Goal: Task Accomplishment & Management: Use online tool/utility

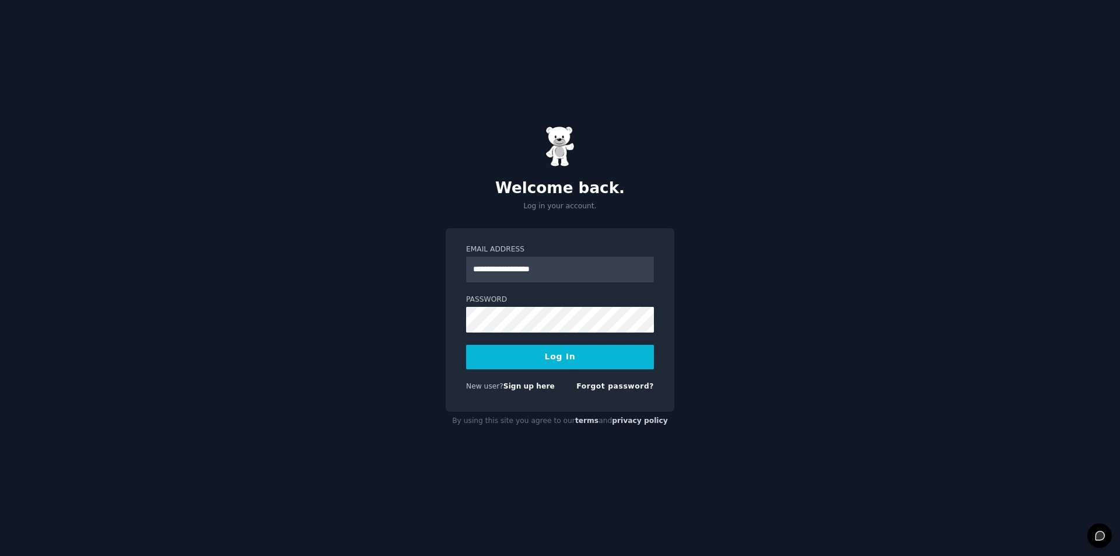
click at [547, 357] on button "Log In" at bounding box center [560, 357] width 188 height 25
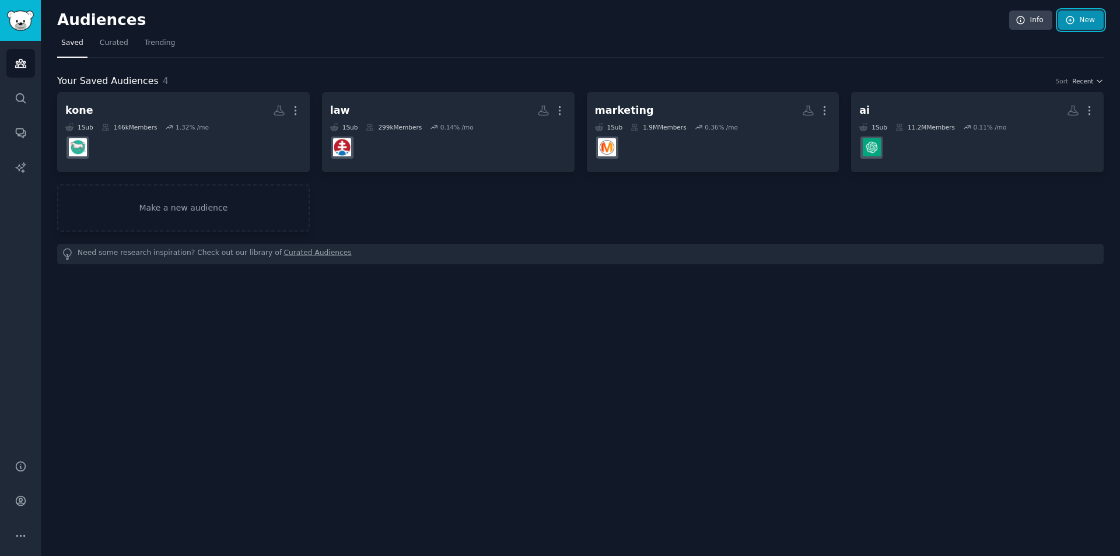
click at [1079, 21] on link "New" at bounding box center [1082, 21] width 46 height 20
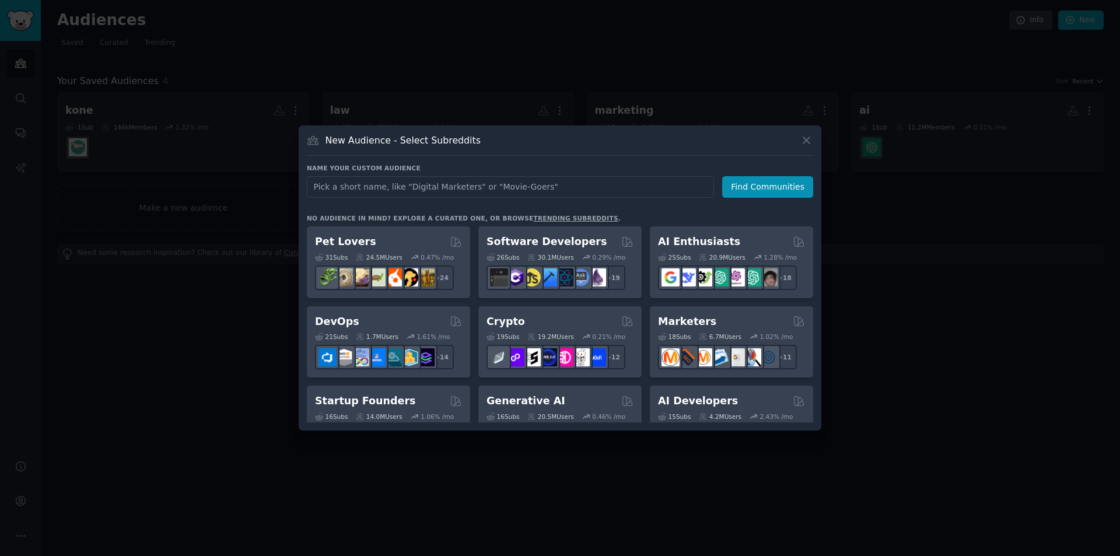
click at [418, 181] on input "text" at bounding box center [510, 187] width 407 height 22
type input "brand"
click button "Find Communities" at bounding box center [767, 187] width 91 height 22
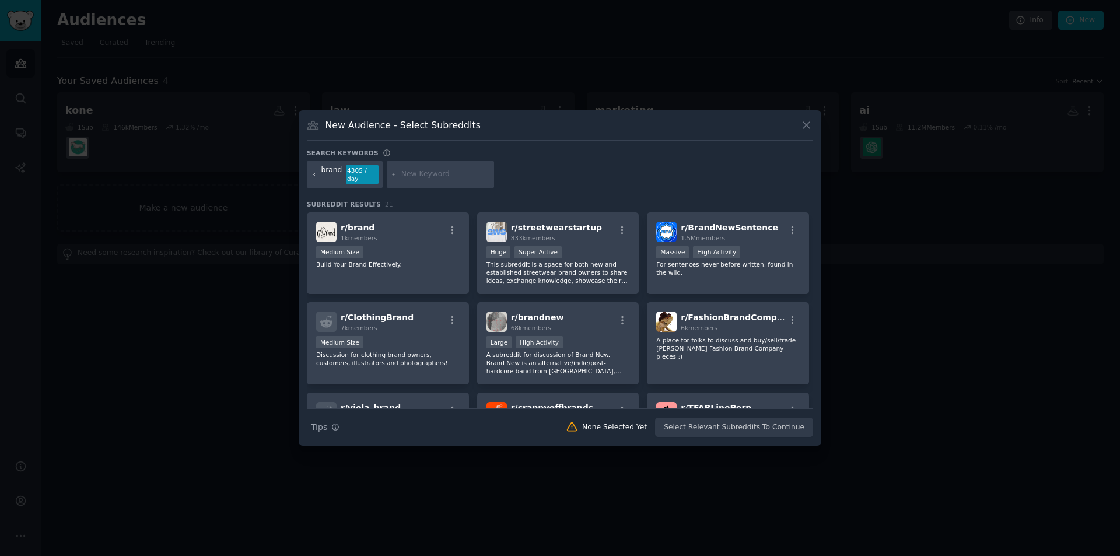
click at [316, 176] on icon at bounding box center [314, 175] width 6 height 6
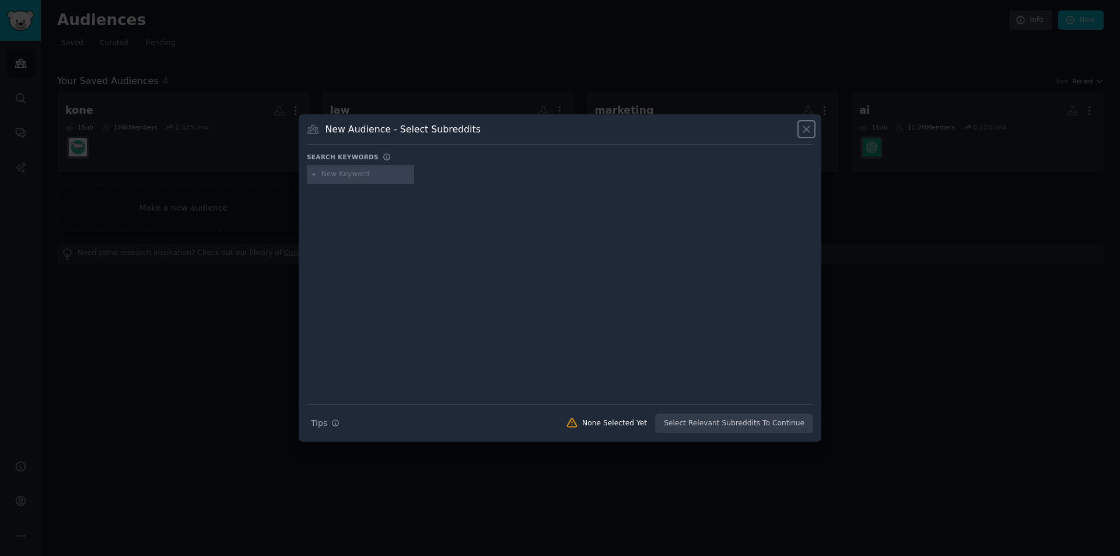
click at [803, 130] on icon at bounding box center [807, 129] width 12 height 12
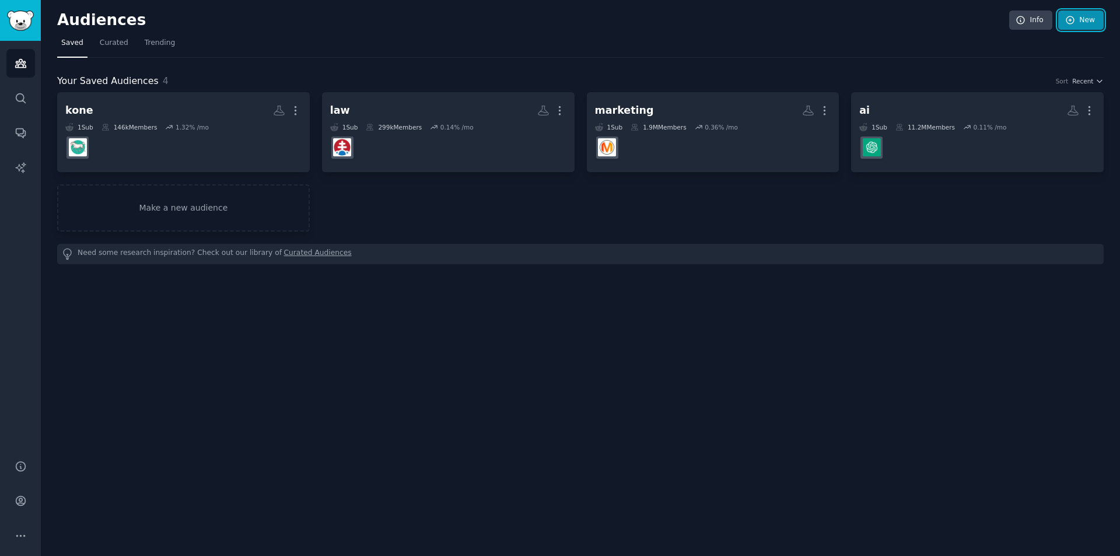
click at [1072, 17] on icon at bounding box center [1071, 20] width 11 height 11
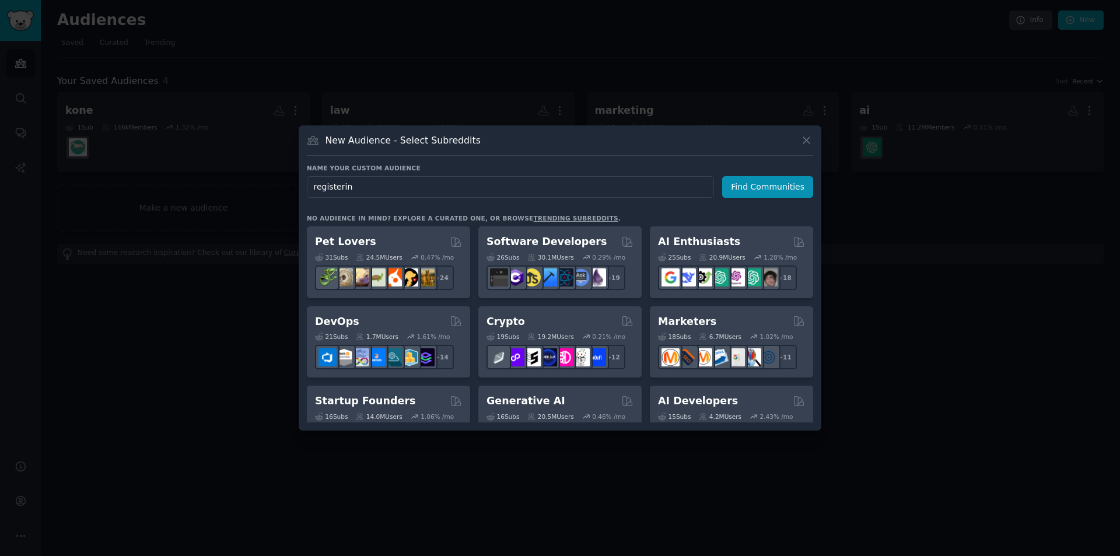
type input "registering"
click button "Find Communities" at bounding box center [767, 187] width 91 height 22
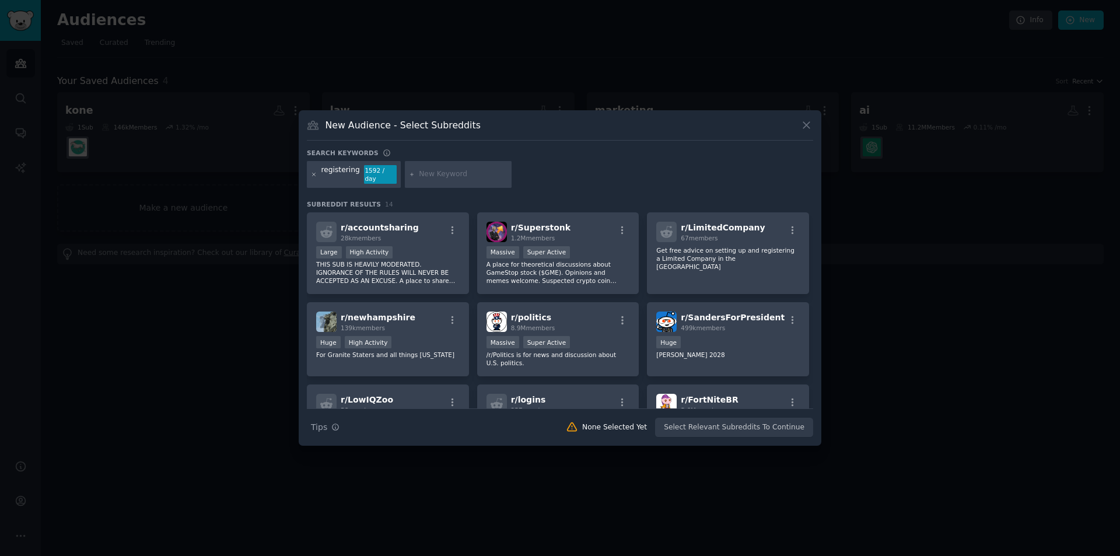
click at [315, 174] on icon at bounding box center [314, 175] width 6 height 6
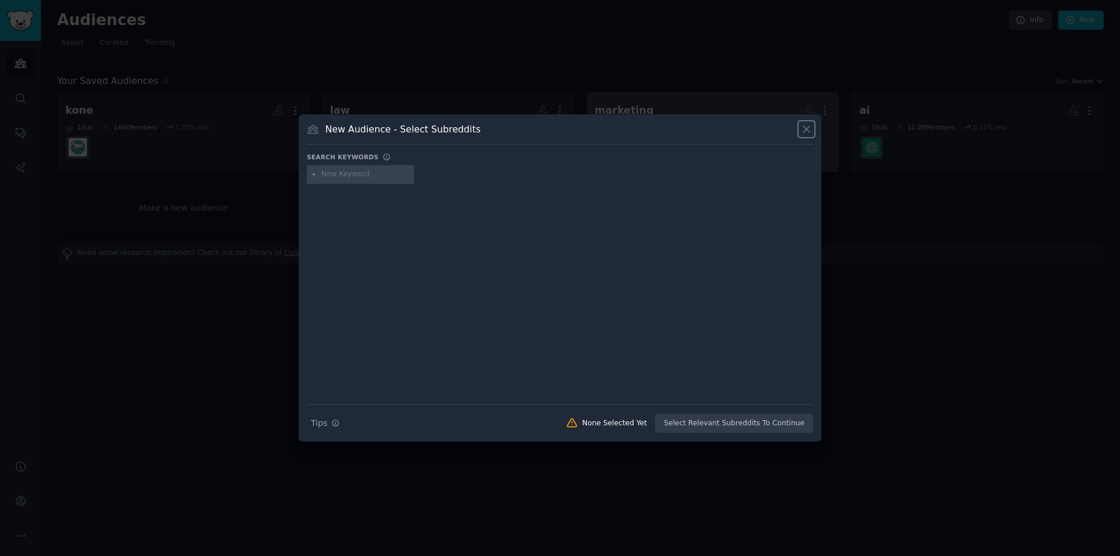
click at [808, 127] on icon at bounding box center [807, 129] width 12 height 12
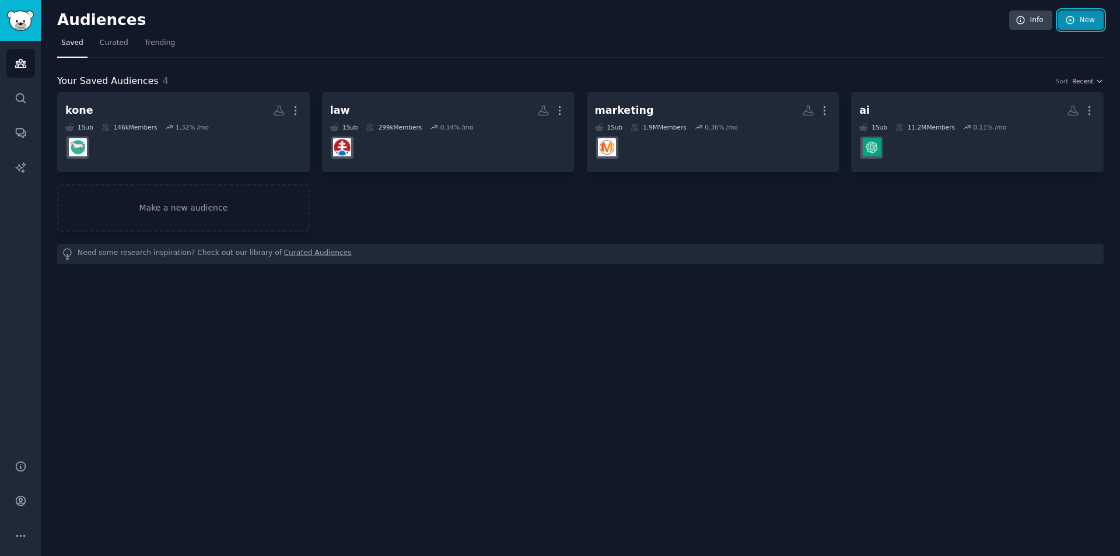
click at [1080, 27] on link "New" at bounding box center [1082, 21] width 46 height 20
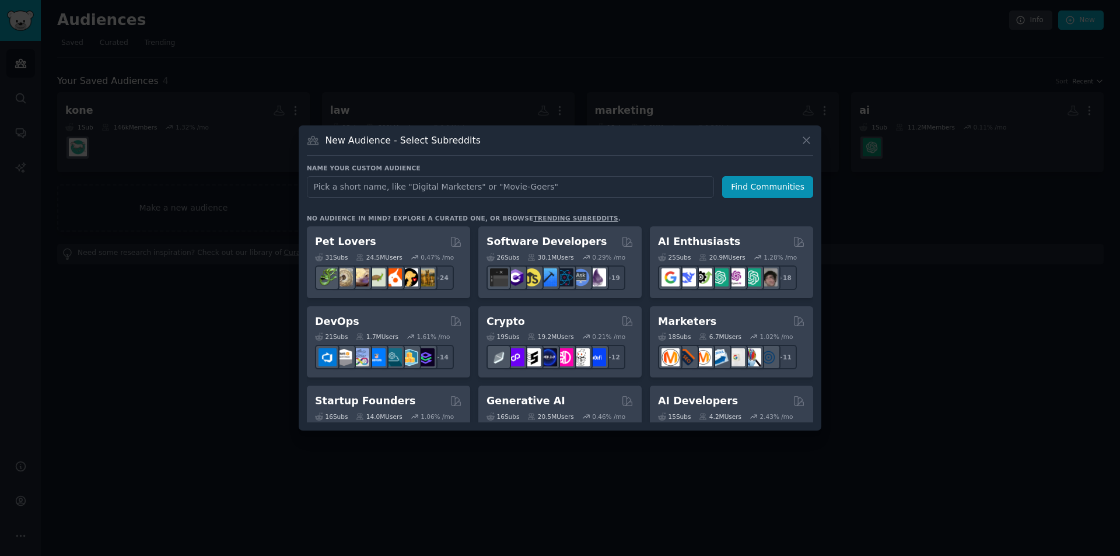
click at [483, 184] on input "text" at bounding box center [510, 187] width 407 height 22
type input "brand registering"
click button "Find Communities" at bounding box center [767, 187] width 91 height 22
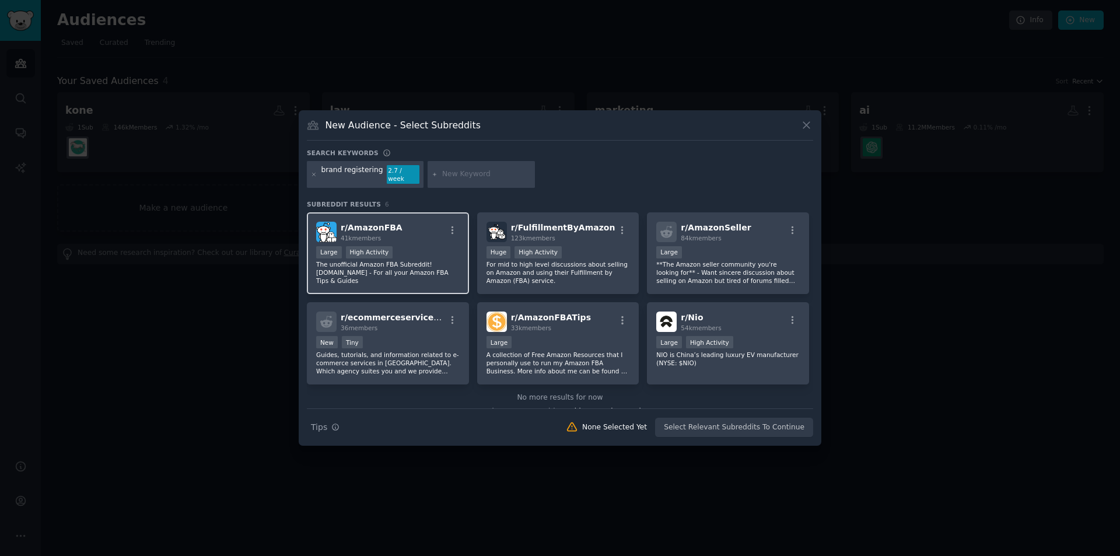
click at [431, 251] on div "Large High Activity" at bounding box center [388, 253] width 144 height 15
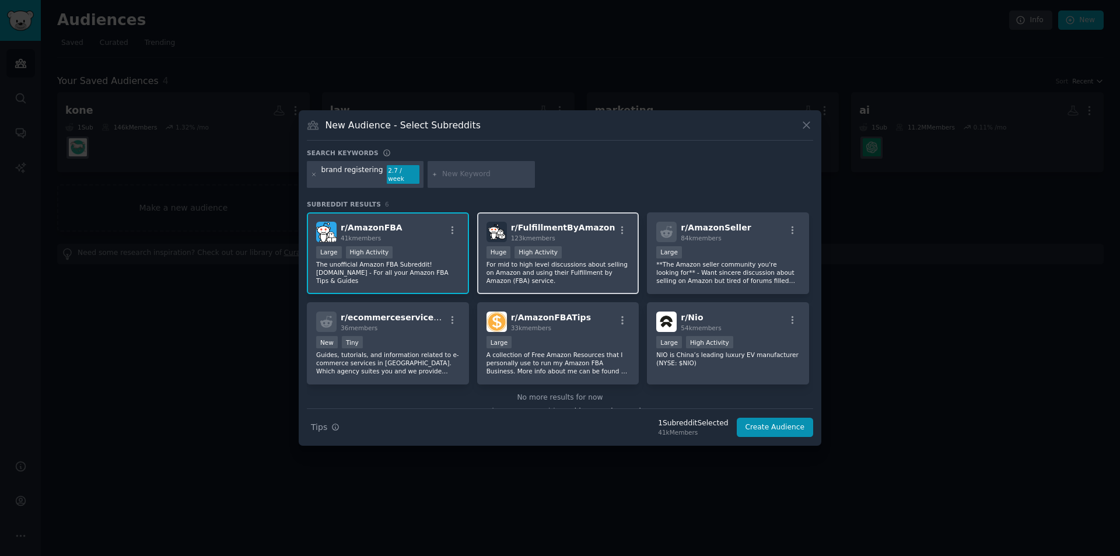
click at [577, 246] on div "Huge High Activity" at bounding box center [559, 253] width 144 height 15
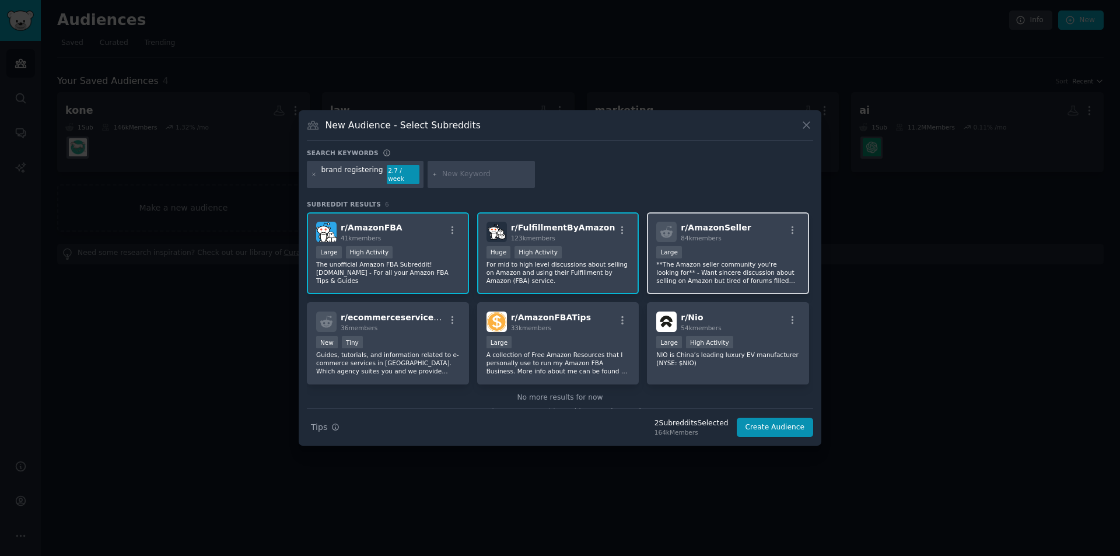
click at [711, 249] on div "10,000 - 100,000 members Large" at bounding box center [728, 253] width 144 height 15
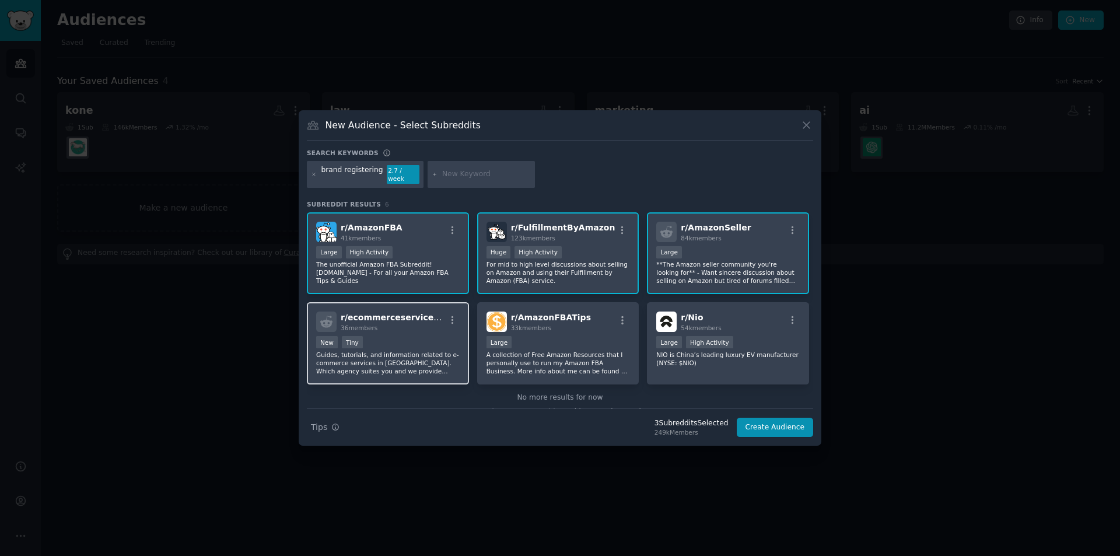
click at [432, 342] on div "New Tiny" at bounding box center [388, 343] width 144 height 15
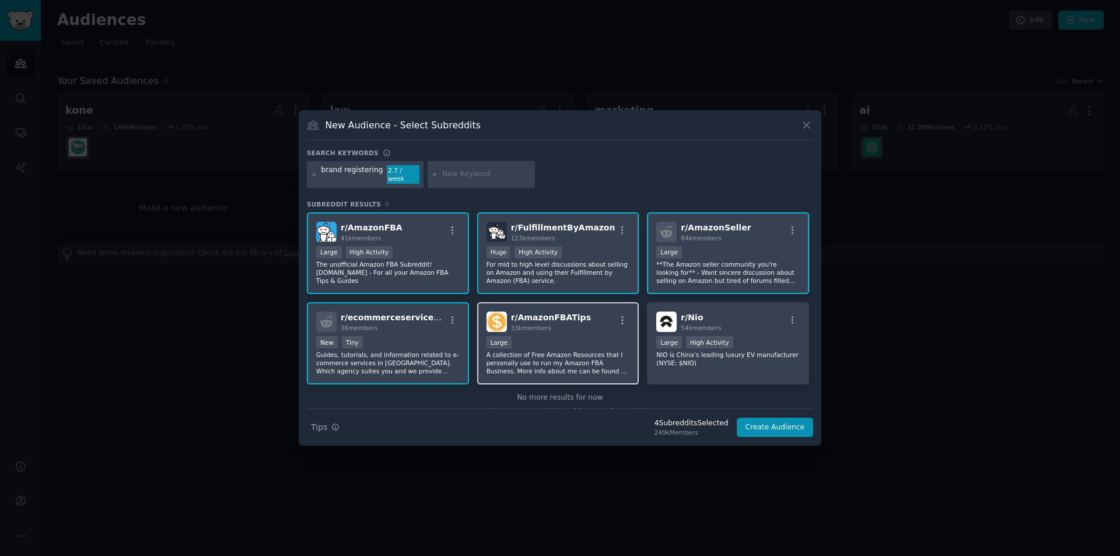
click at [574, 351] on p "A collection of Free Amazon Resources that I personally use to run my Amazon FB…" at bounding box center [559, 363] width 144 height 25
click at [783, 424] on button "Create Audience" at bounding box center [775, 428] width 77 height 20
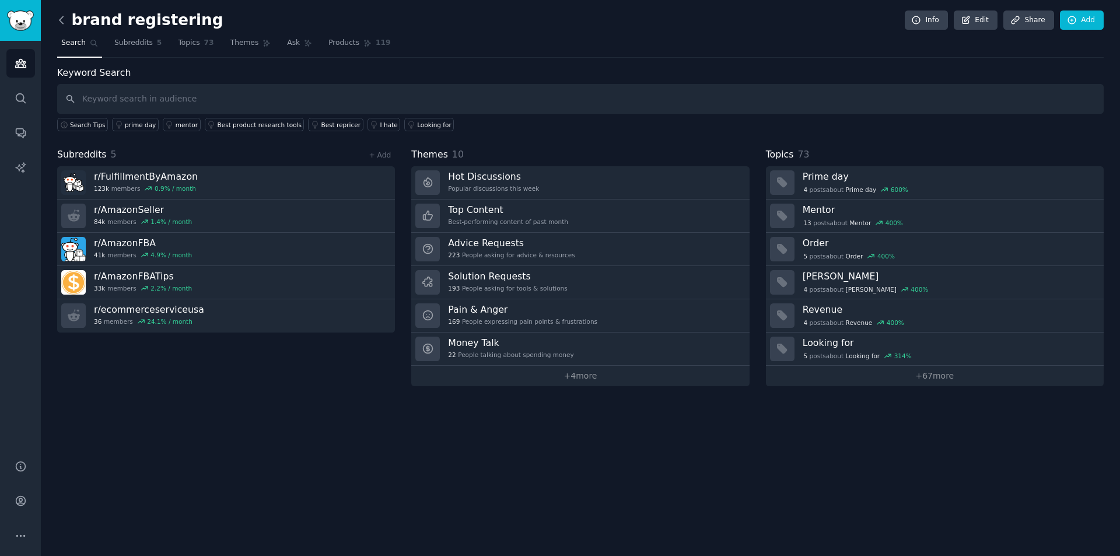
click at [66, 18] on icon at bounding box center [61, 20] width 12 height 12
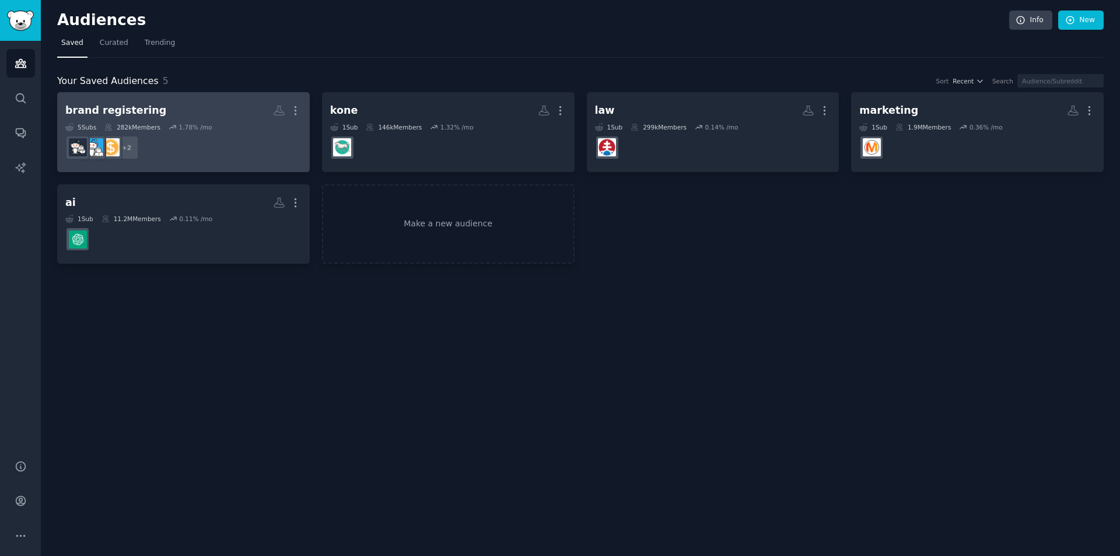
click at [211, 142] on dd "+ 2" at bounding box center [183, 147] width 236 height 33
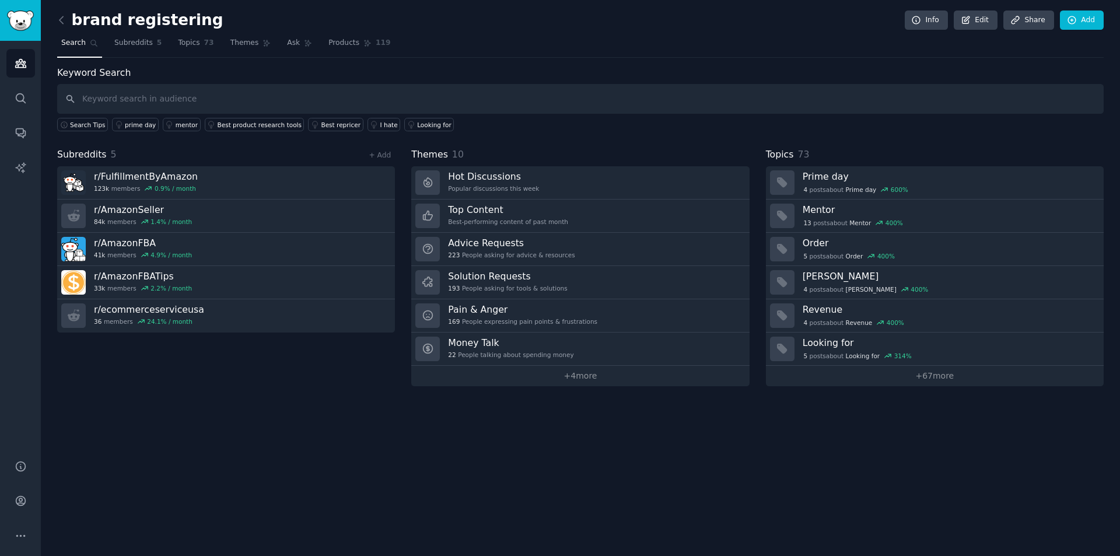
drag, startPoint x: 55, startPoint y: 13, endPoint x: 87, endPoint y: 29, distance: 35.8
click at [54, 13] on div "brand registering Info Edit Share Add Search Subreddits 5 Topics 73 Themes Ask …" at bounding box center [581, 278] width 1080 height 556
click at [65, 19] on icon at bounding box center [61, 20] width 12 height 12
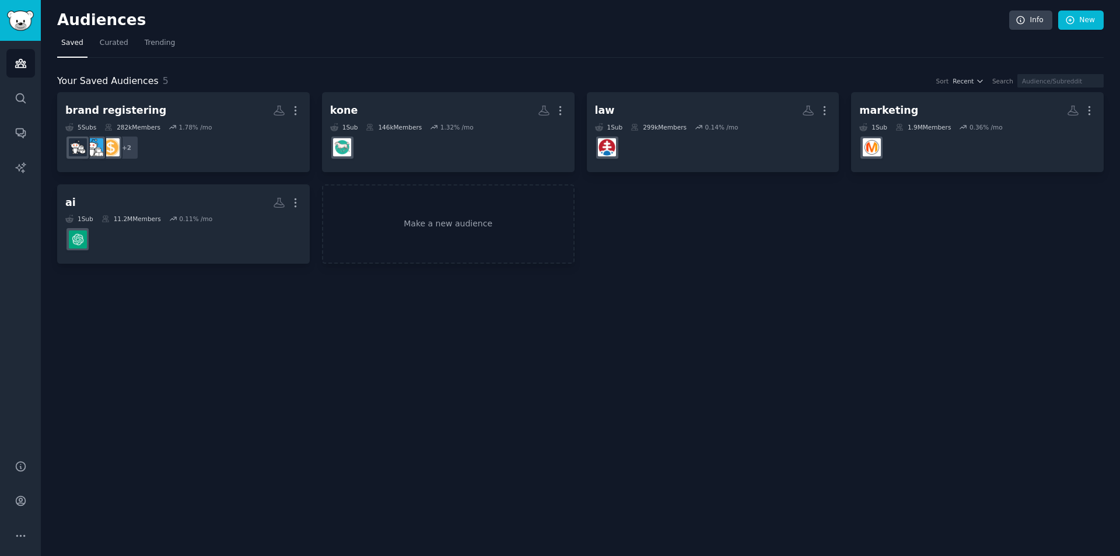
click at [784, 364] on div "Audiences Info New Saved Curated Trending Your Saved Audiences 5 Sort Recent Se…" at bounding box center [581, 278] width 1080 height 556
click at [1065, 22] on link "New" at bounding box center [1082, 21] width 46 height 20
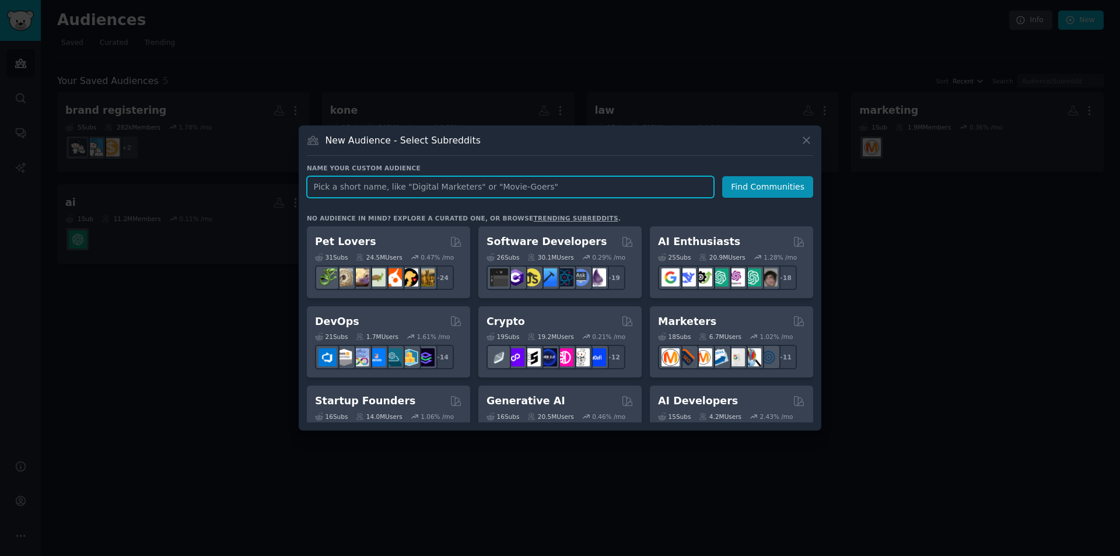
click at [450, 190] on input "text" at bounding box center [510, 187] width 407 height 22
type input "trademark"
click button "Find Communities" at bounding box center [767, 187] width 91 height 22
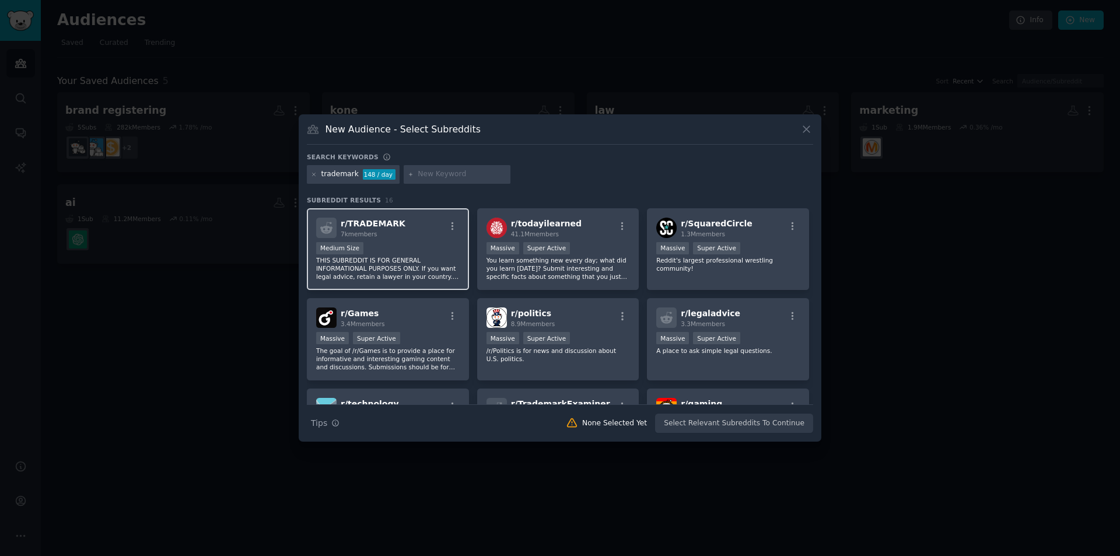
click at [423, 257] on p "THIS SUBREDDIT IS FOR GENERAL INFORMATIONAL PURPOSES ONLY. If you want legal ad…" at bounding box center [388, 268] width 144 height 25
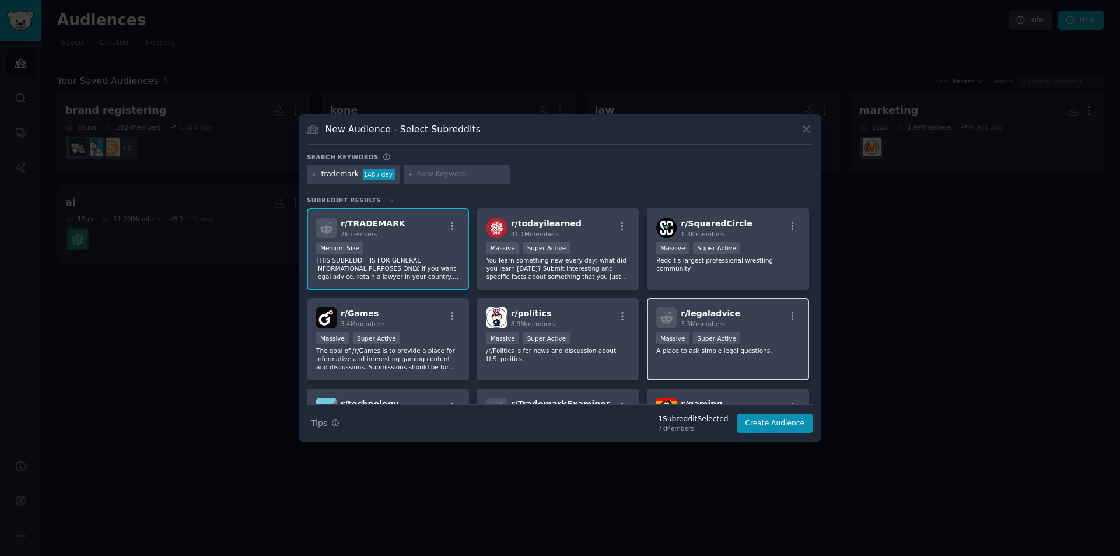
click at [769, 337] on div "Massive Super Active" at bounding box center [728, 339] width 144 height 15
click at [746, 336] on div "Massive Super Active" at bounding box center [728, 339] width 144 height 15
click at [736, 331] on div "r/ legaladvice 3.3M members Massive Super Active A place to ask simple legal qu…" at bounding box center [728, 339] width 162 height 82
click at [714, 181] on div "trademark 148 / day" at bounding box center [560, 176] width 507 height 23
click at [806, 126] on icon at bounding box center [807, 129] width 12 height 12
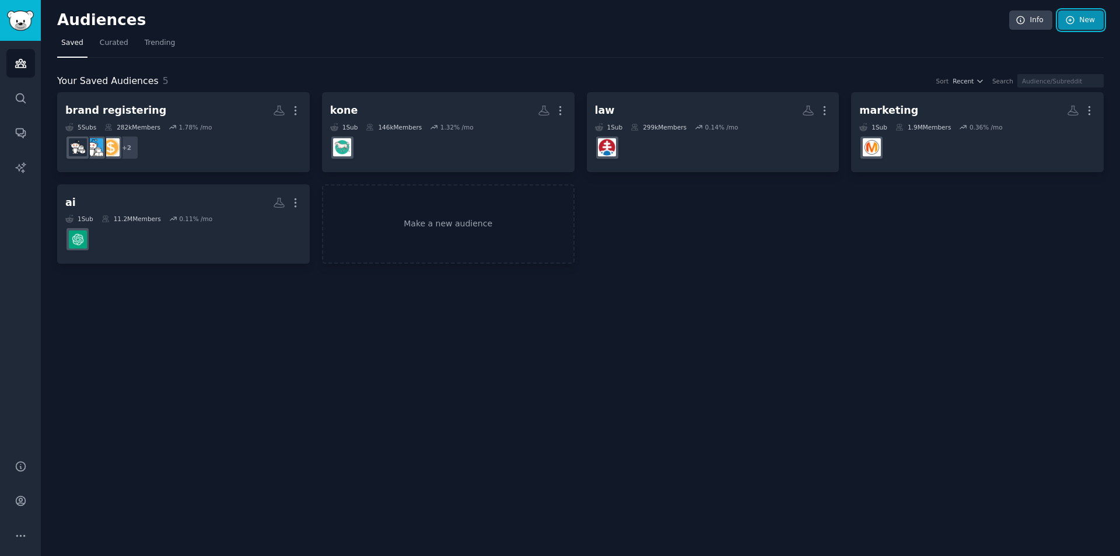
click at [1075, 16] on icon at bounding box center [1071, 20] width 11 height 11
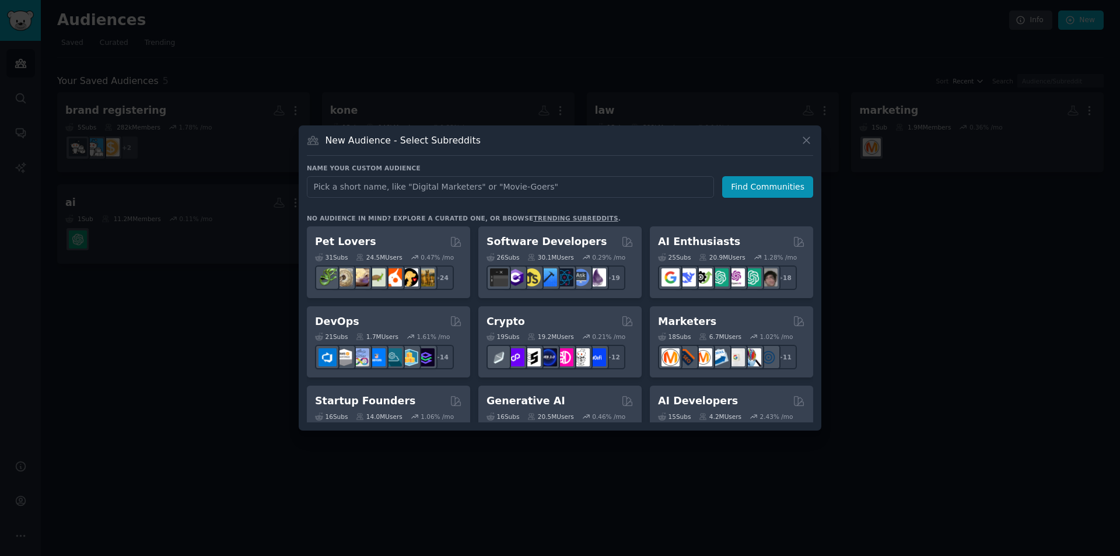
click at [532, 181] on input "text" at bounding box center [510, 187] width 407 height 22
type input "trademark"
click button "Find Communities" at bounding box center [767, 187] width 91 height 22
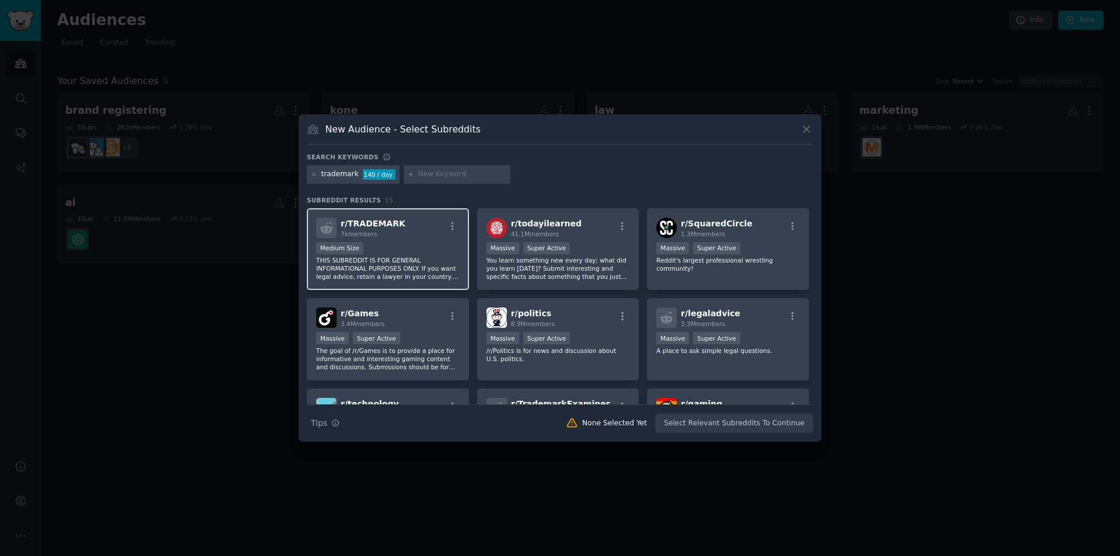
click at [420, 245] on div "Medium Size" at bounding box center [388, 249] width 144 height 15
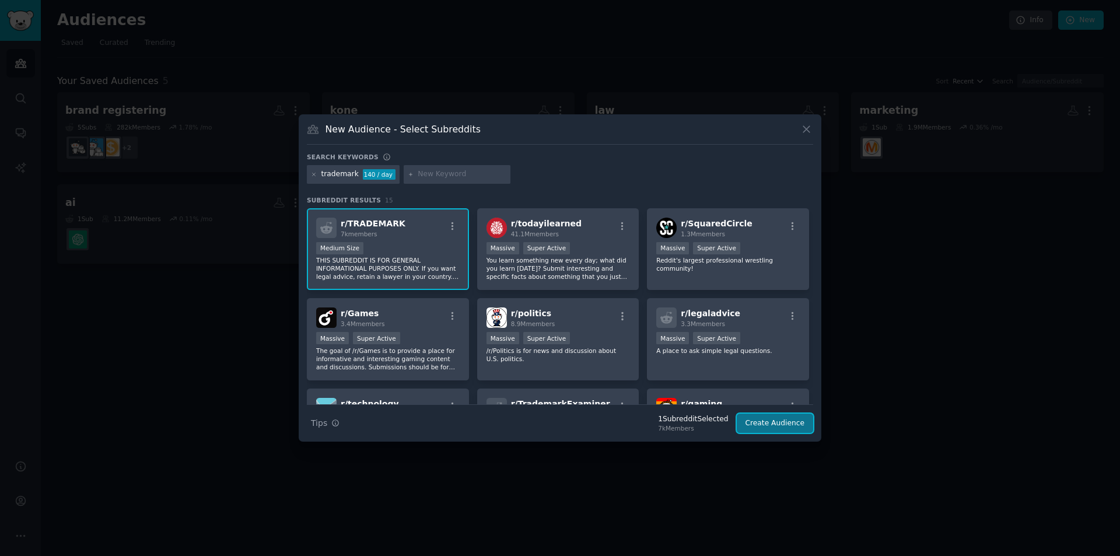
click at [783, 423] on button "Create Audience" at bounding box center [775, 424] width 77 height 20
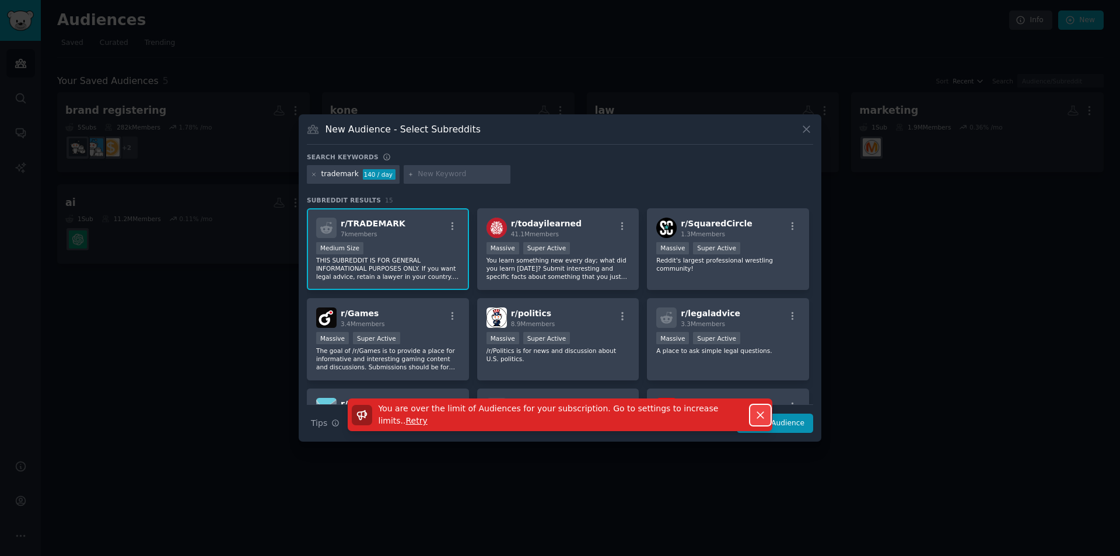
click at [761, 417] on icon "button" at bounding box center [760, 415] width 6 height 6
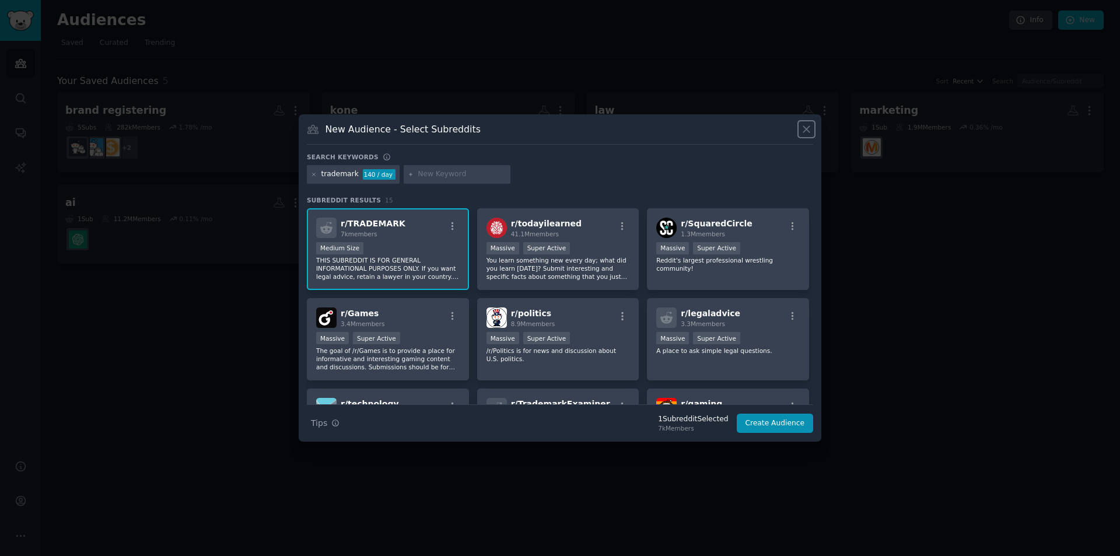
click at [806, 124] on icon at bounding box center [807, 129] width 12 height 12
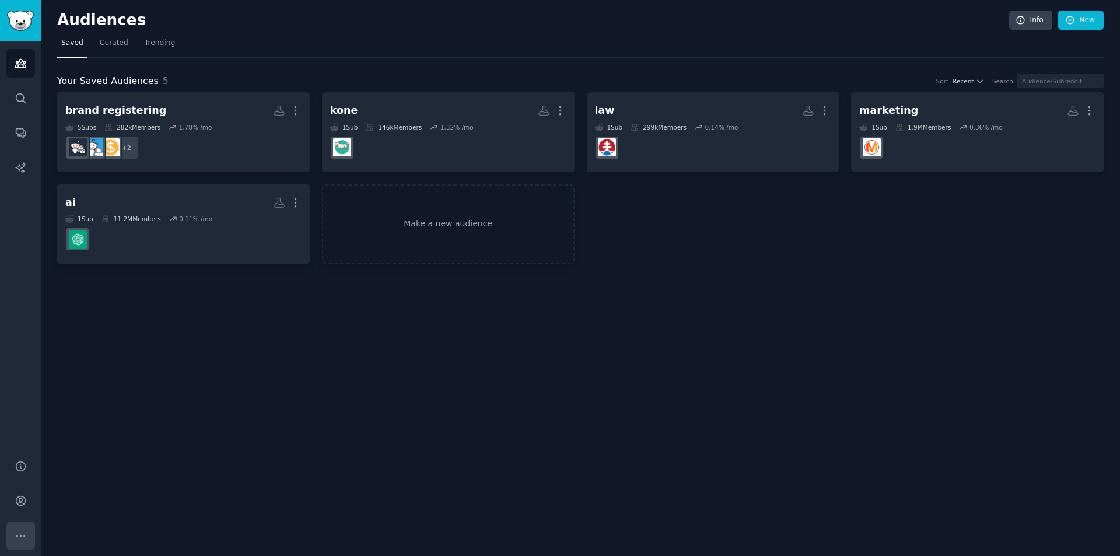
click at [24, 533] on icon "Sidebar" at bounding box center [21, 536] width 12 height 12
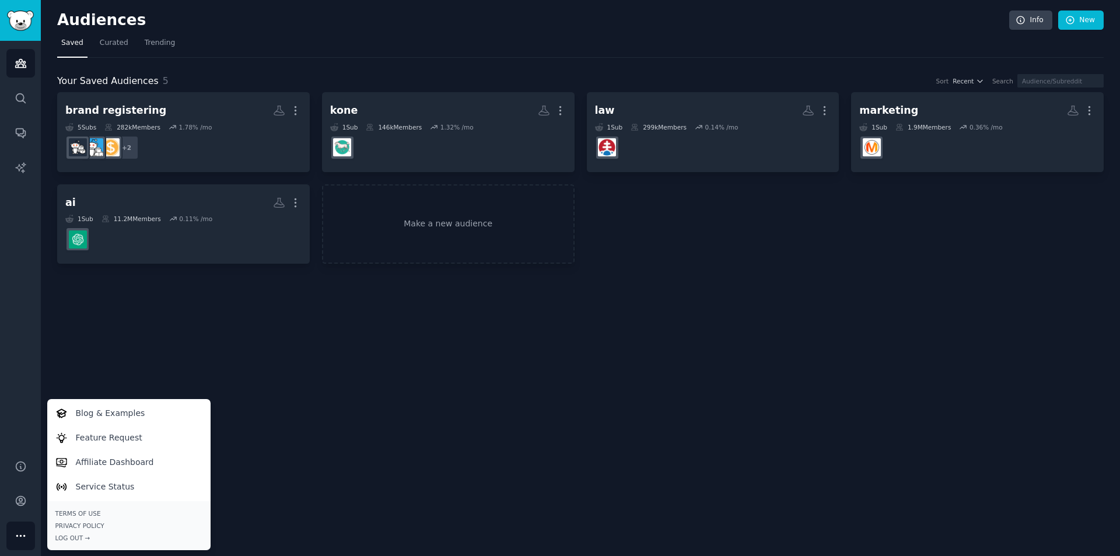
click at [64, 346] on div "Audiences Info New Saved Curated Trending Your Saved Audiences 5 Sort Recent Se…" at bounding box center [581, 278] width 1080 height 556
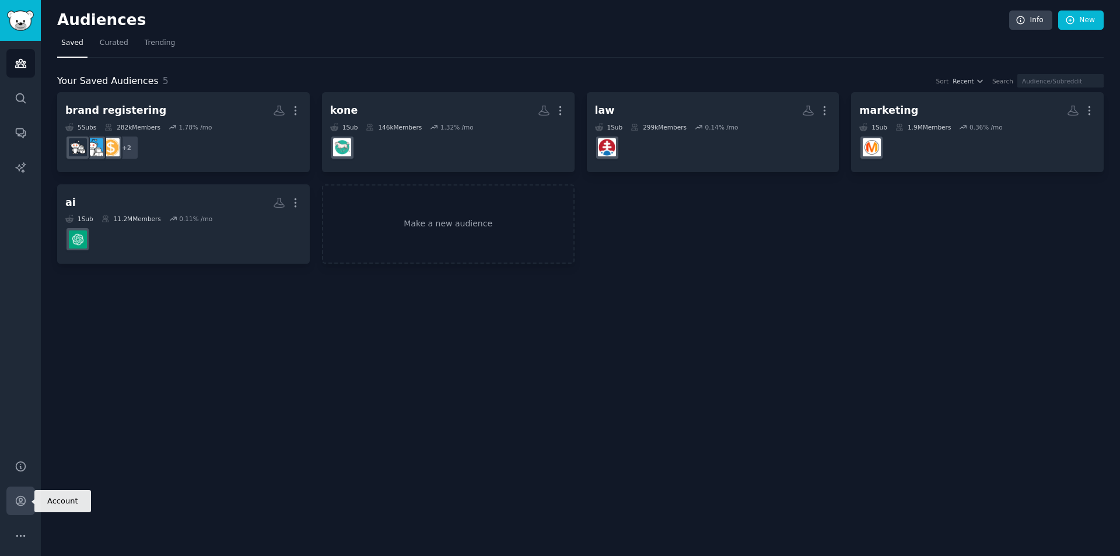
click at [23, 494] on link "Account" at bounding box center [20, 501] width 29 height 29
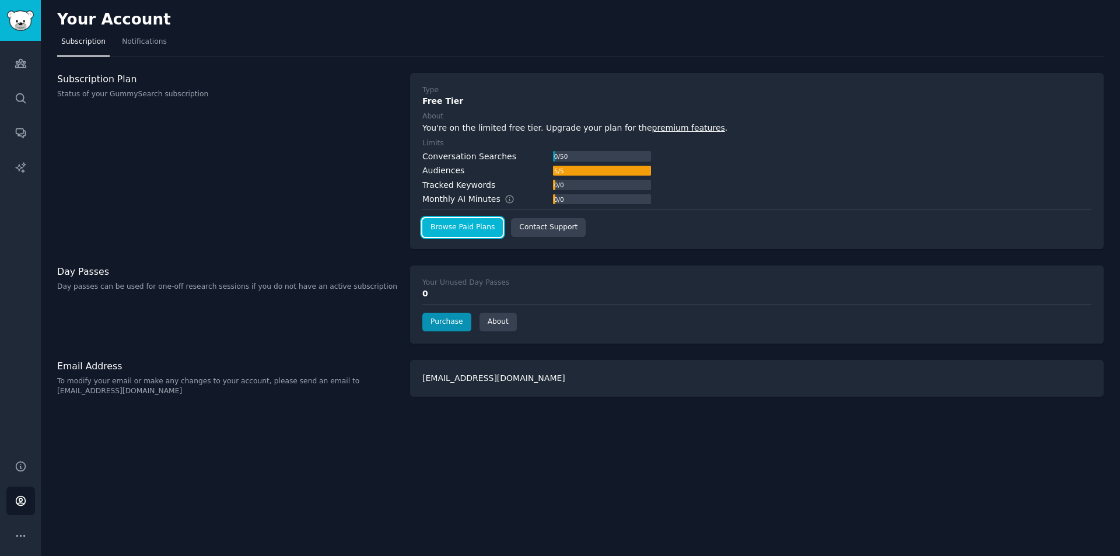
click at [472, 228] on link "Browse Paid Plans" at bounding box center [462, 227] width 81 height 19
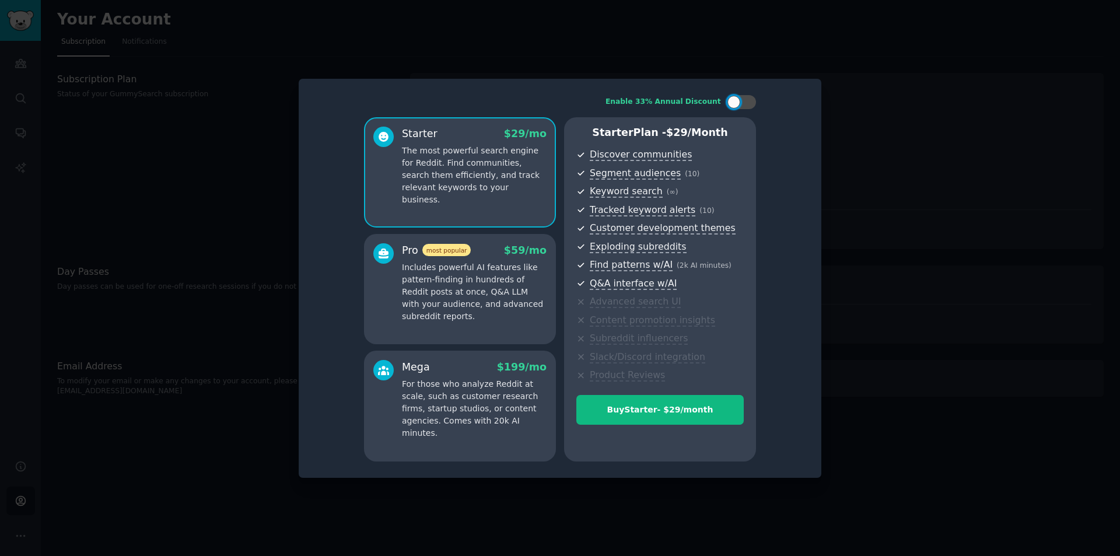
click at [885, 268] on div at bounding box center [560, 278] width 1120 height 556
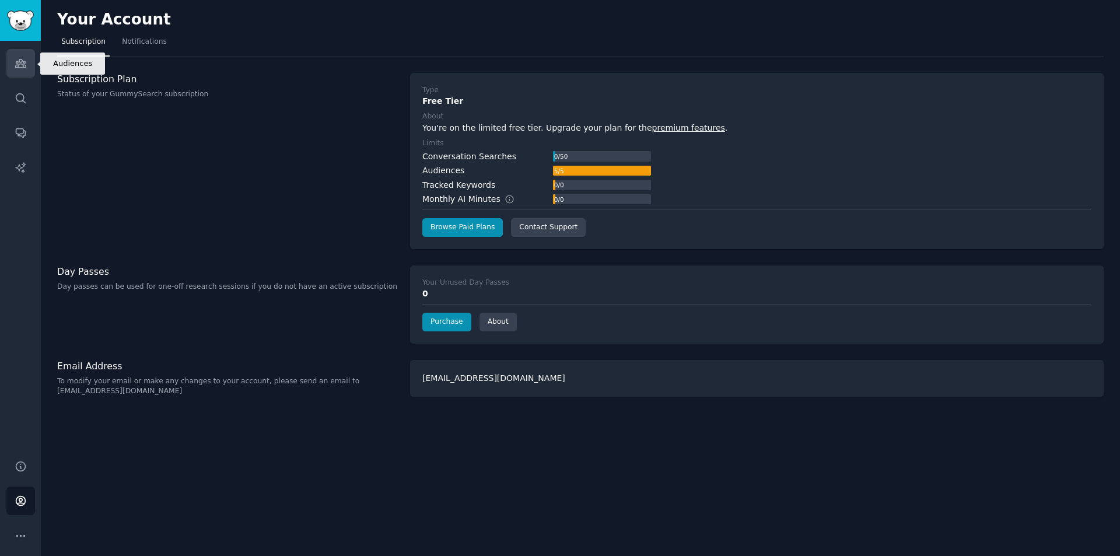
click at [23, 66] on icon "Sidebar" at bounding box center [20, 64] width 11 height 8
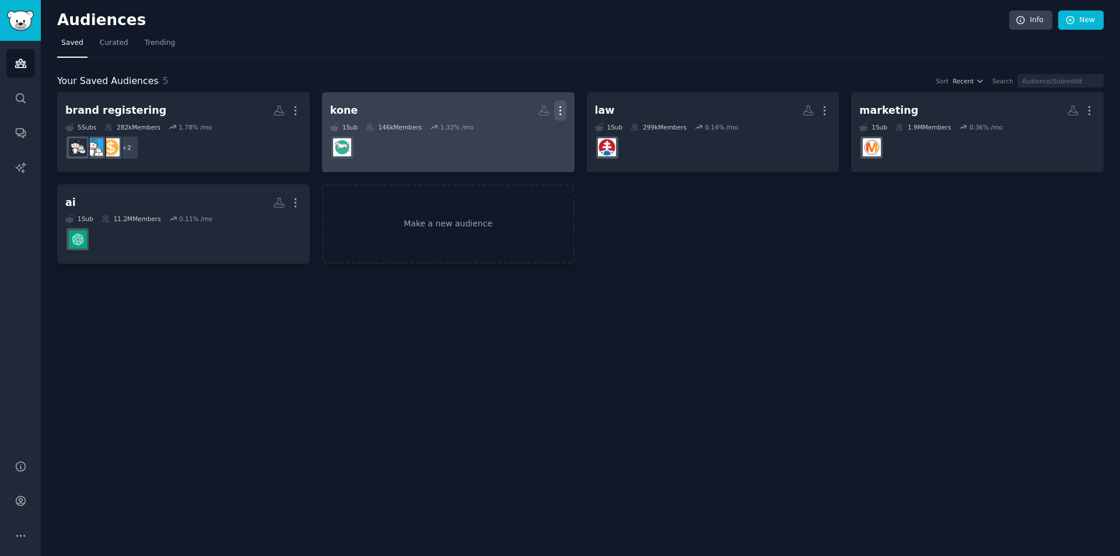
click at [559, 111] on icon "button" at bounding box center [560, 110] width 12 height 12
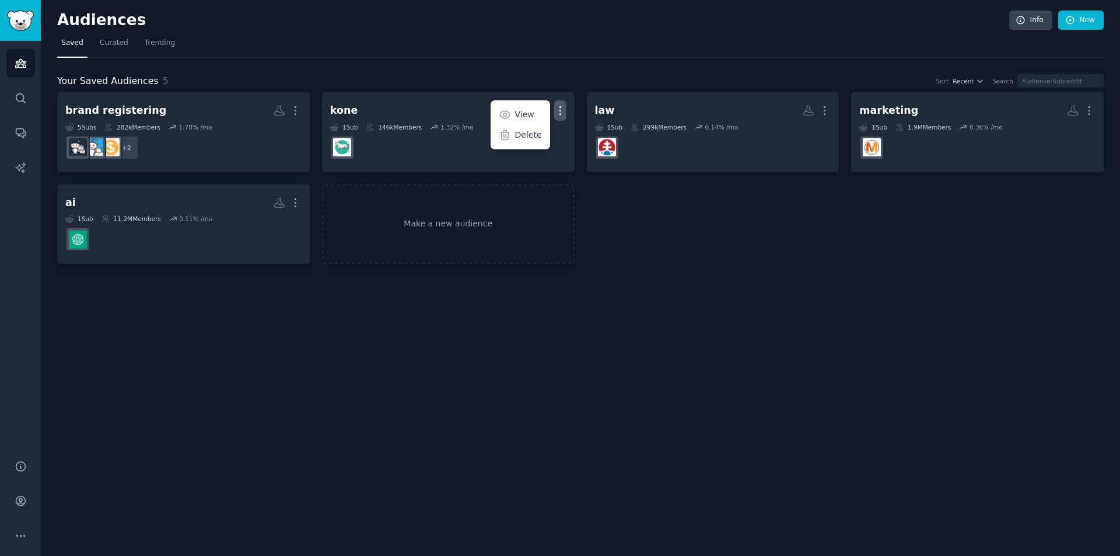
click at [532, 139] on p "Delete" at bounding box center [528, 135] width 27 height 12
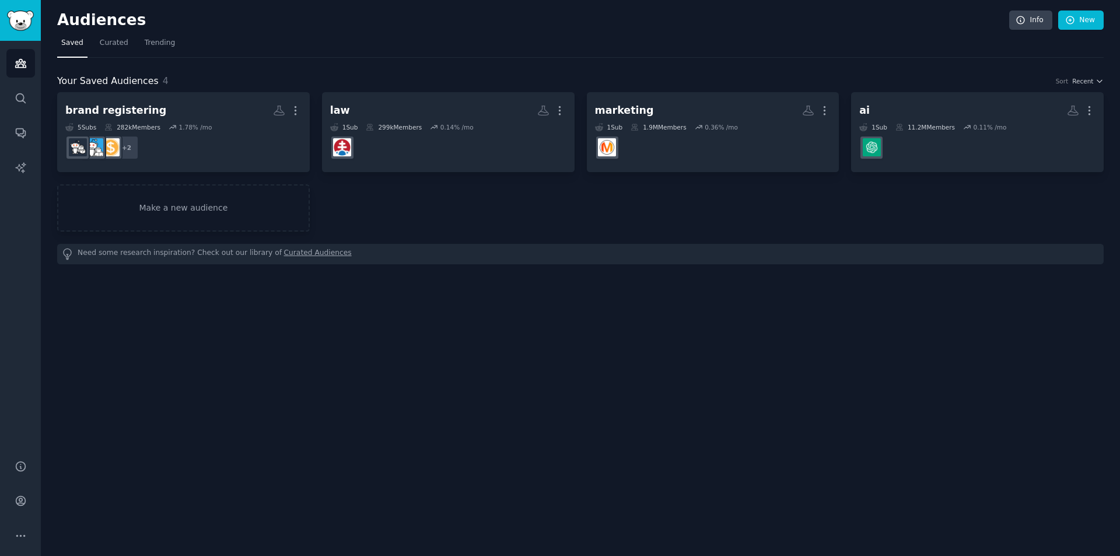
click at [125, 24] on h2 "Audiences" at bounding box center [533, 20] width 952 height 19
click at [1039, 22] on link "Info" at bounding box center [1031, 21] width 43 height 20
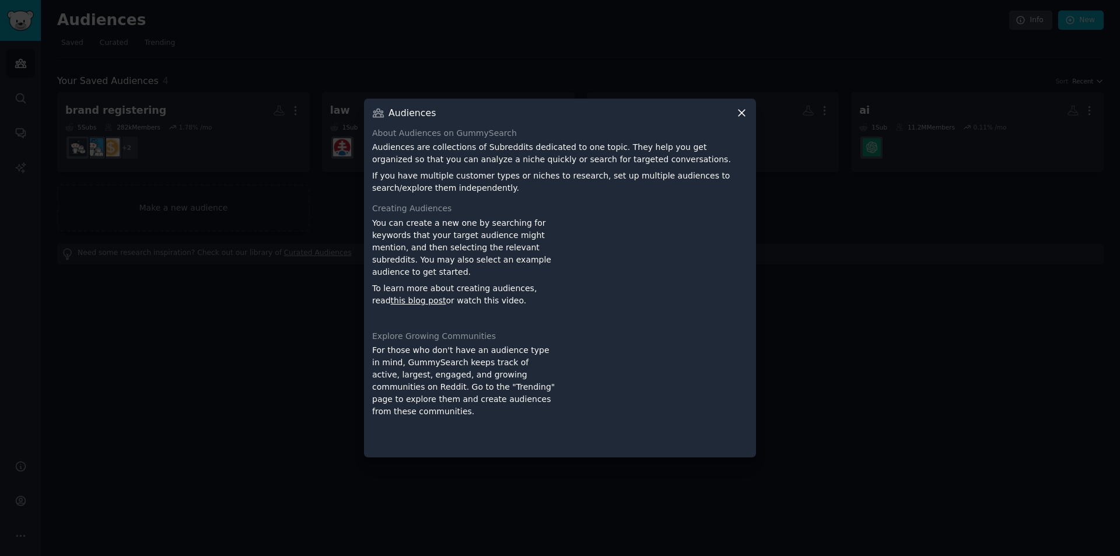
click at [742, 108] on icon at bounding box center [742, 113] width 12 height 12
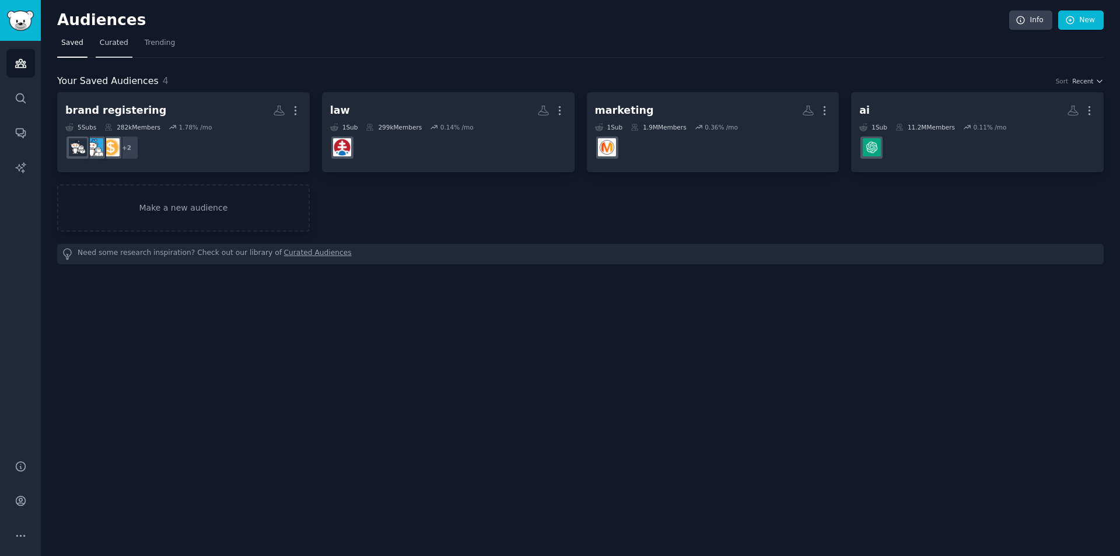
click at [102, 43] on span "Curated" at bounding box center [114, 43] width 29 height 11
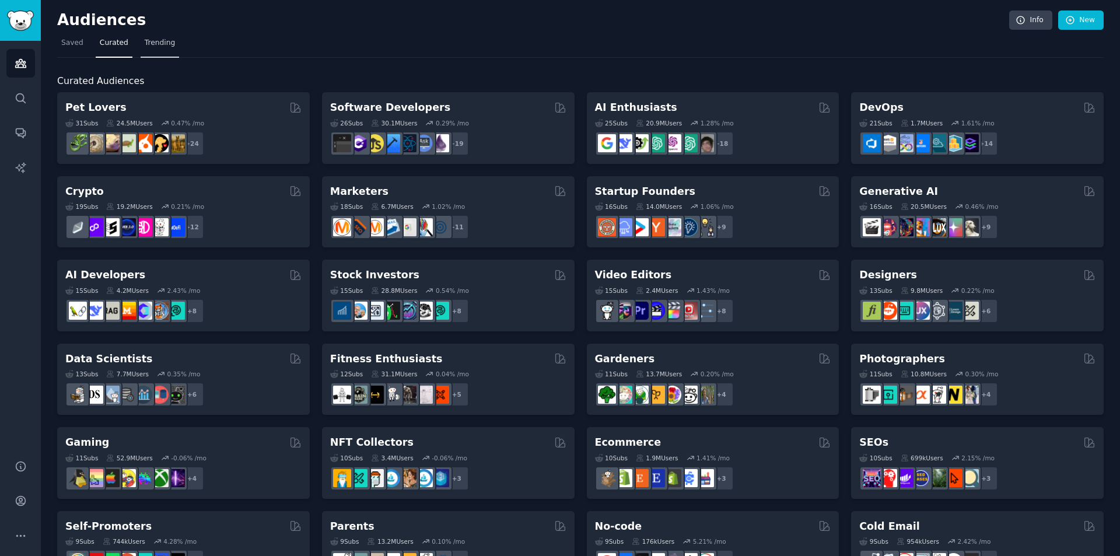
click at [147, 46] on span "Trending" at bounding box center [160, 43] width 30 height 11
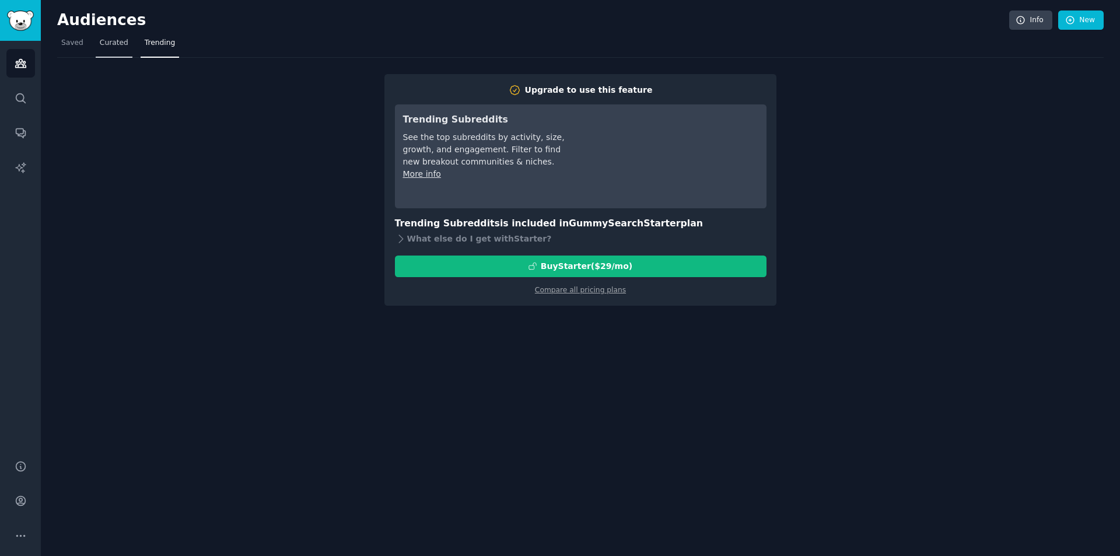
click at [118, 39] on span "Curated" at bounding box center [114, 43] width 29 height 11
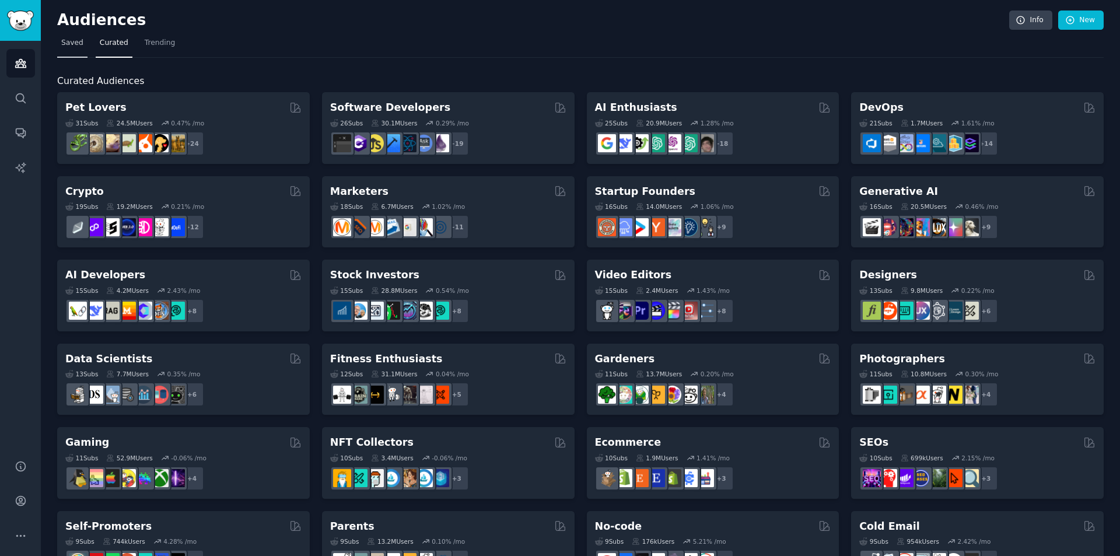
click at [65, 39] on span "Saved" at bounding box center [72, 43] width 22 height 11
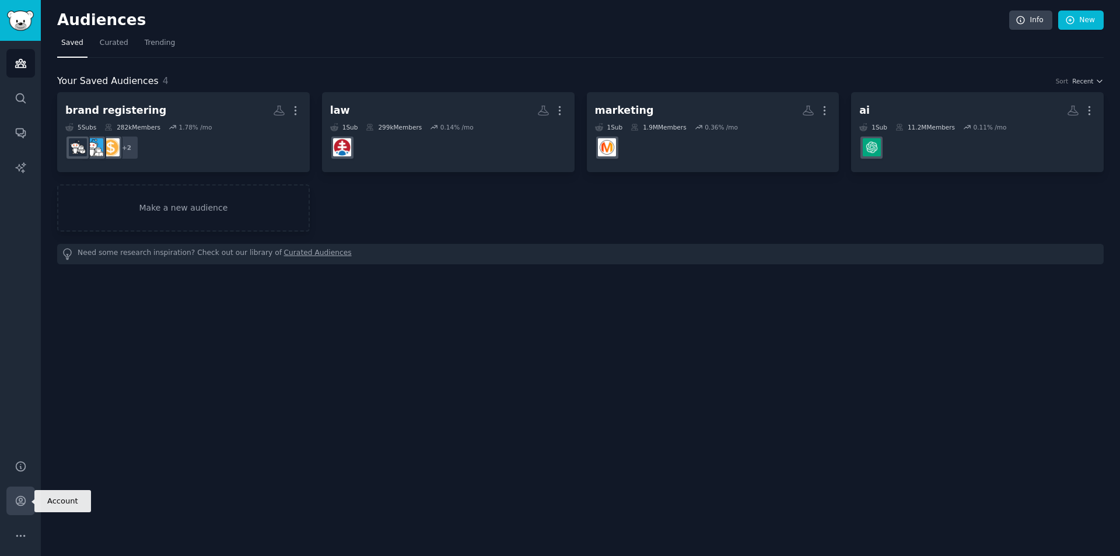
click at [31, 502] on link "Account" at bounding box center [20, 501] width 29 height 29
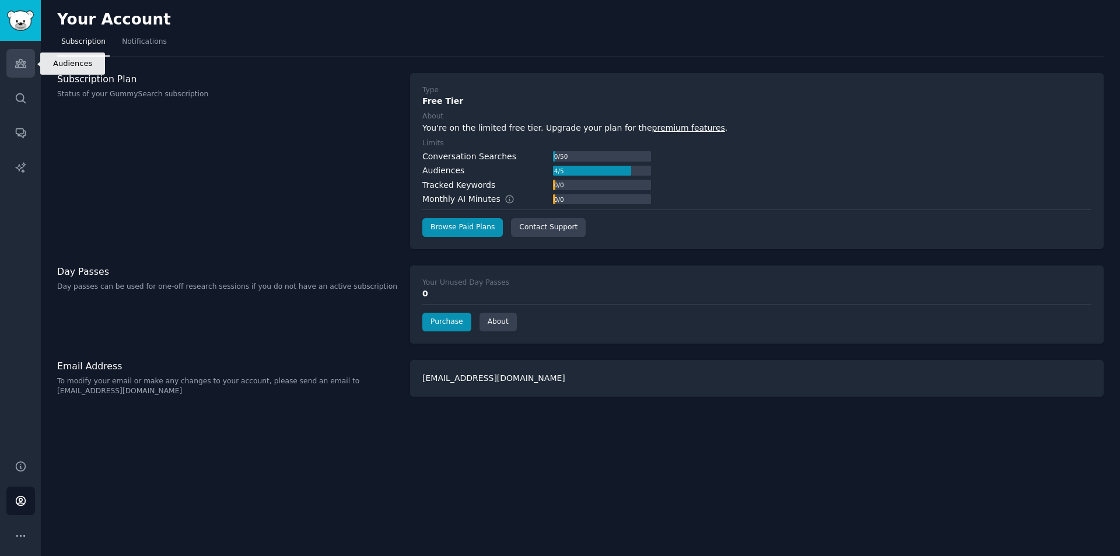
click at [25, 68] on icon "Sidebar" at bounding box center [21, 63] width 12 height 12
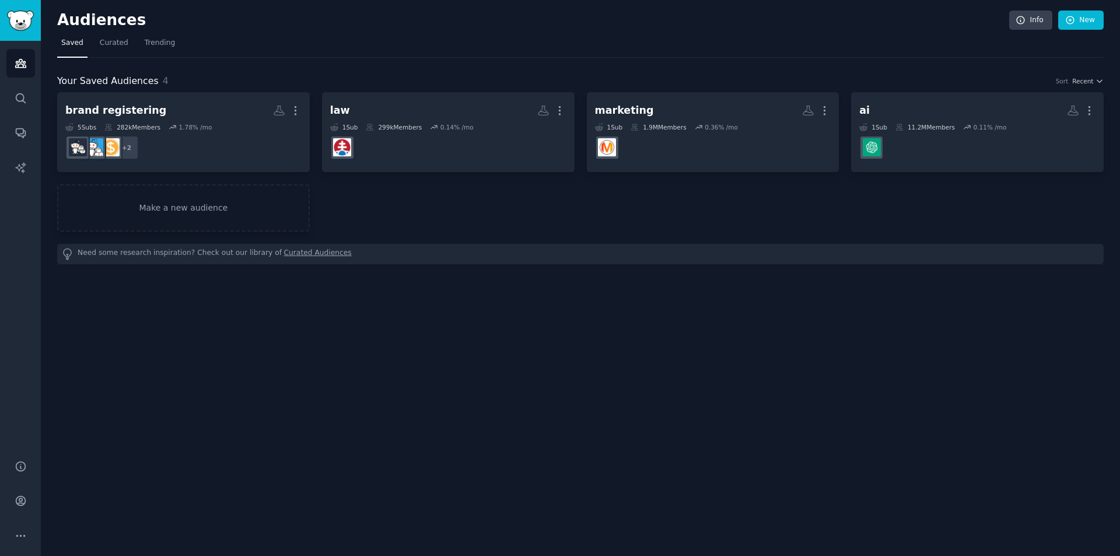
click at [101, 13] on h2 "Audiences" at bounding box center [533, 20] width 952 height 19
click at [127, 20] on h2 "Audiences" at bounding box center [533, 20] width 952 height 19
click at [111, 19] on h2 "Audiences" at bounding box center [533, 20] width 952 height 19
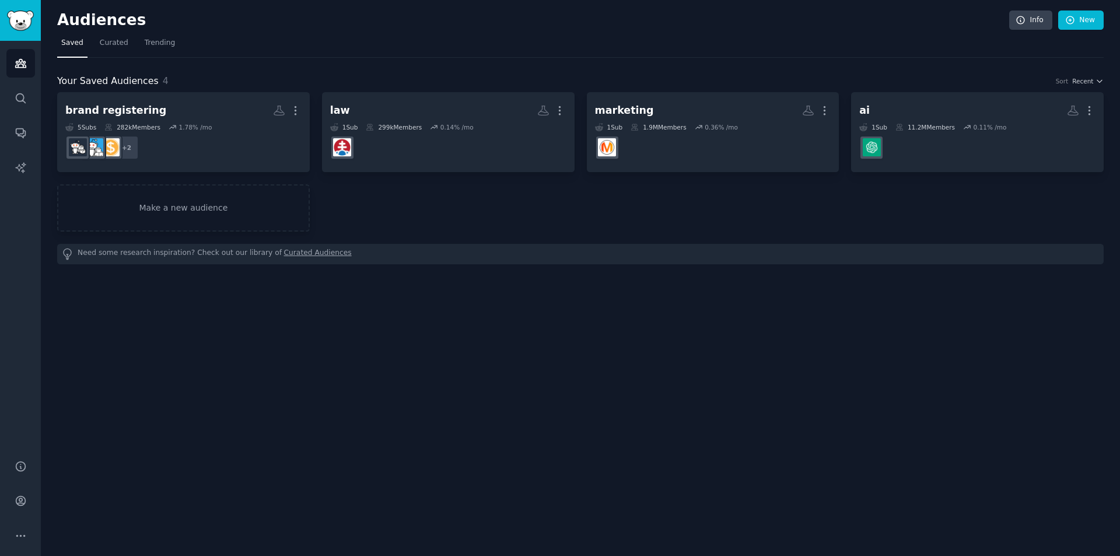
click at [292, 322] on div "Audiences Info New Saved Curated Trending Your Saved Audiences 4 Sort Recent br…" at bounding box center [581, 278] width 1080 height 556
click at [1028, 16] on link "Info" at bounding box center [1031, 21] width 43 height 20
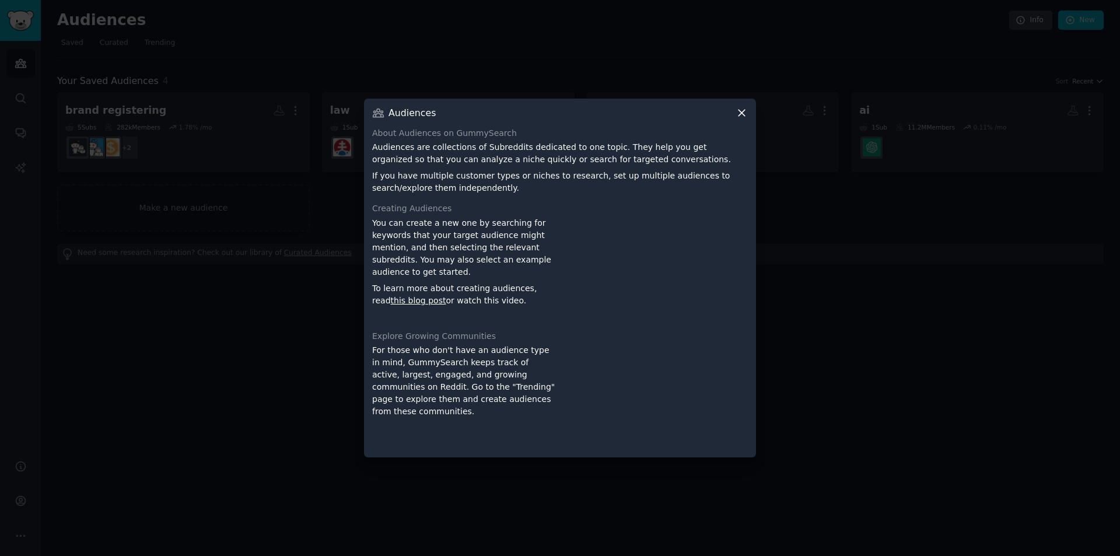
click at [742, 106] on div "Audiences About Audiences on GummySearch Audiences are collections of Subreddit…" at bounding box center [560, 278] width 392 height 359
click at [741, 112] on icon at bounding box center [742, 113] width 6 height 6
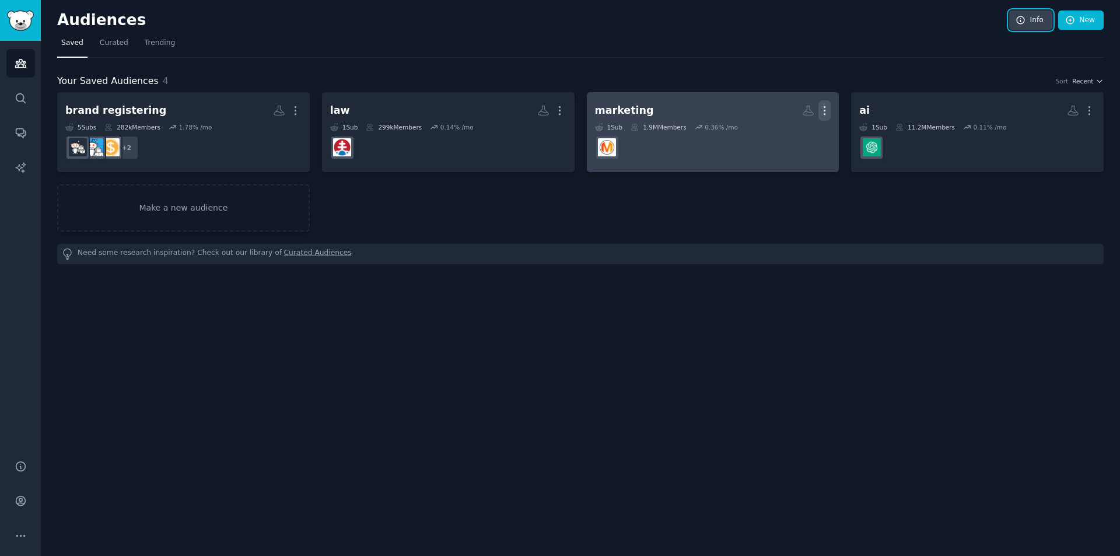
click at [825, 109] on icon "button" at bounding box center [825, 110] width 12 height 12
click at [801, 135] on p "Delete" at bounding box center [793, 135] width 27 height 12
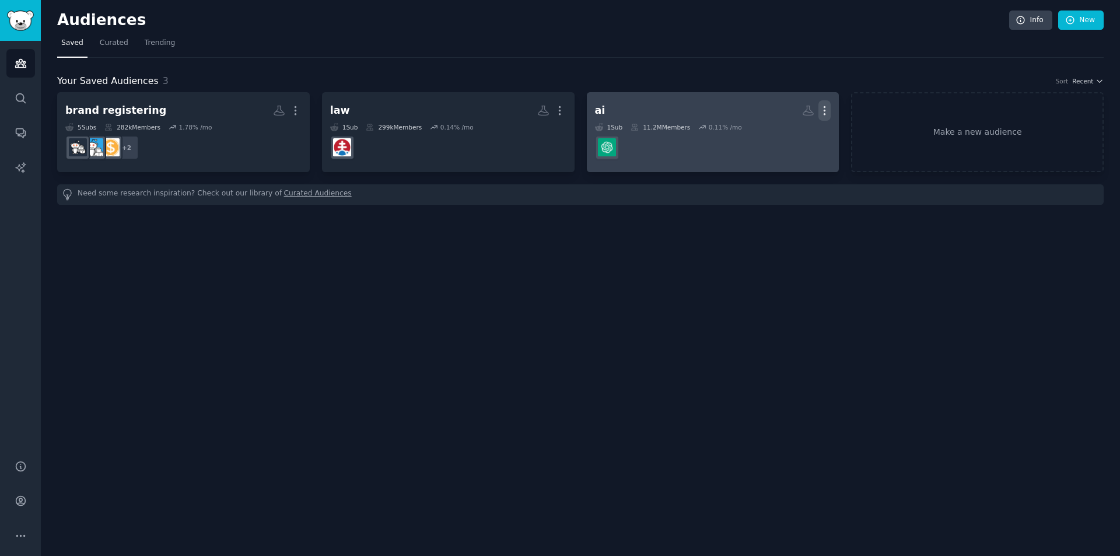
click at [825, 117] on button "More" at bounding box center [825, 110] width 12 height 20
click at [793, 134] on p "Delete" at bounding box center [793, 135] width 27 height 12
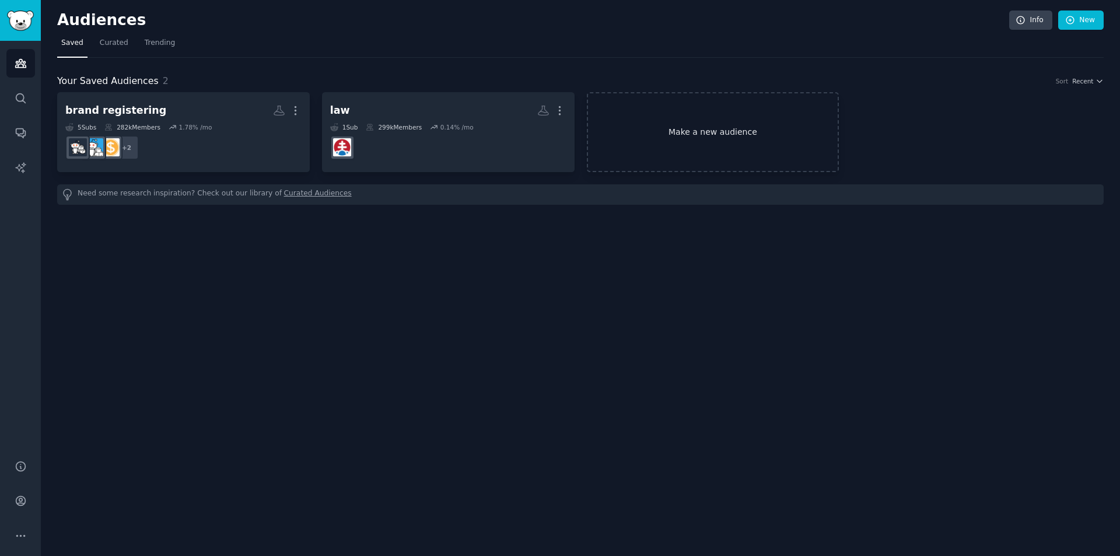
click at [656, 141] on link "Make a new audience" at bounding box center [713, 132] width 253 height 80
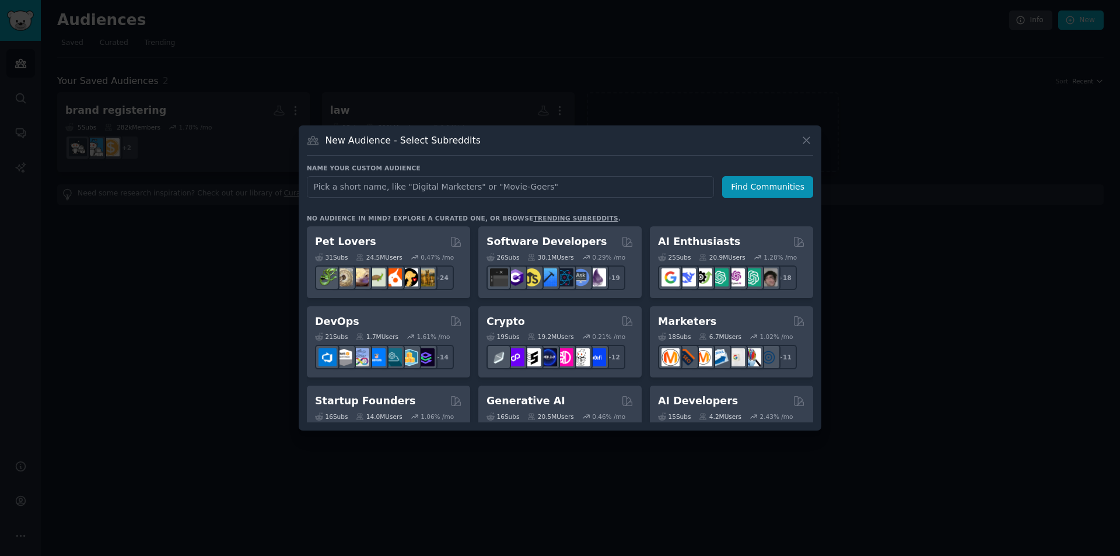
click at [360, 182] on input "text" at bounding box center [510, 187] width 407 height 22
type input "Loremi Dolorsi 56:48 AM Consect adipis - elits://doei.tempor.inc/utlaboreetdo/m…"
type input "r"
type input "trademark"
click at [764, 194] on button "Find Communities" at bounding box center [767, 187] width 91 height 22
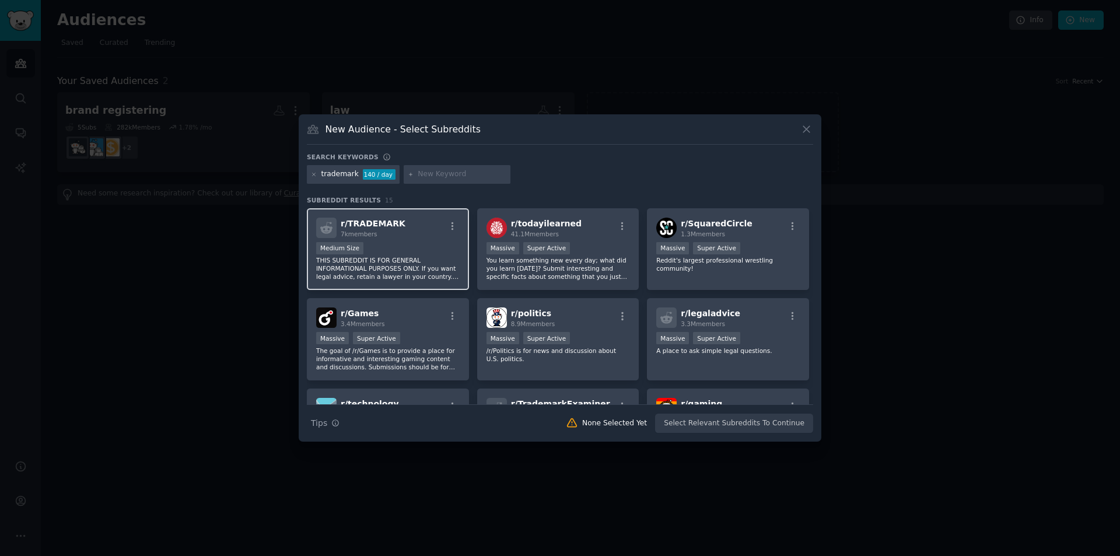
click at [401, 230] on div "r/ TRADEMARK 7k members" at bounding box center [388, 228] width 144 height 20
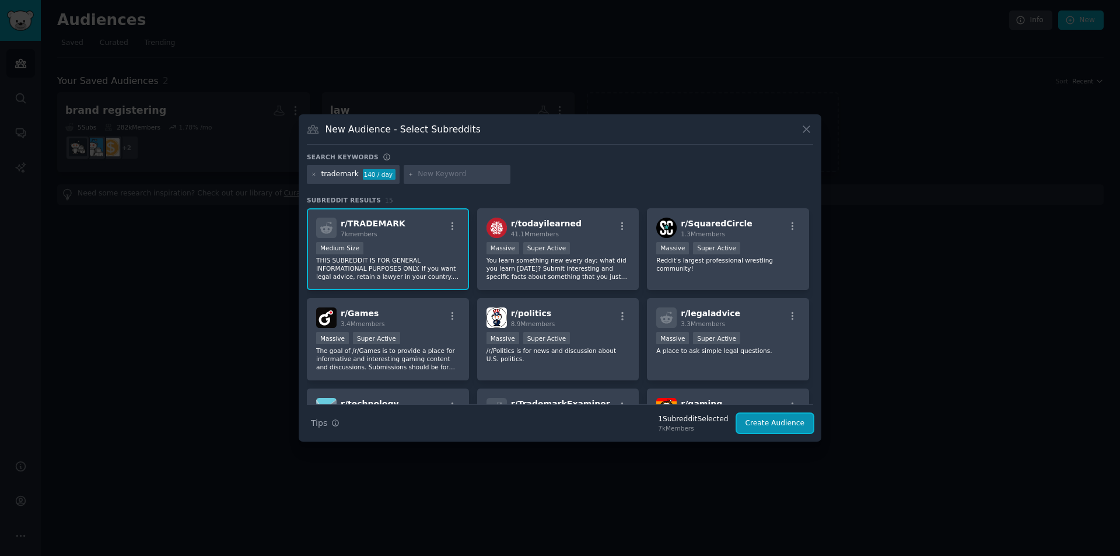
drag, startPoint x: 760, startPoint y: 420, endPoint x: 752, endPoint y: 424, distance: 9.1
click at [753, 423] on button "Create Audience" at bounding box center [775, 424] width 77 height 20
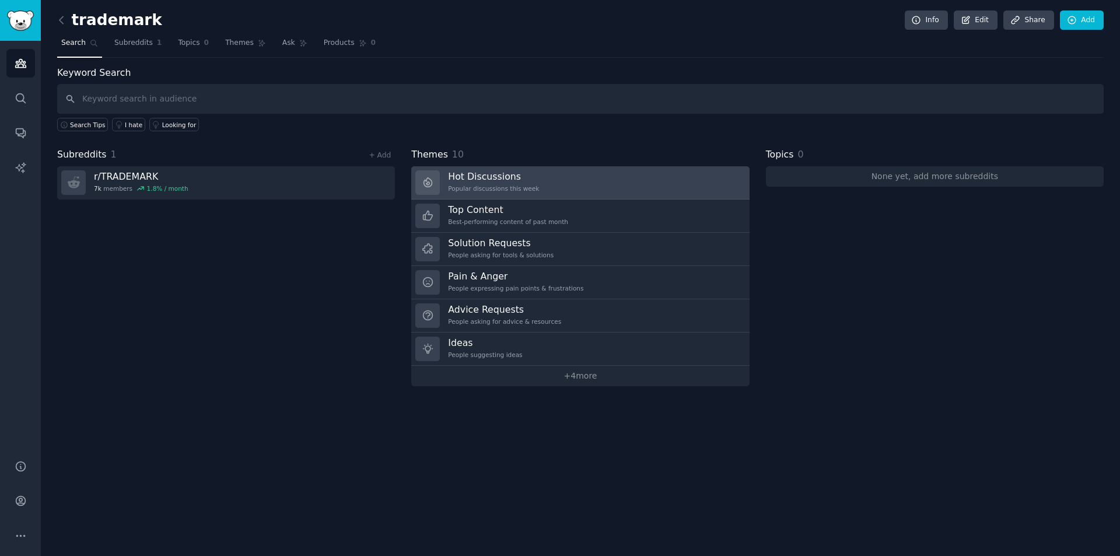
click at [484, 183] on div "Hot Discussions Popular discussions this week" at bounding box center [493, 182] width 91 height 25
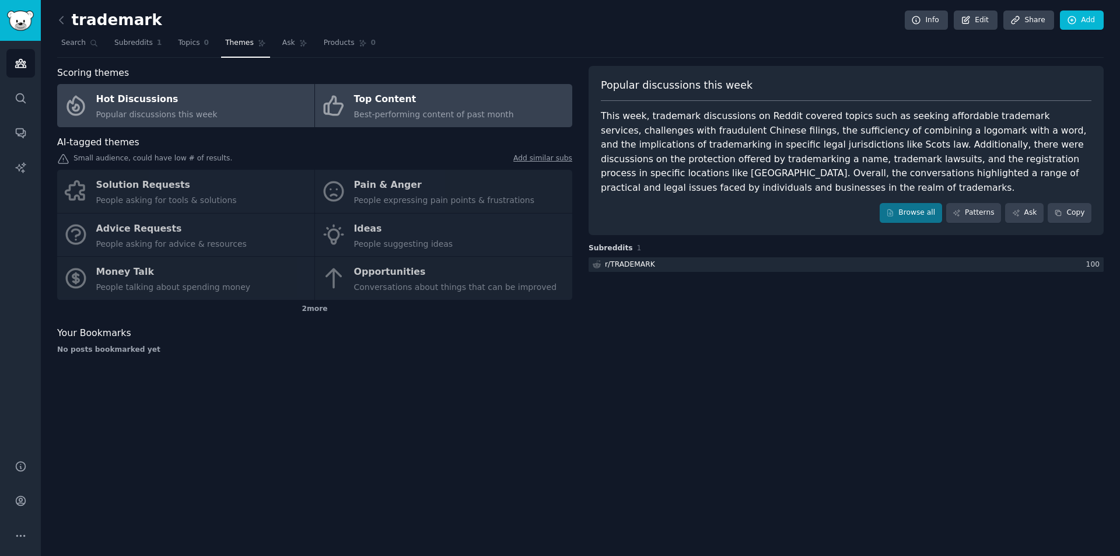
click at [376, 107] on div "Top Content" at bounding box center [434, 99] width 160 height 19
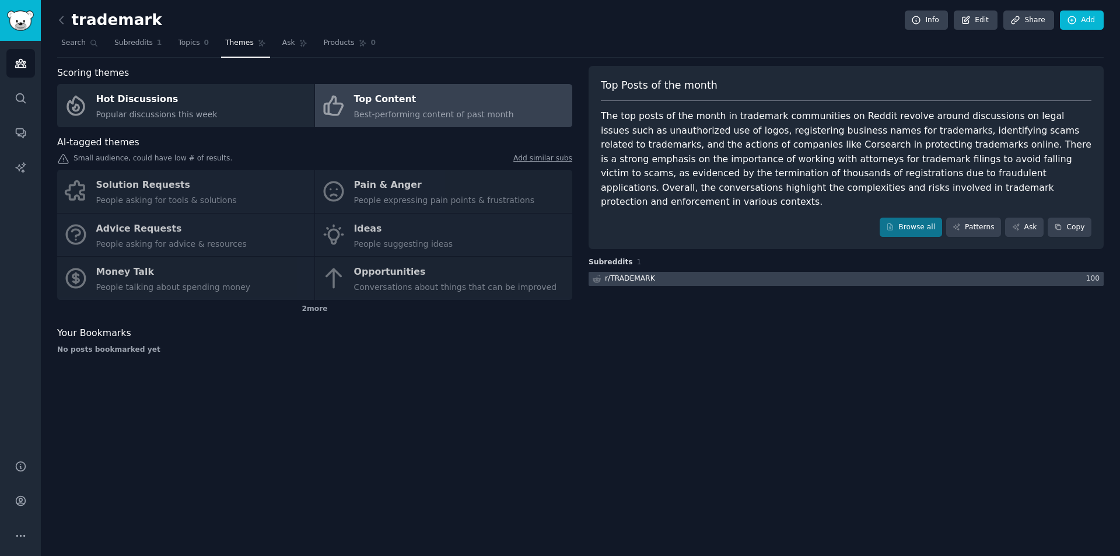
click at [651, 272] on div "r/ TRADEMARK" at bounding box center [623, 279] width 68 height 15
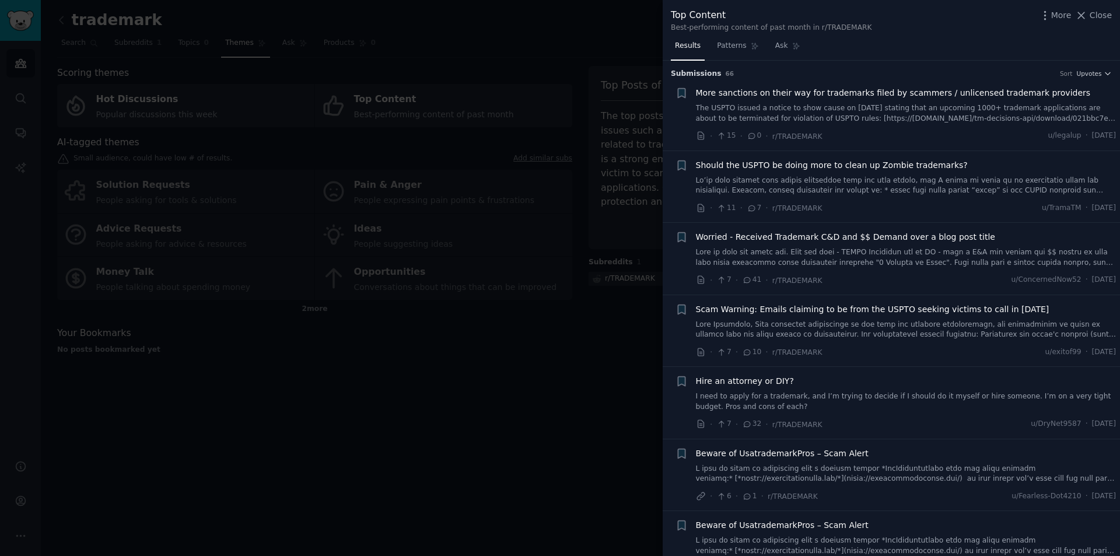
click at [575, 391] on div at bounding box center [560, 278] width 1120 height 556
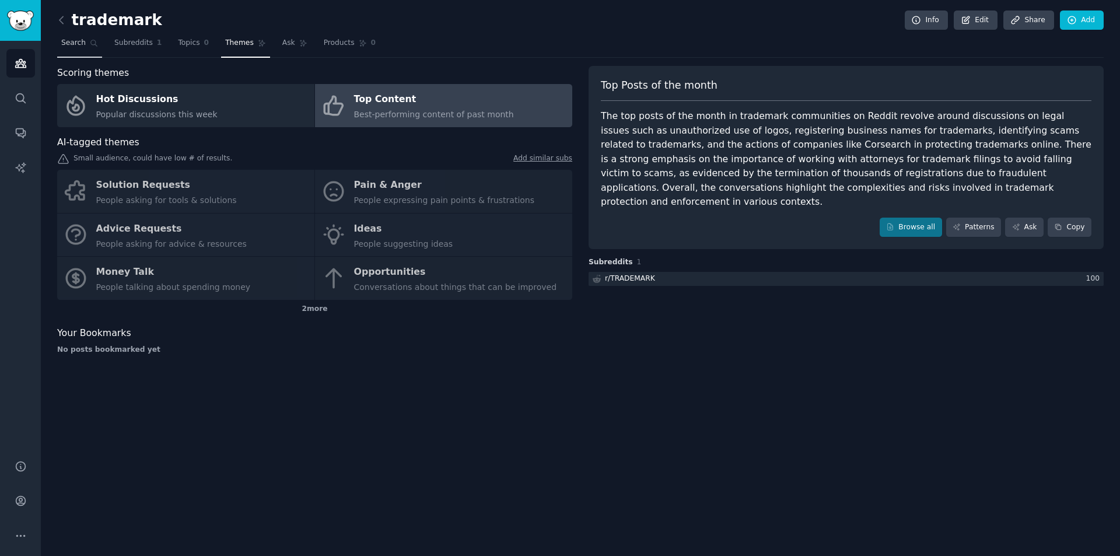
click at [91, 41] on icon at bounding box center [94, 43] width 6 height 6
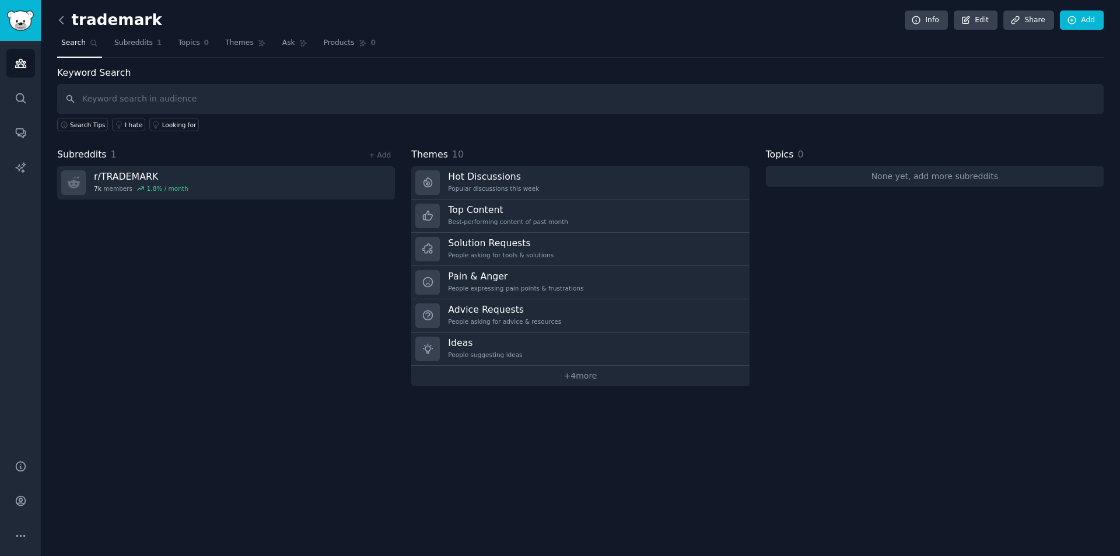
click at [60, 20] on icon at bounding box center [62, 19] width 4 height 7
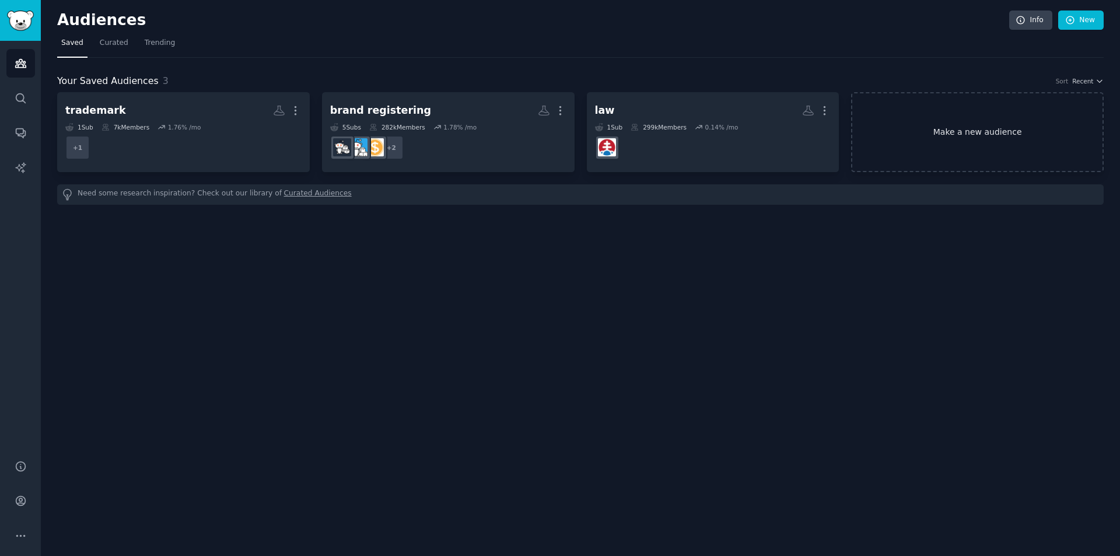
click at [926, 142] on link "Make a new audience" at bounding box center [977, 132] width 253 height 80
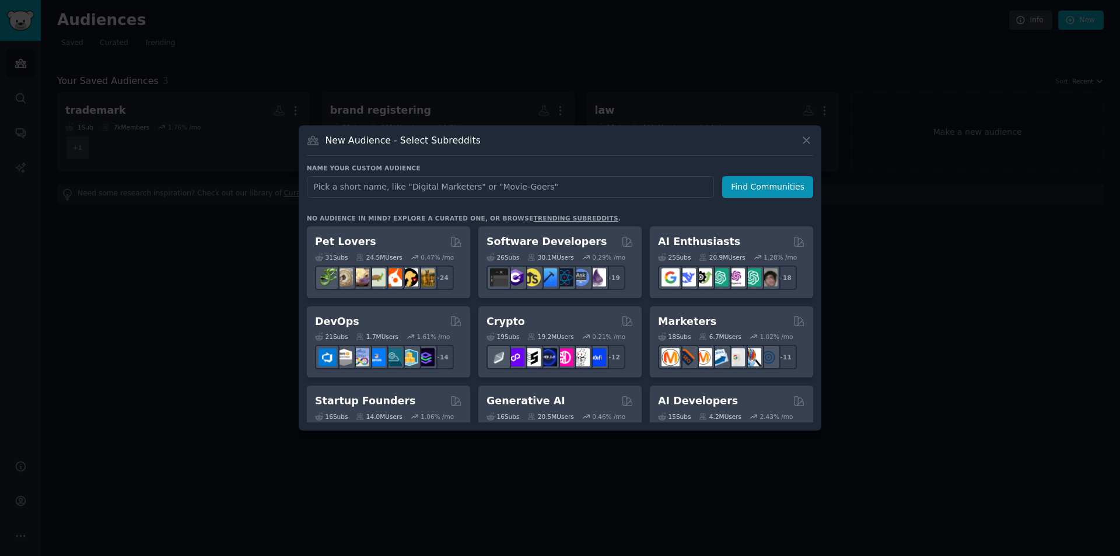
click at [421, 182] on input "text" at bounding box center [510, 187] width 407 height 22
type input "t"
type input "eu trademark"
click button "Find Communities" at bounding box center [767, 187] width 91 height 22
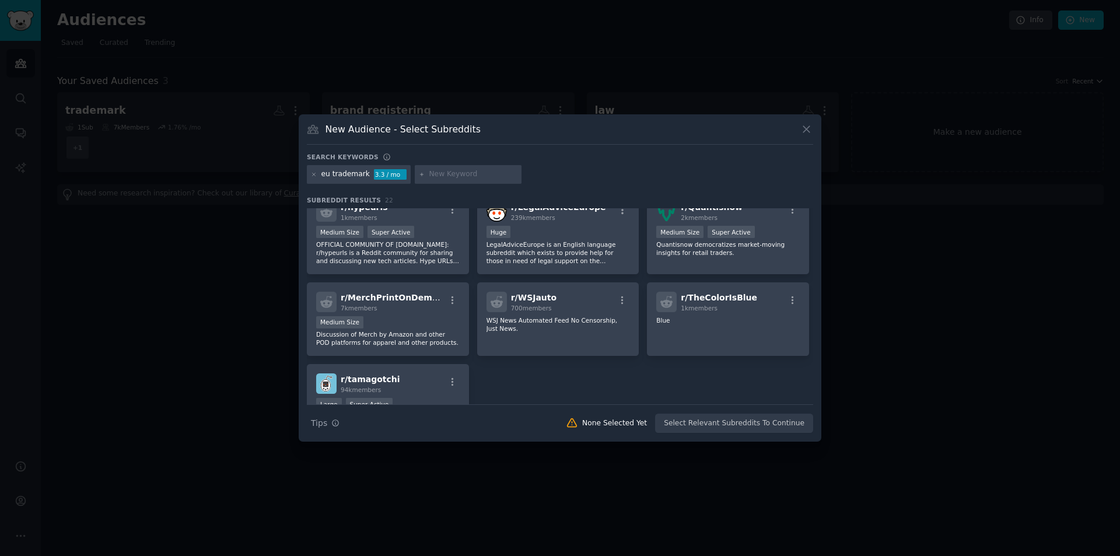
scroll to position [350, 0]
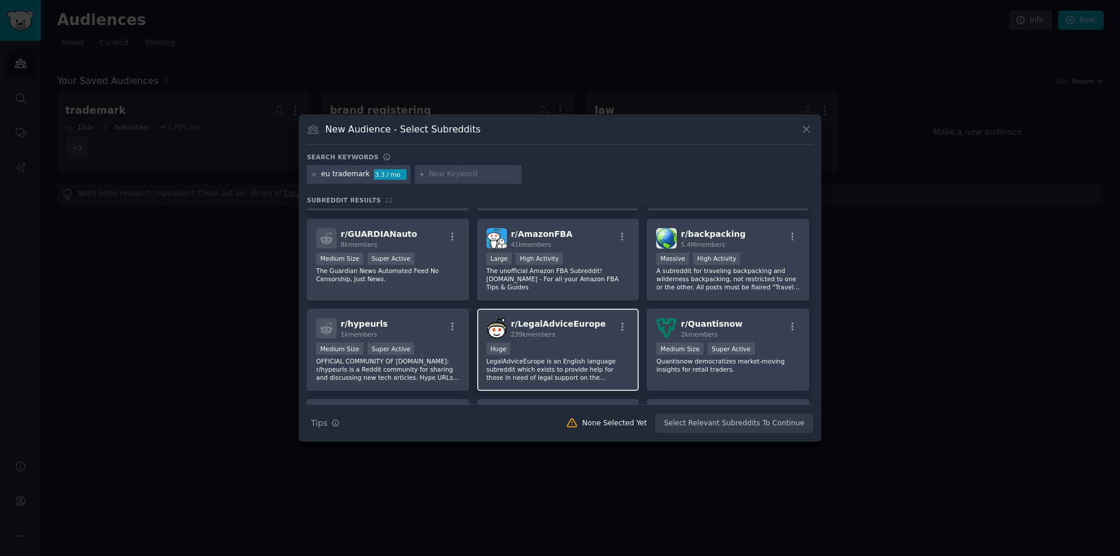
click at [546, 345] on div "Huge" at bounding box center [559, 350] width 144 height 15
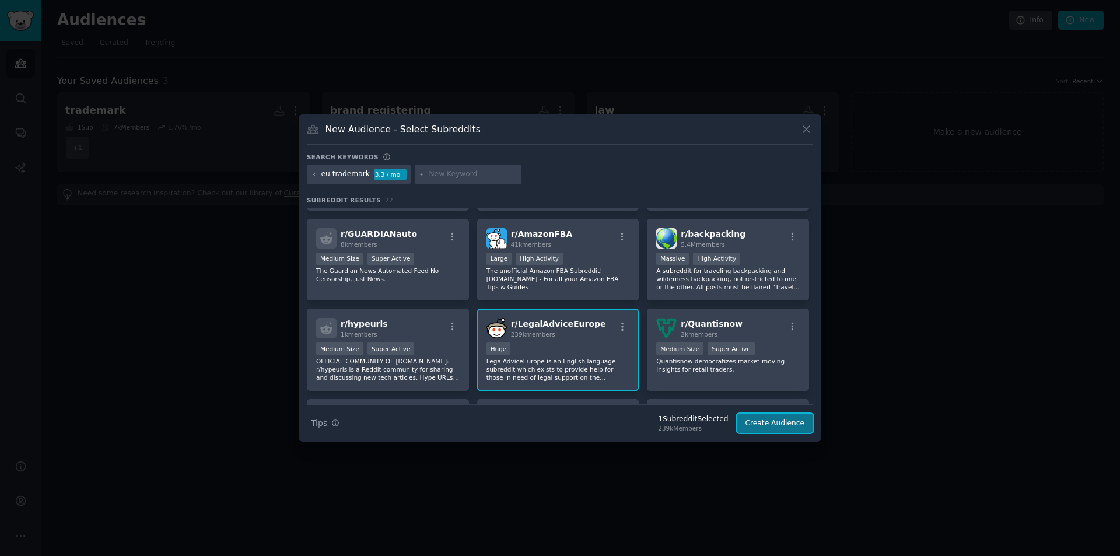
click at [753, 424] on button "Create Audience" at bounding box center [775, 424] width 77 height 20
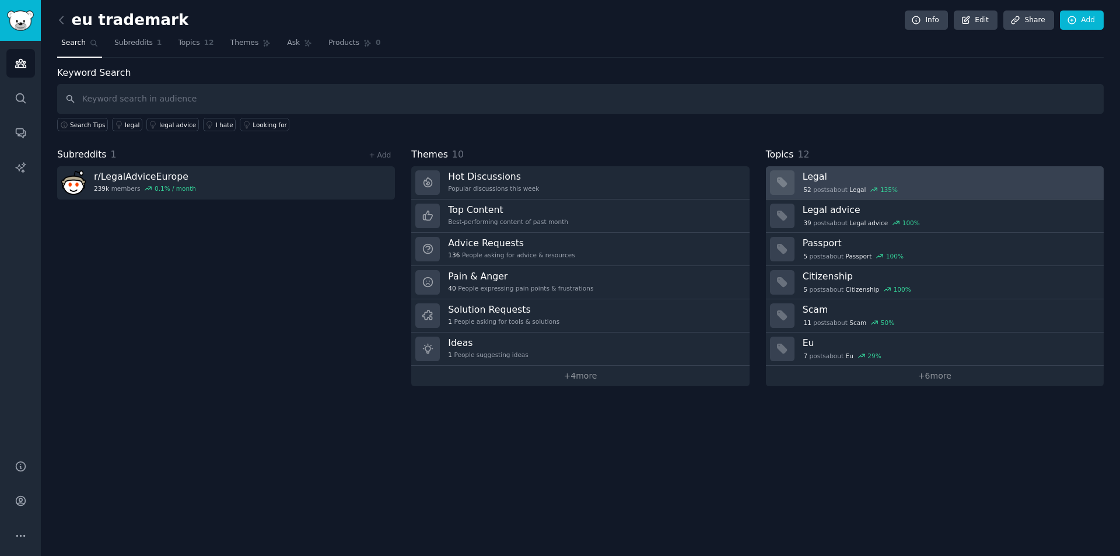
click at [829, 183] on div "52 post s about Legal 135 %" at bounding box center [949, 189] width 293 height 12
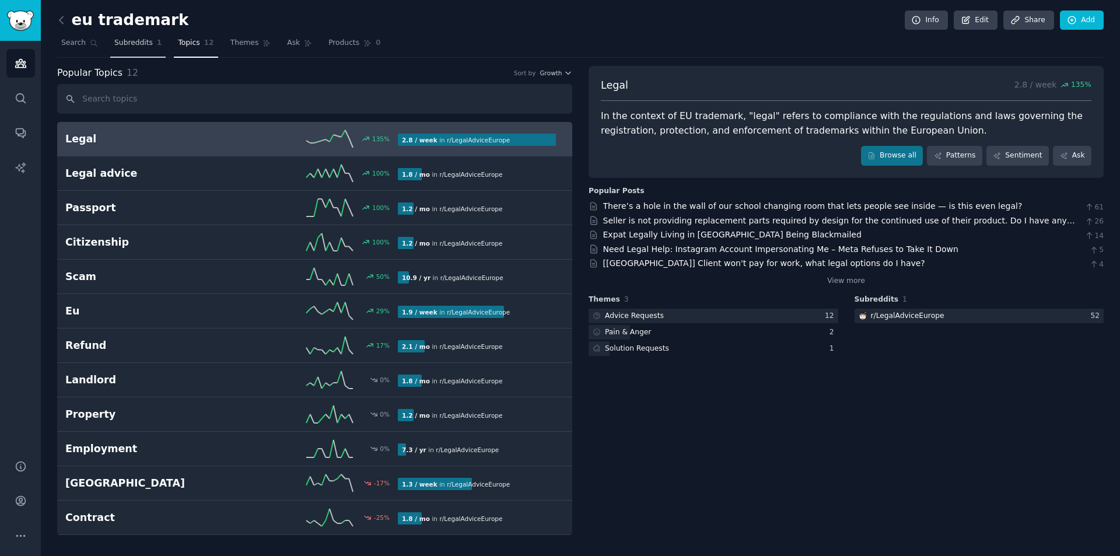
click at [137, 47] on span "Subreddits" at bounding box center [133, 43] width 39 height 11
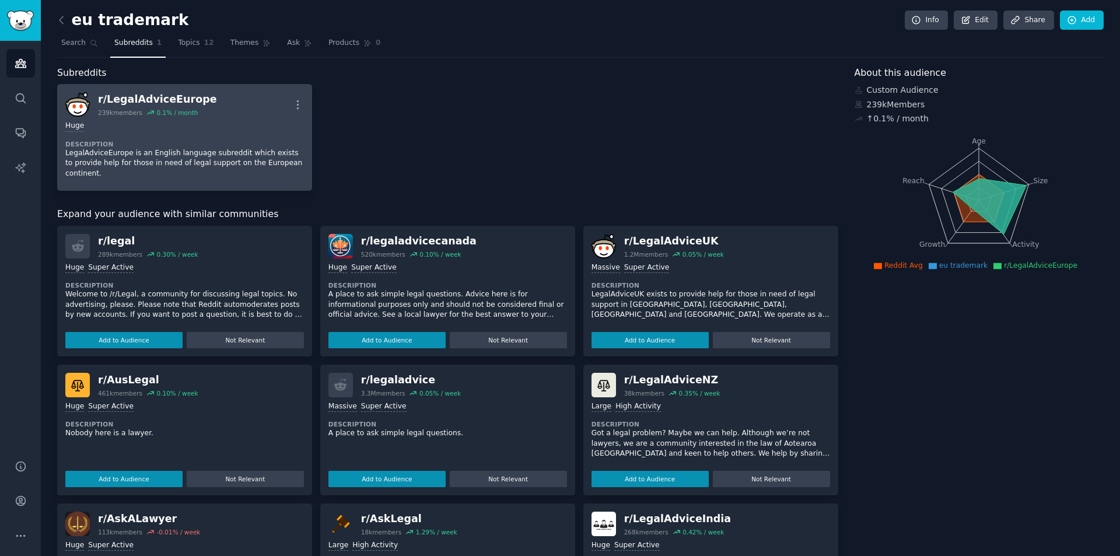
click at [249, 127] on div "Huge" at bounding box center [184, 126] width 239 height 11
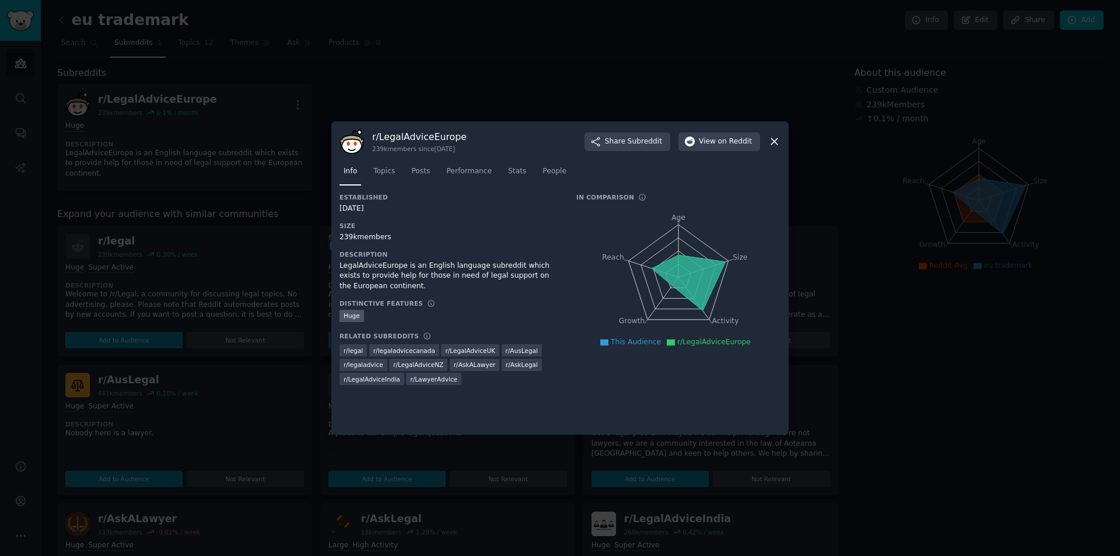
click at [769, 141] on icon at bounding box center [775, 141] width 12 height 12
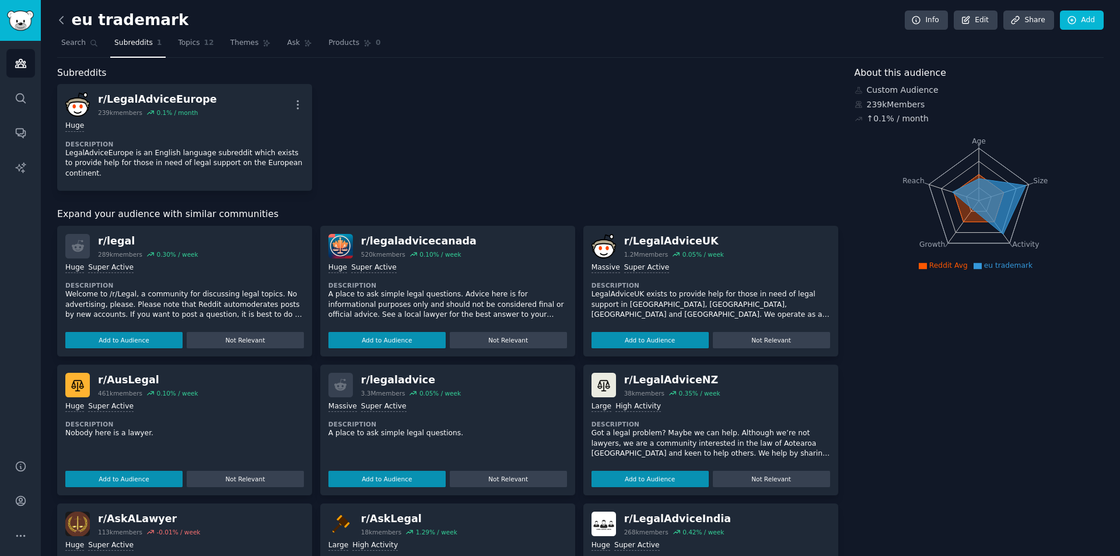
click at [64, 23] on icon at bounding box center [61, 20] width 12 height 12
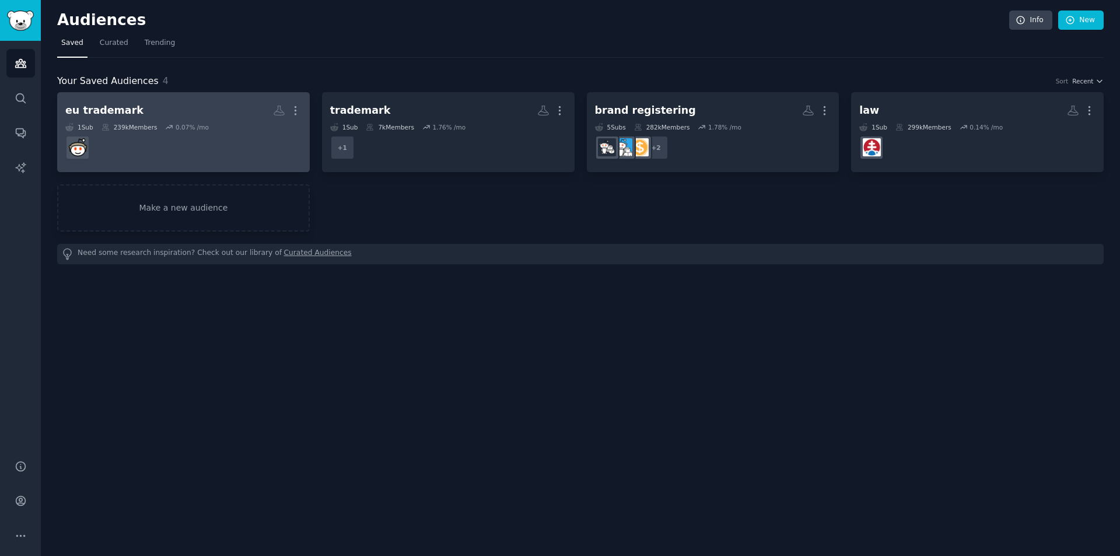
click at [188, 152] on dd at bounding box center [183, 147] width 236 height 33
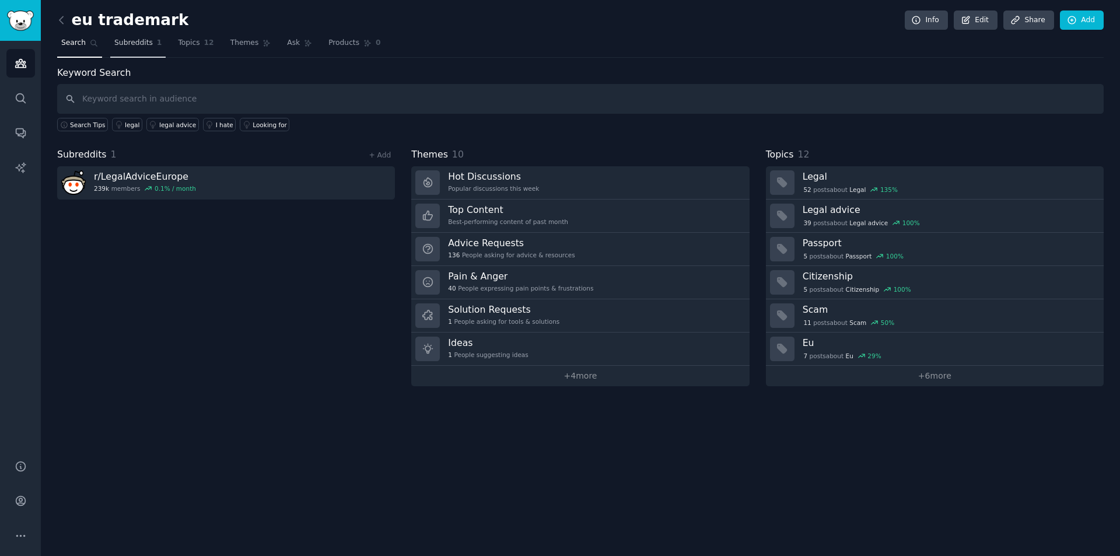
click at [144, 39] on span "Subreddits" at bounding box center [133, 43] width 39 height 11
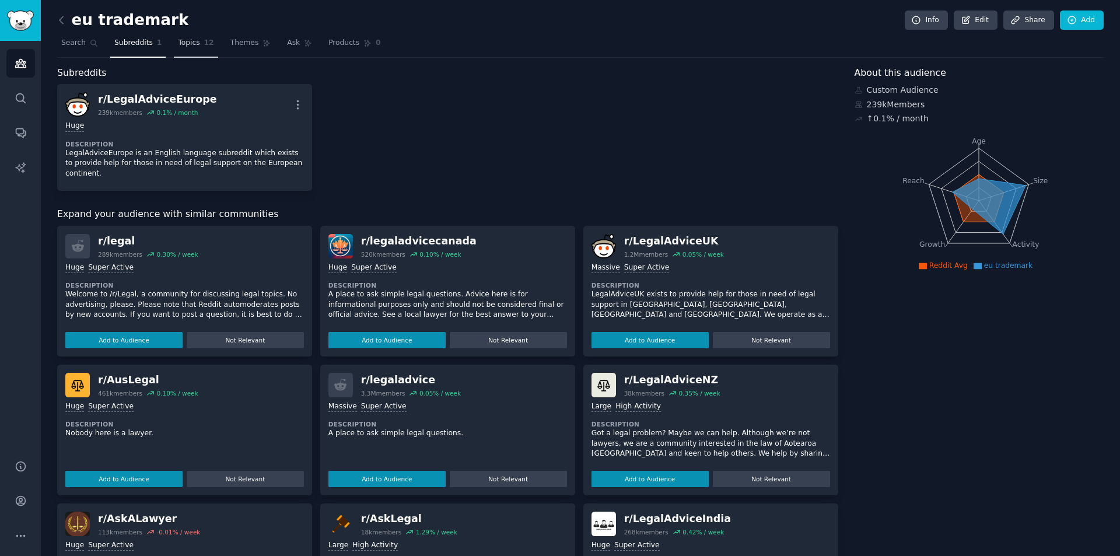
click at [191, 40] on span "Topics" at bounding box center [189, 43] width 22 height 11
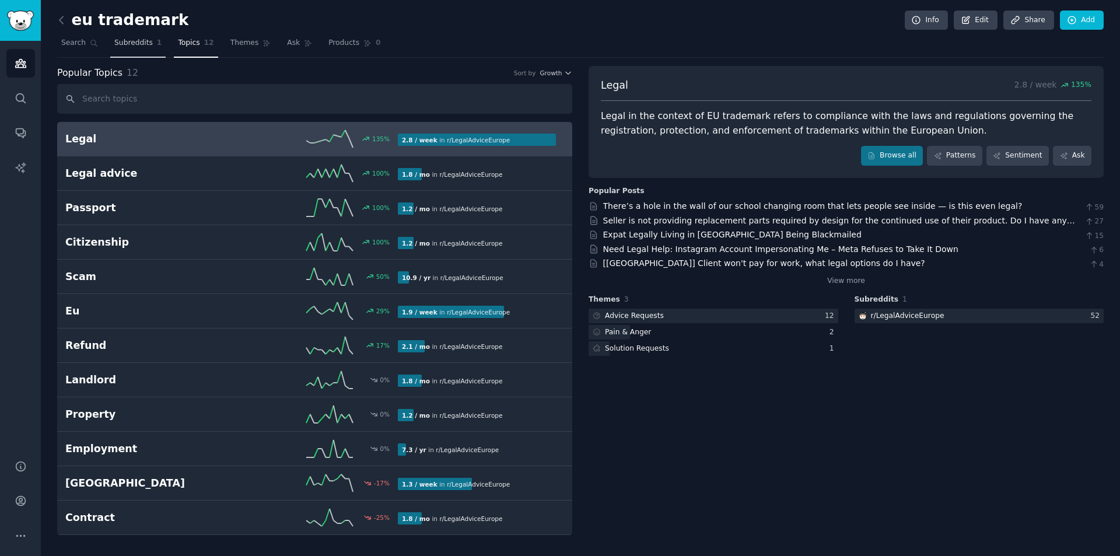
click at [128, 43] on span "Subreddits" at bounding box center [133, 43] width 39 height 11
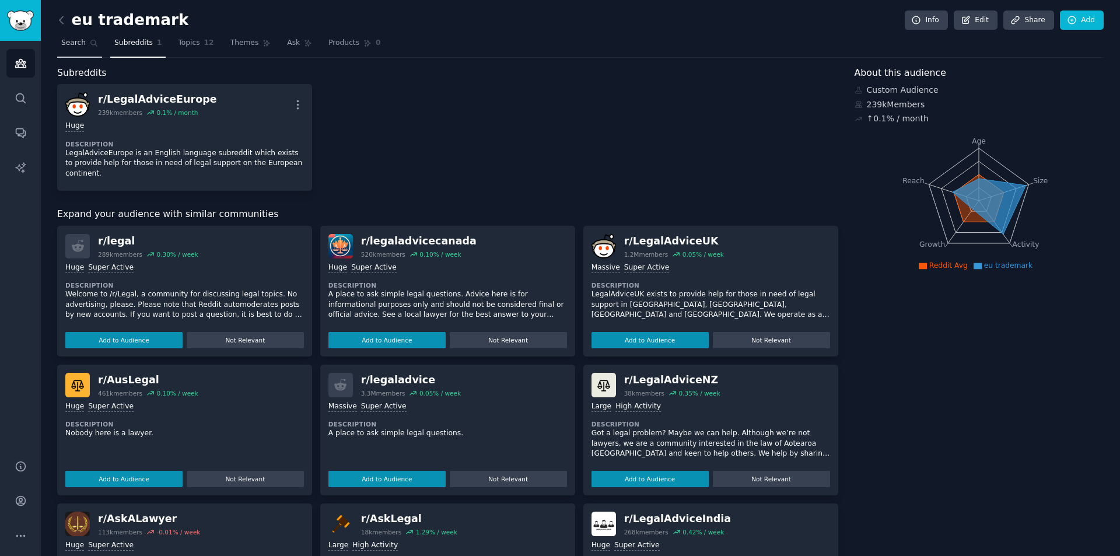
click at [77, 45] on span "Search" at bounding box center [73, 43] width 25 height 11
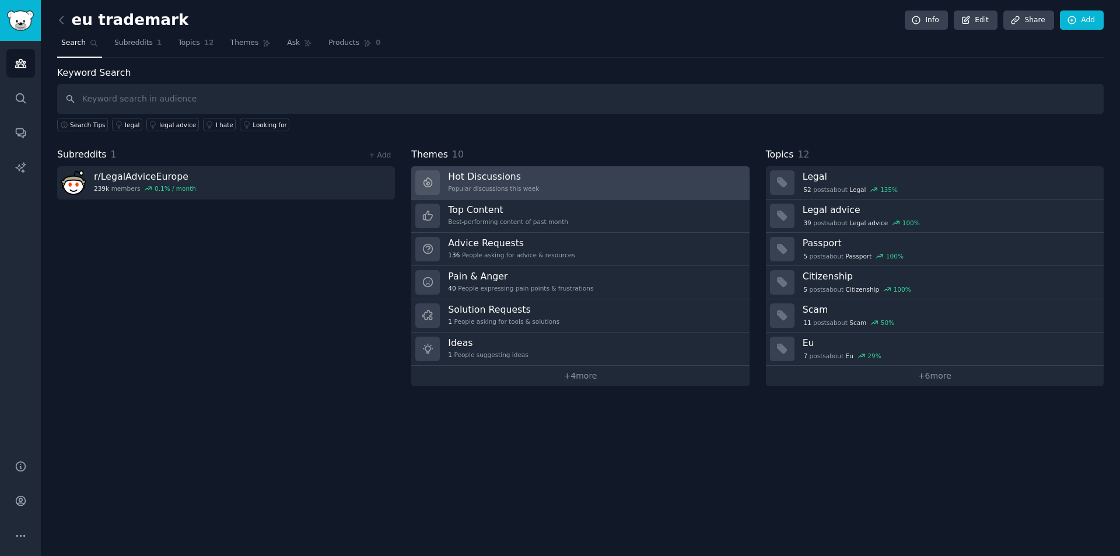
click at [503, 179] on h3 "Hot Discussions" at bounding box center [493, 176] width 91 height 12
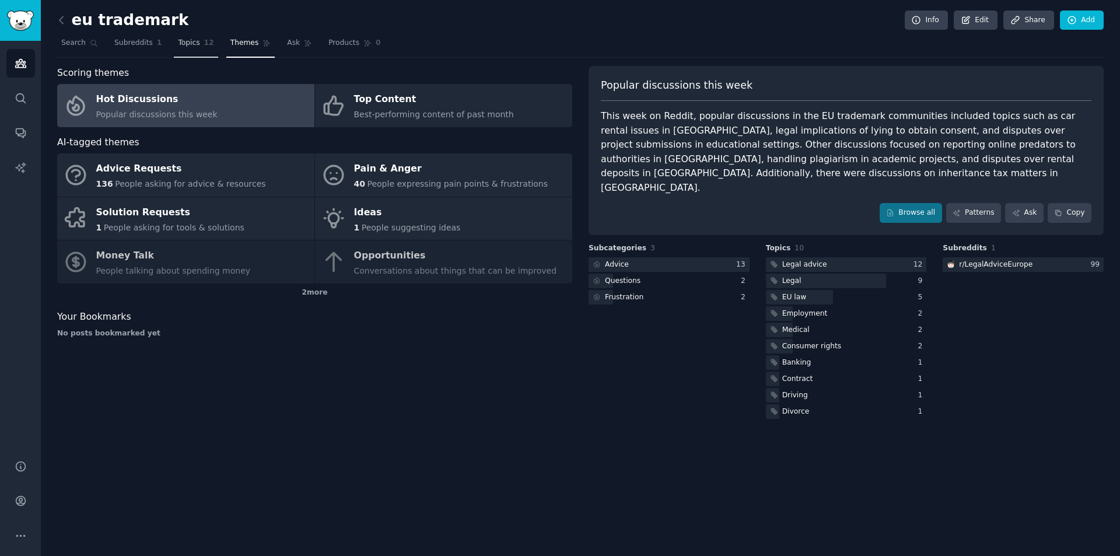
click at [188, 47] on span "Topics" at bounding box center [189, 43] width 22 height 11
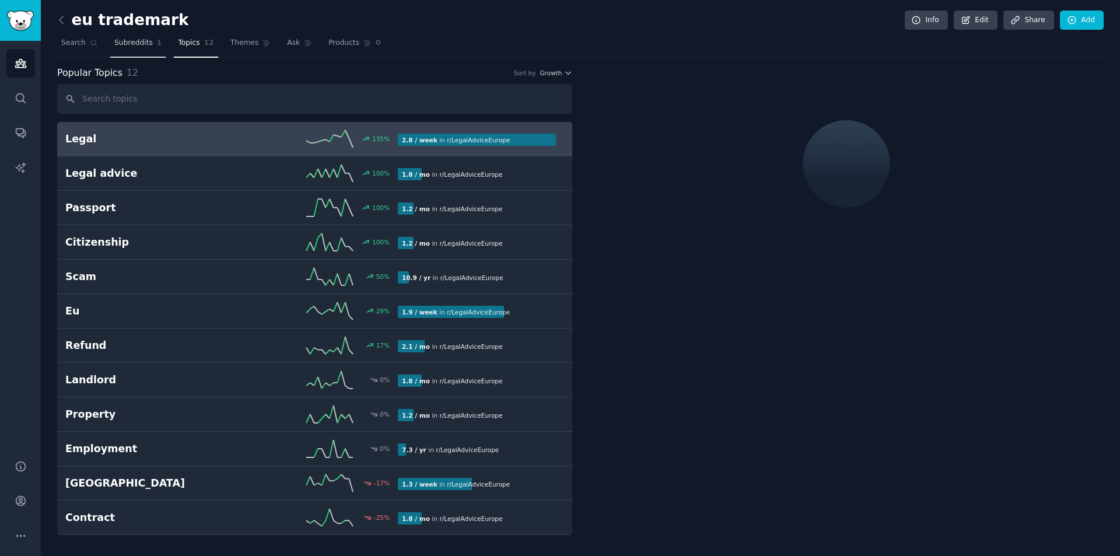
click at [130, 41] on span "Subreddits" at bounding box center [133, 43] width 39 height 11
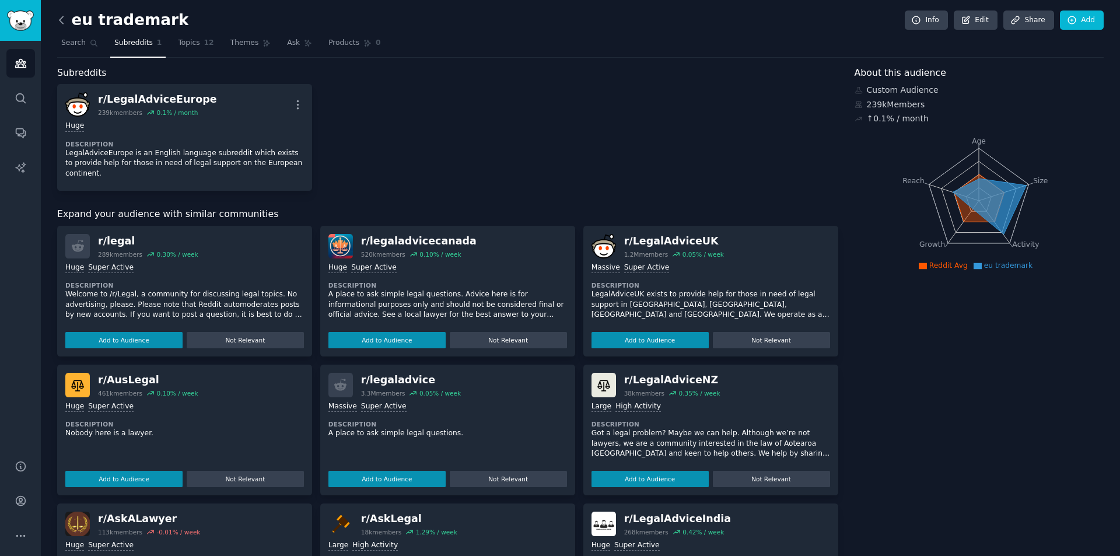
click at [61, 20] on icon at bounding box center [61, 20] width 12 height 12
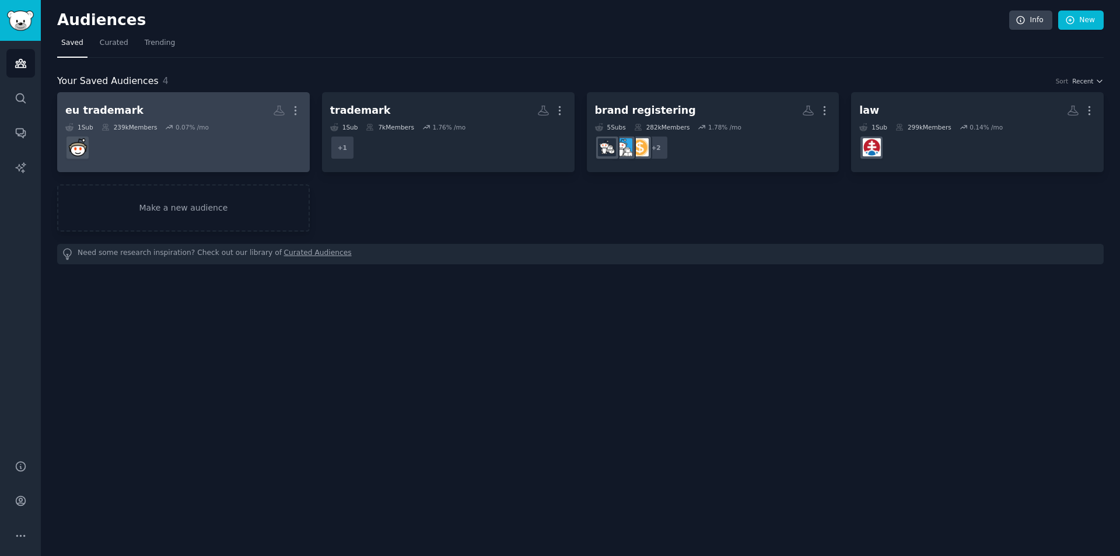
click at [222, 138] on dd at bounding box center [183, 147] width 236 height 33
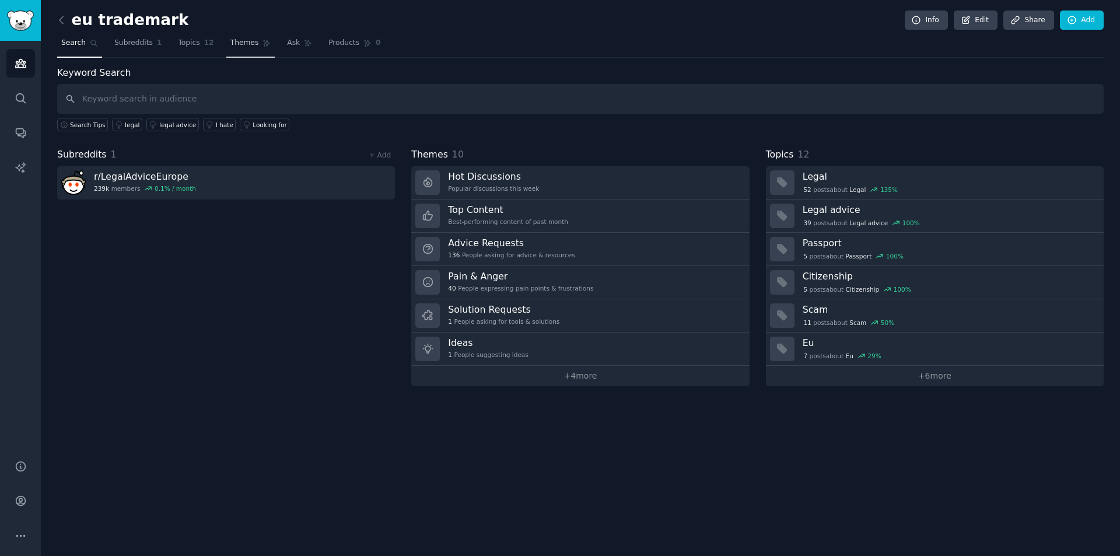
click at [235, 47] on span "Themes" at bounding box center [245, 43] width 29 height 11
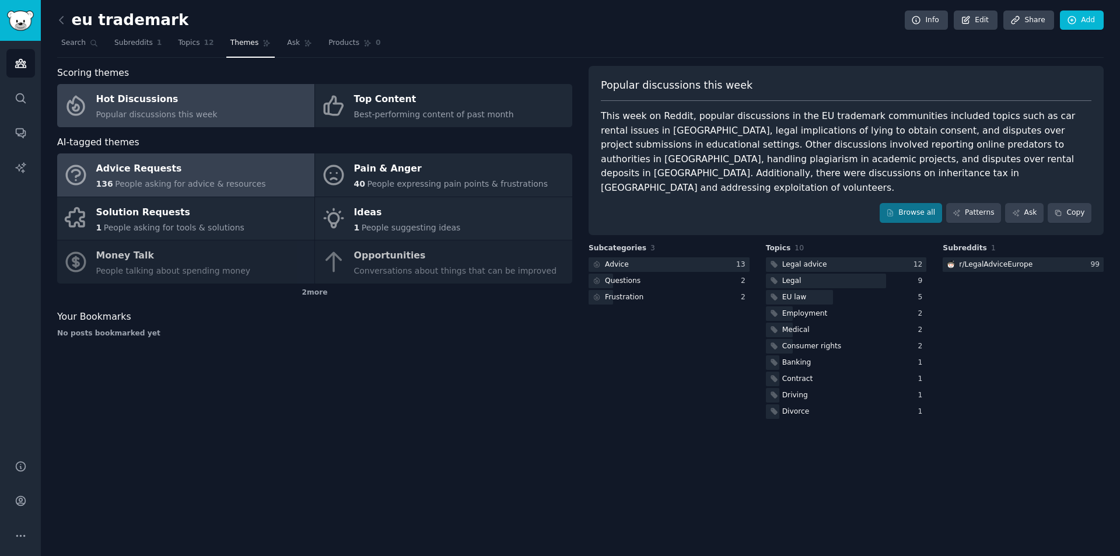
click at [146, 175] on div "Advice Requests" at bounding box center [181, 169] width 170 height 19
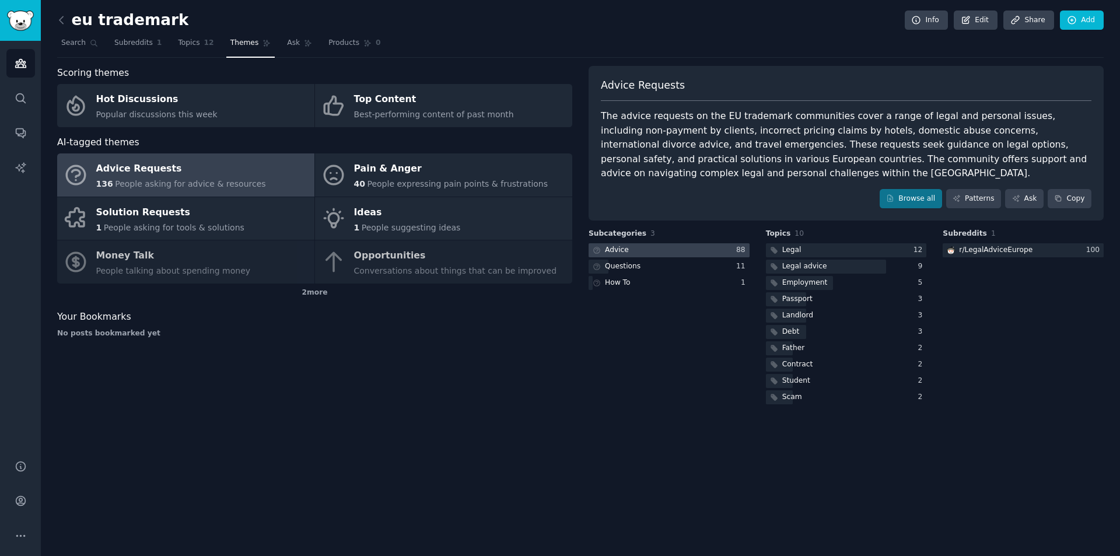
click at [701, 243] on div at bounding box center [669, 250] width 161 height 15
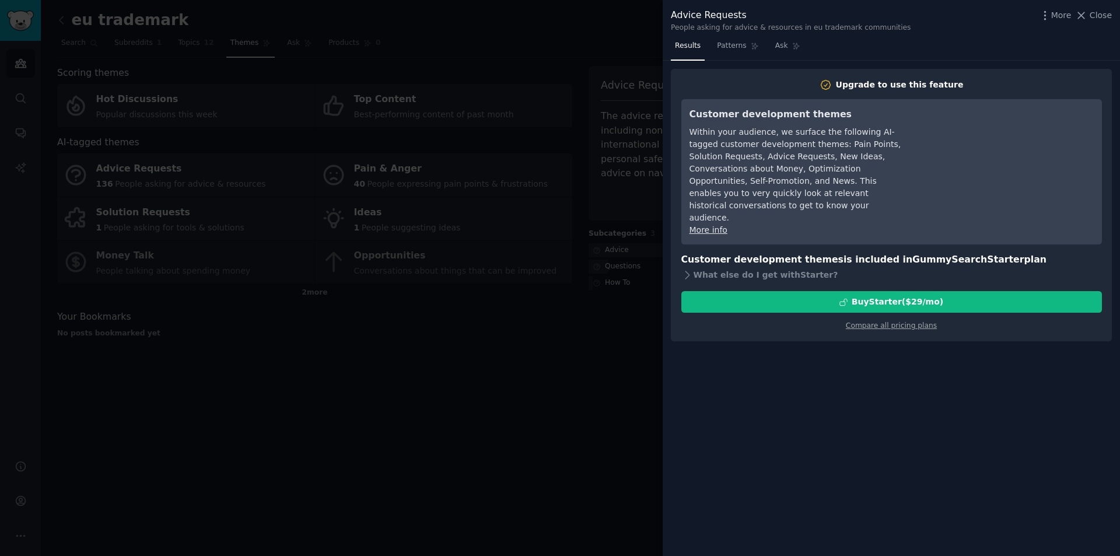
click at [587, 367] on div at bounding box center [560, 278] width 1120 height 556
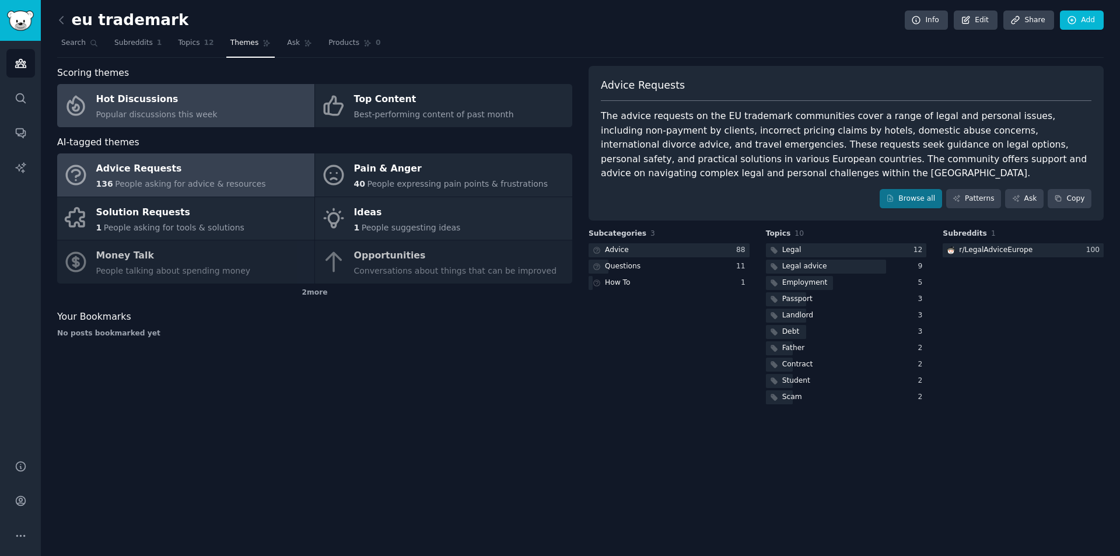
click at [218, 102] on link "Hot Discussions Popular discussions this week" at bounding box center [185, 105] width 257 height 43
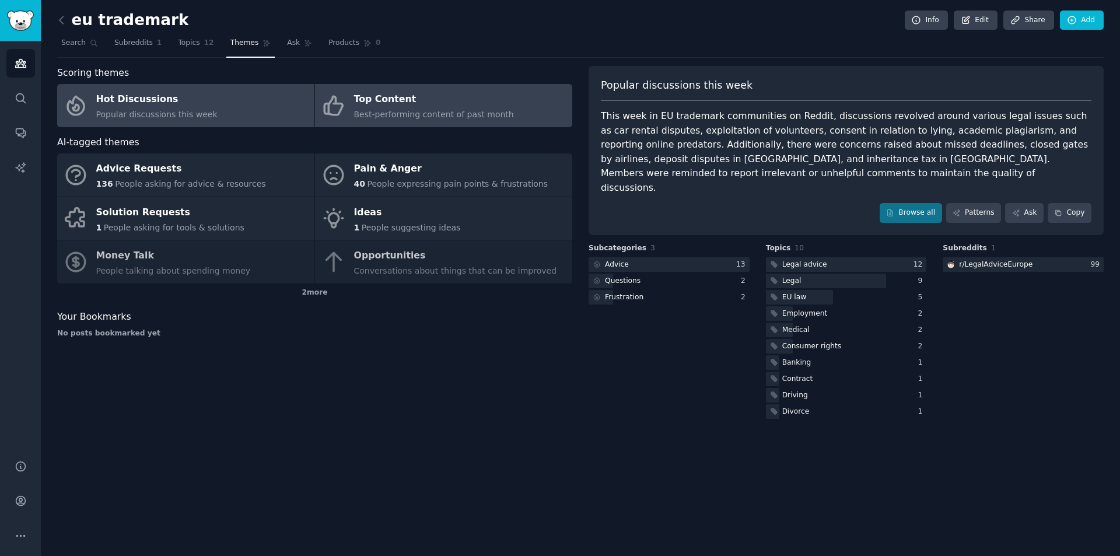
click at [385, 103] on div "Top Content" at bounding box center [434, 99] width 160 height 19
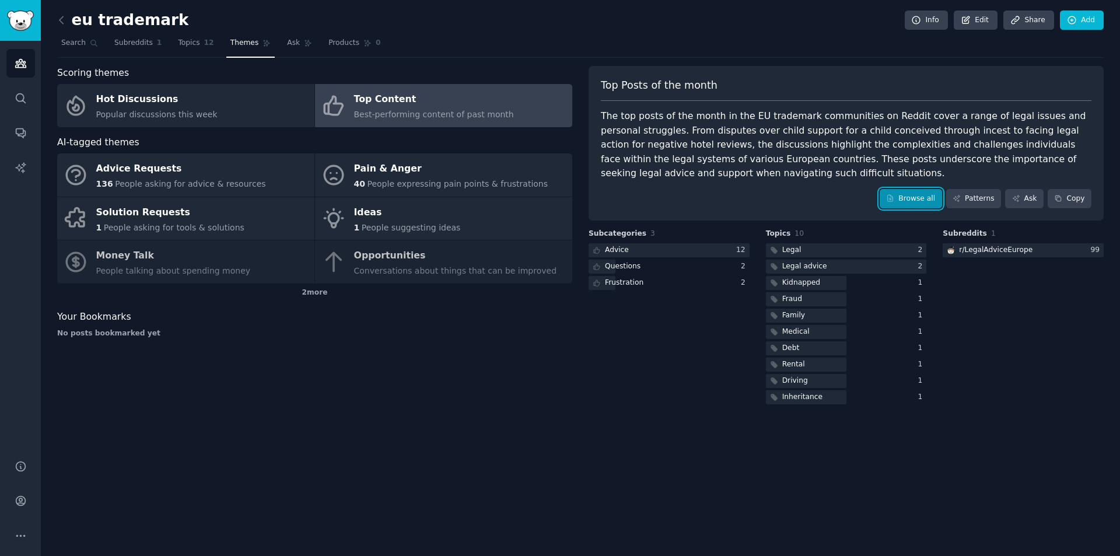
click at [917, 200] on link "Browse all" at bounding box center [911, 199] width 62 height 20
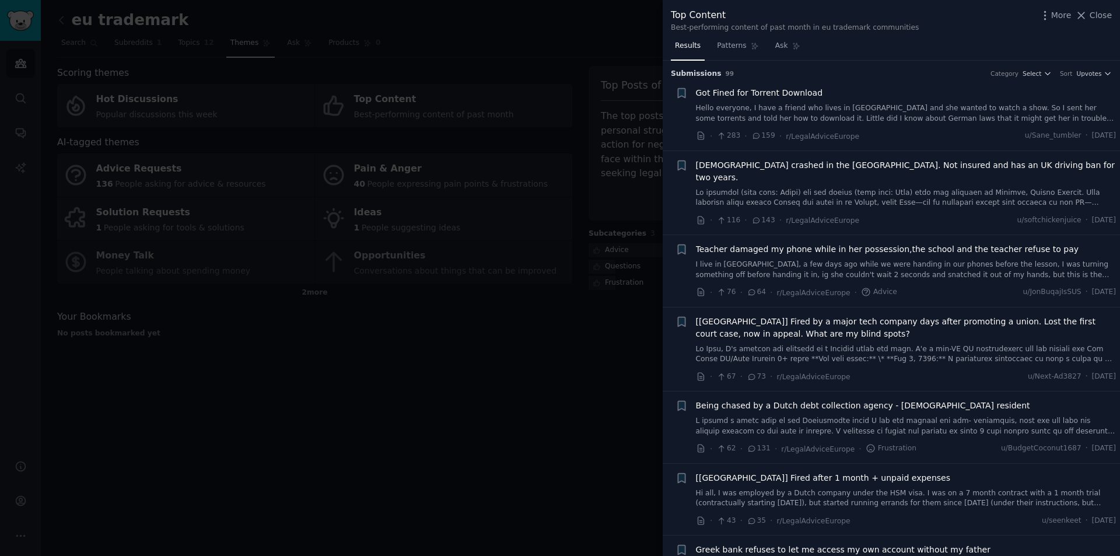
click at [529, 369] on div at bounding box center [560, 278] width 1120 height 556
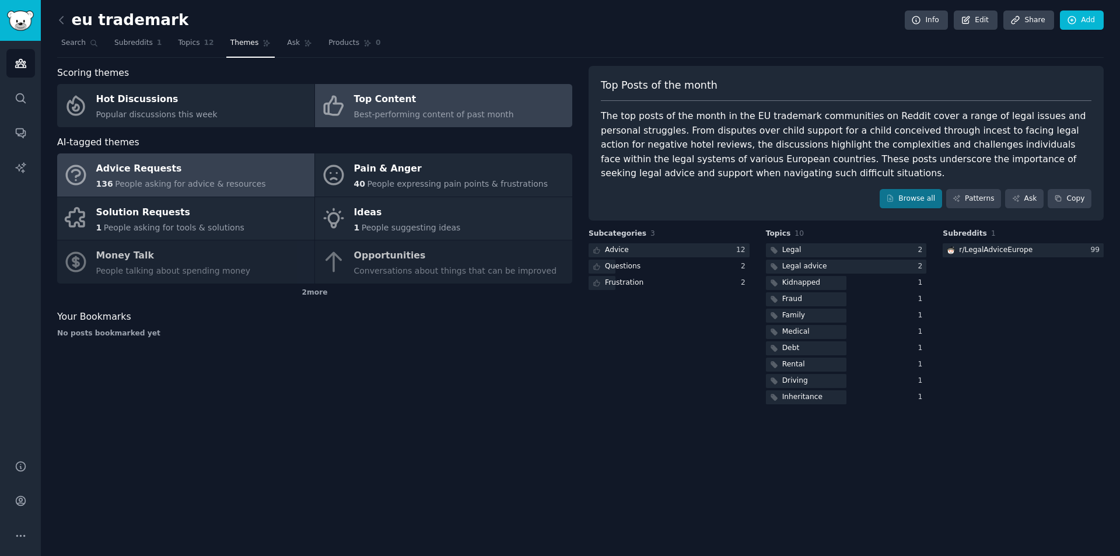
click at [216, 170] on div "Advice Requests" at bounding box center [181, 169] width 170 height 19
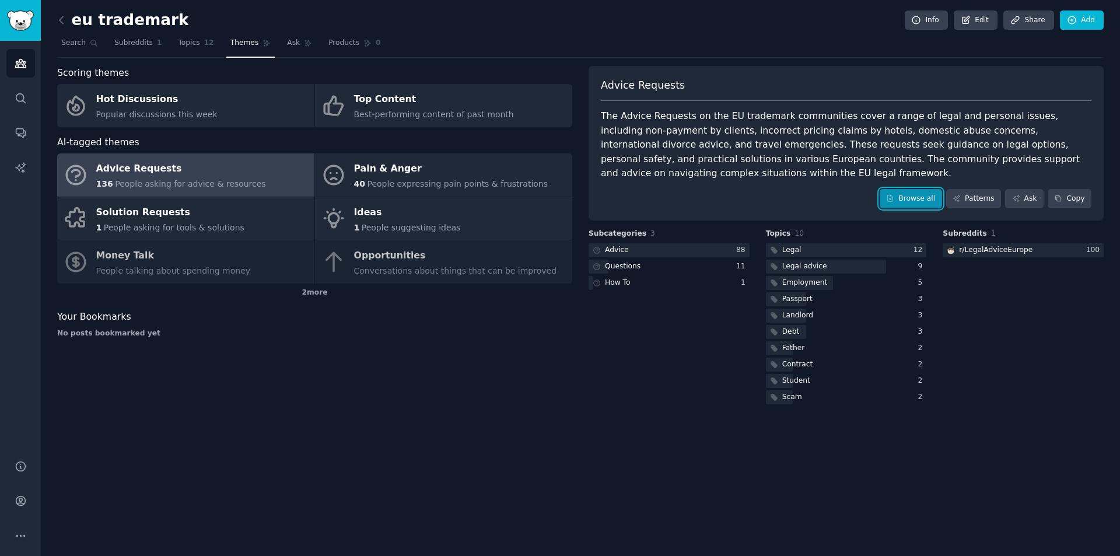
click at [921, 189] on link "Browse all" at bounding box center [911, 199] width 62 height 20
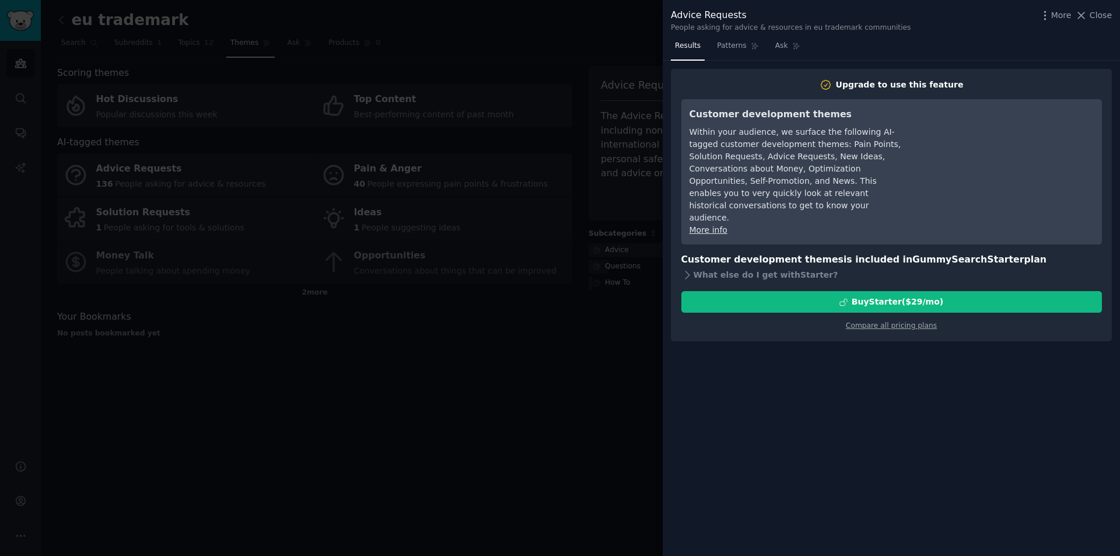
click at [546, 385] on div at bounding box center [560, 278] width 1120 height 556
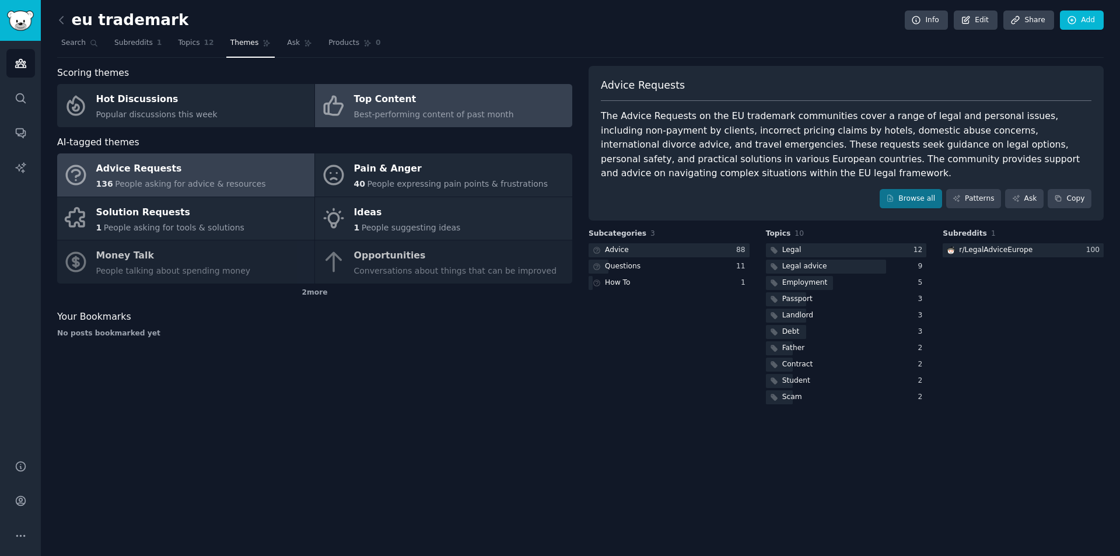
click at [444, 107] on div "Top Content" at bounding box center [434, 99] width 160 height 19
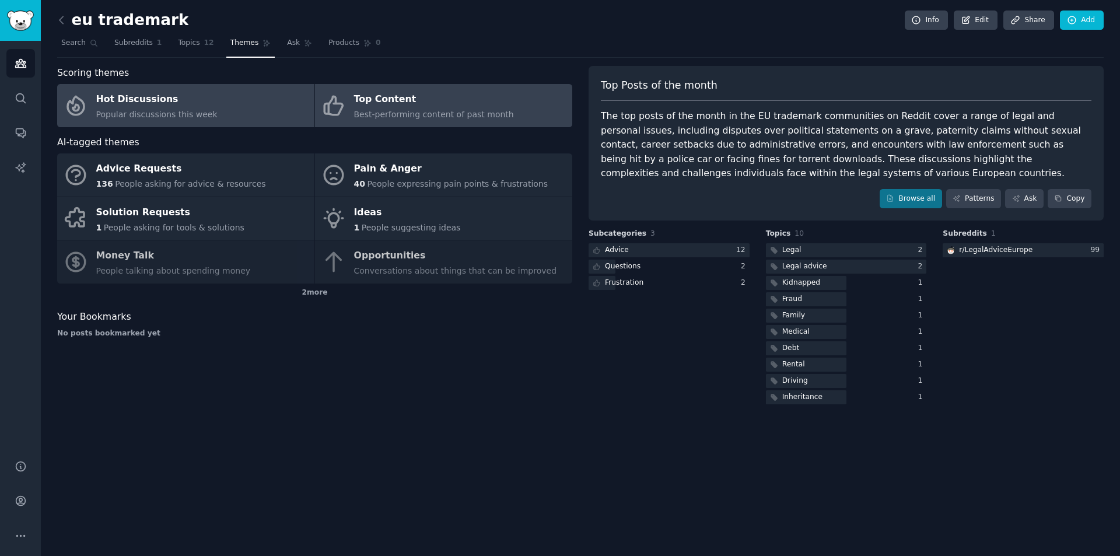
click at [255, 113] on link "Hot Discussions Popular discussions this week" at bounding box center [185, 105] width 257 height 43
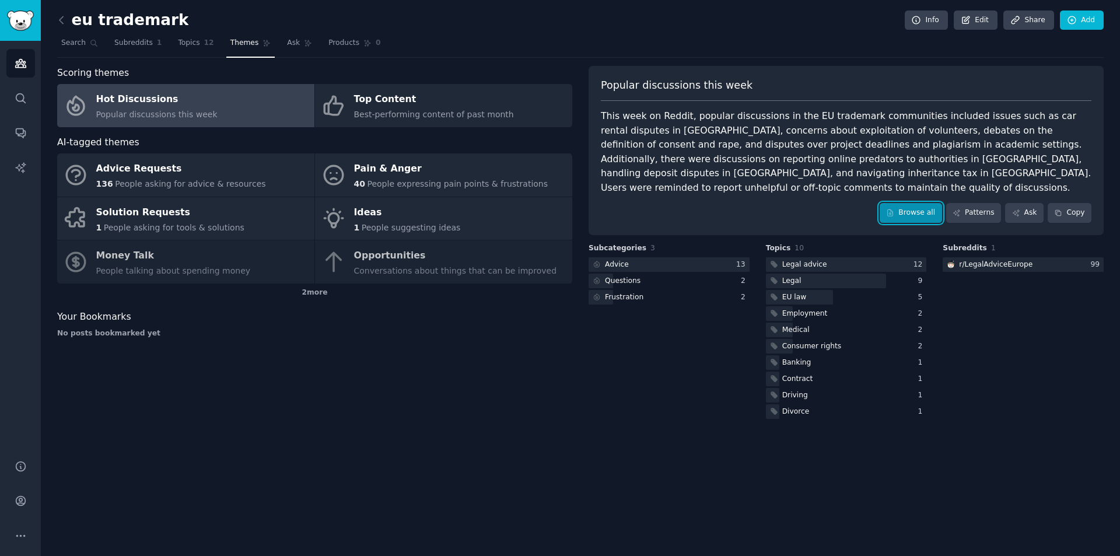
click at [895, 209] on icon at bounding box center [890, 213] width 8 height 8
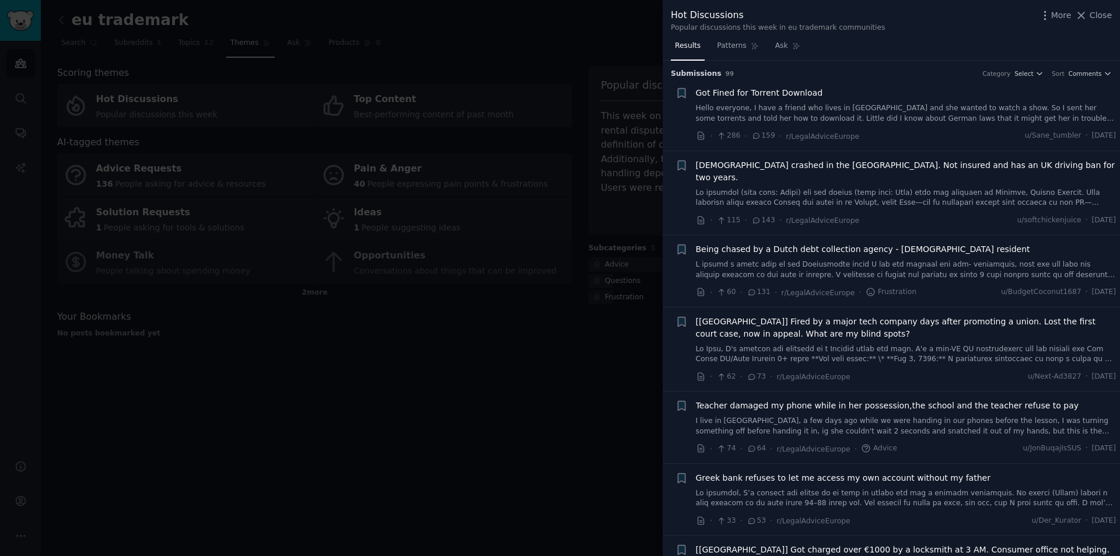
click at [473, 369] on div at bounding box center [560, 278] width 1120 height 556
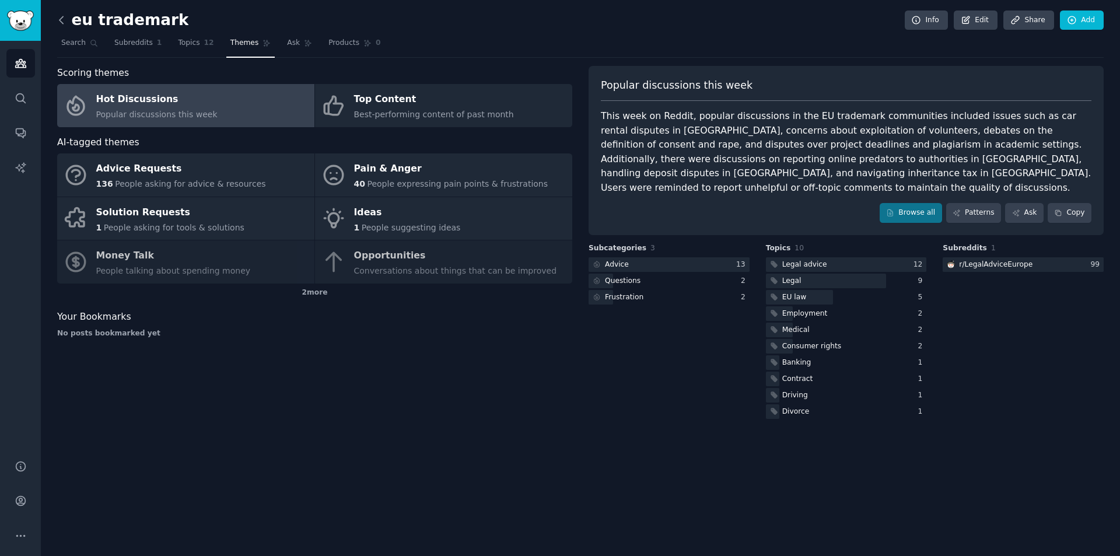
click at [62, 18] on icon at bounding box center [61, 20] width 12 height 12
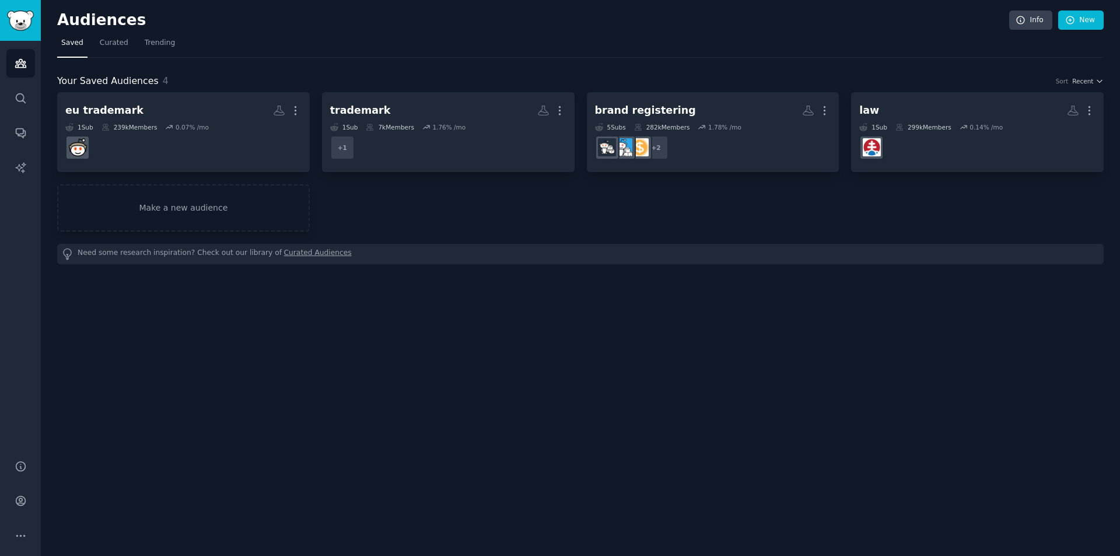
click at [865, 340] on div "Audiences Info New Saved Curated Trending Your Saved Audiences 4 Sort Recent eu…" at bounding box center [581, 278] width 1080 height 556
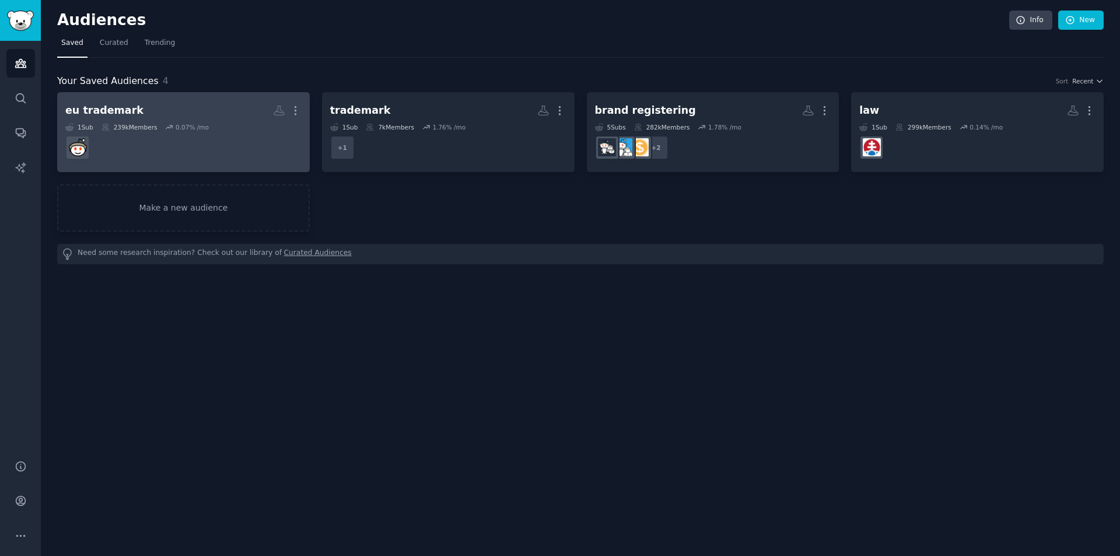
click at [234, 143] on dd at bounding box center [183, 147] width 236 height 33
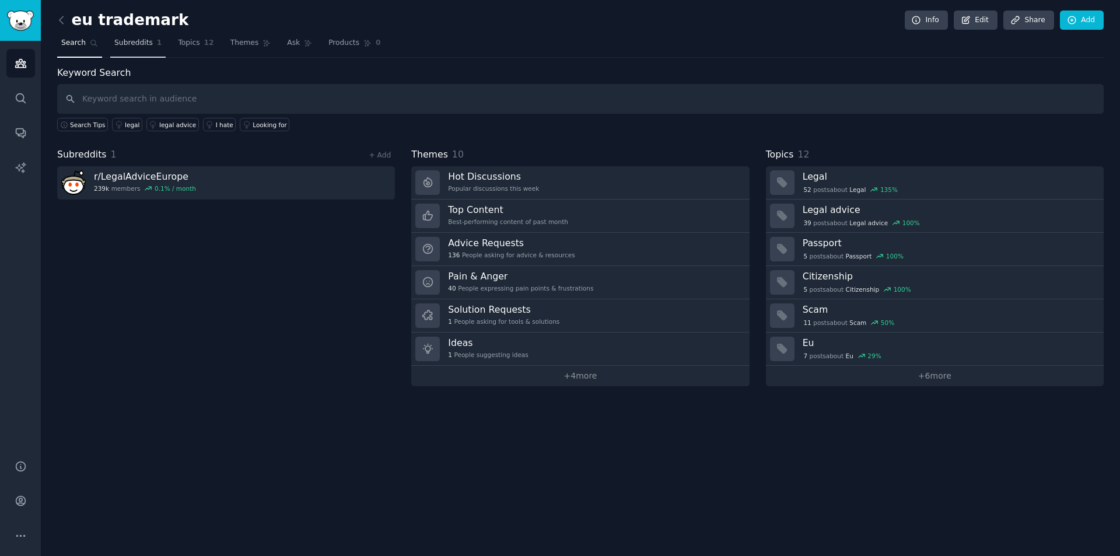
click at [135, 43] on span "Subreddits" at bounding box center [133, 43] width 39 height 11
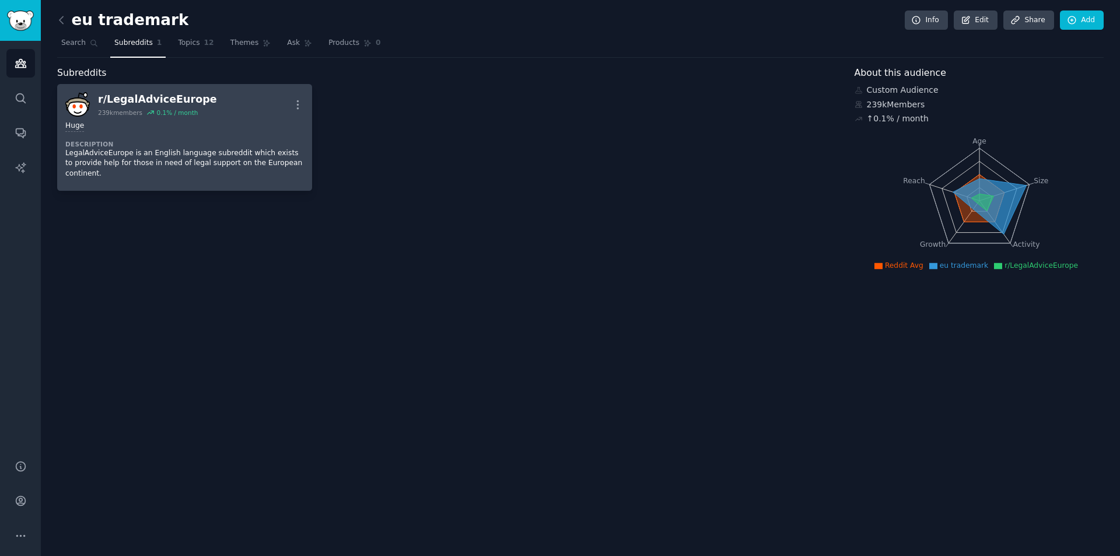
click at [181, 134] on div "Huge Description LegalAdviceEurope is an English language subreddit which exist…" at bounding box center [184, 150] width 239 height 66
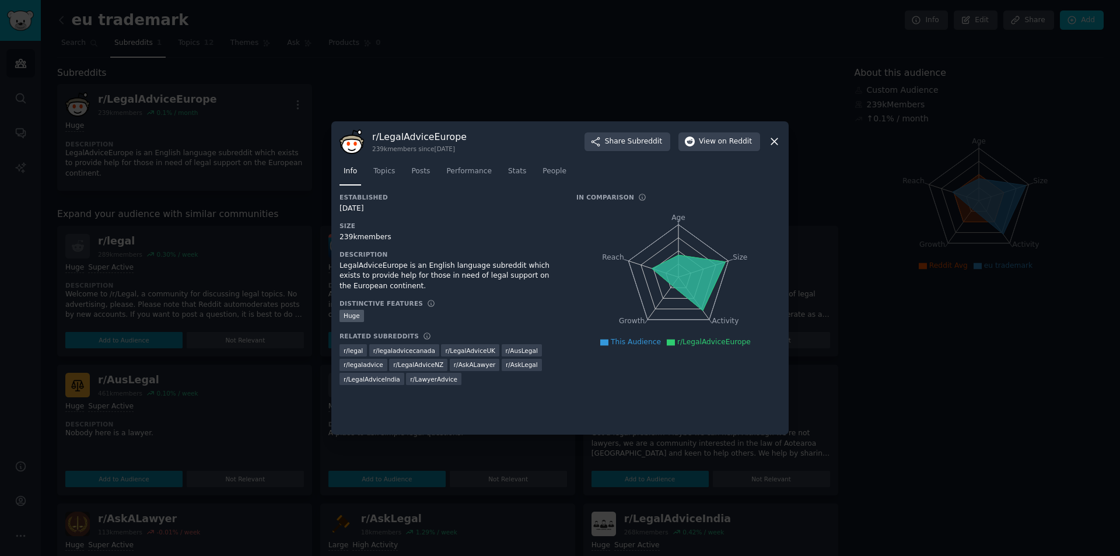
click at [774, 141] on icon at bounding box center [774, 142] width 6 height 6
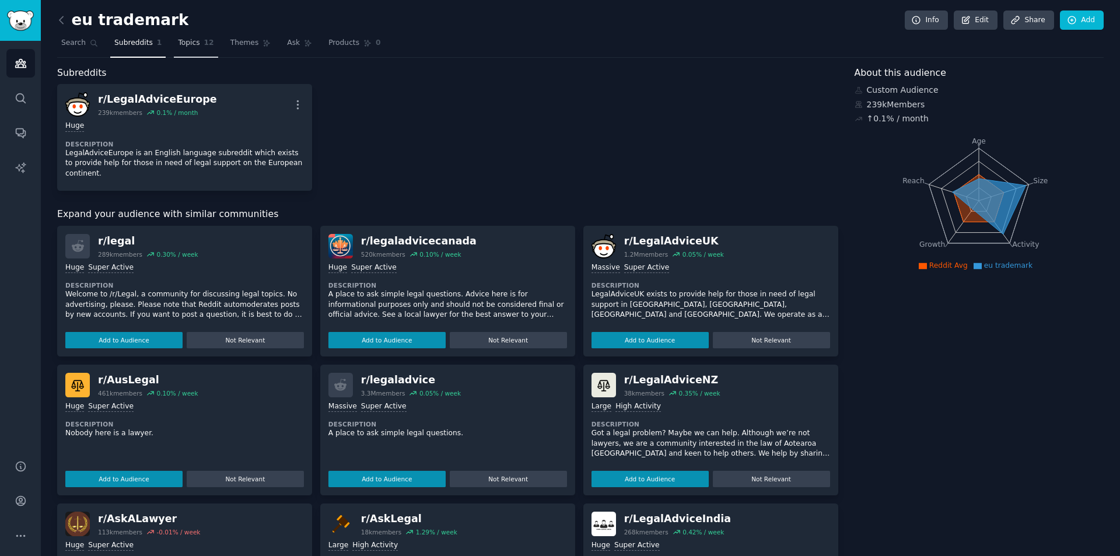
click at [190, 50] on link "Topics 12" at bounding box center [196, 46] width 44 height 24
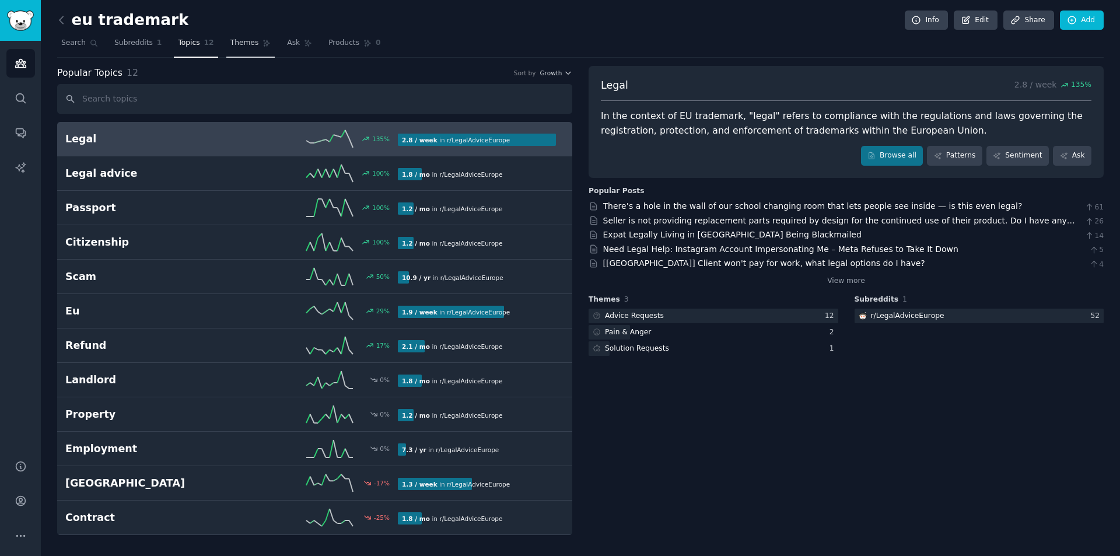
click at [241, 50] on link "Themes" at bounding box center [250, 46] width 49 height 24
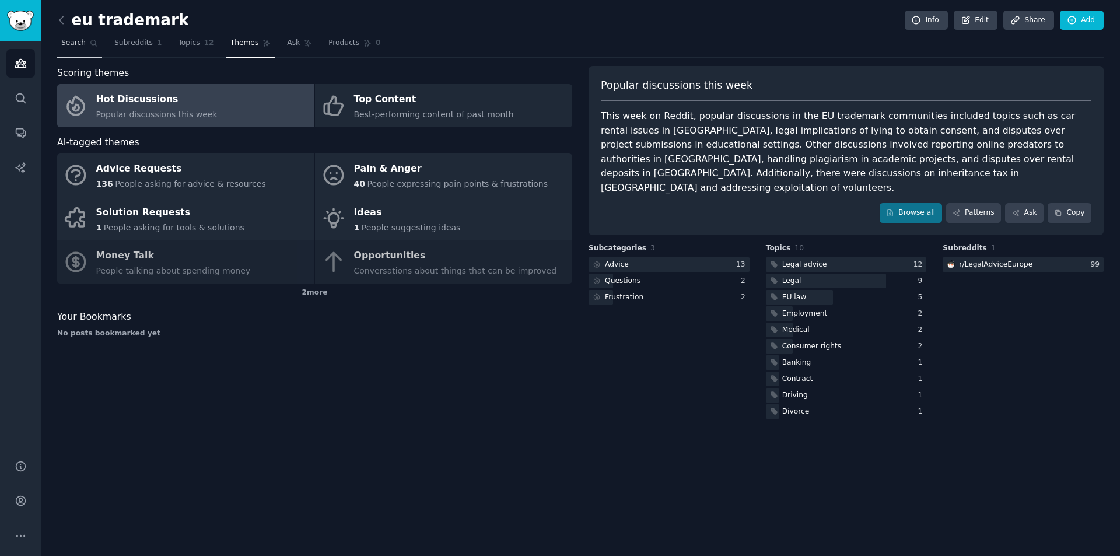
click at [74, 47] on span "Search" at bounding box center [73, 43] width 25 height 11
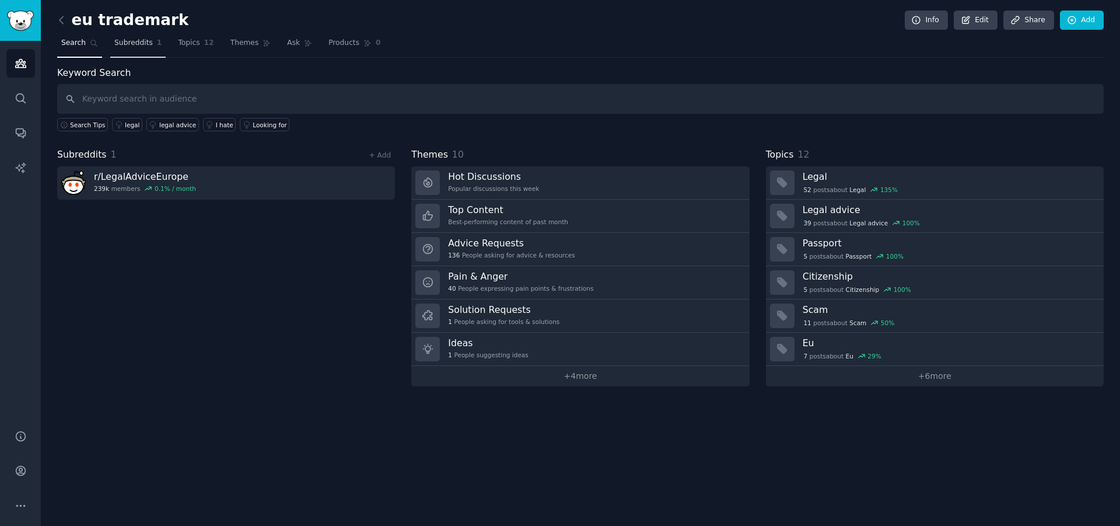
click at [146, 44] on link "Subreddits 1" at bounding box center [137, 46] width 55 height 24
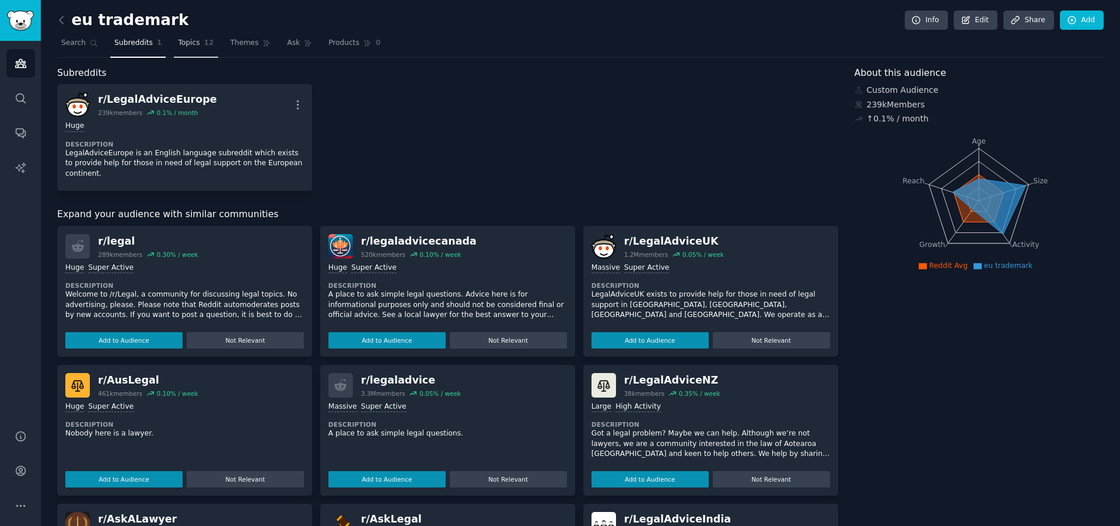
click at [182, 47] on span "Topics" at bounding box center [189, 43] width 22 height 11
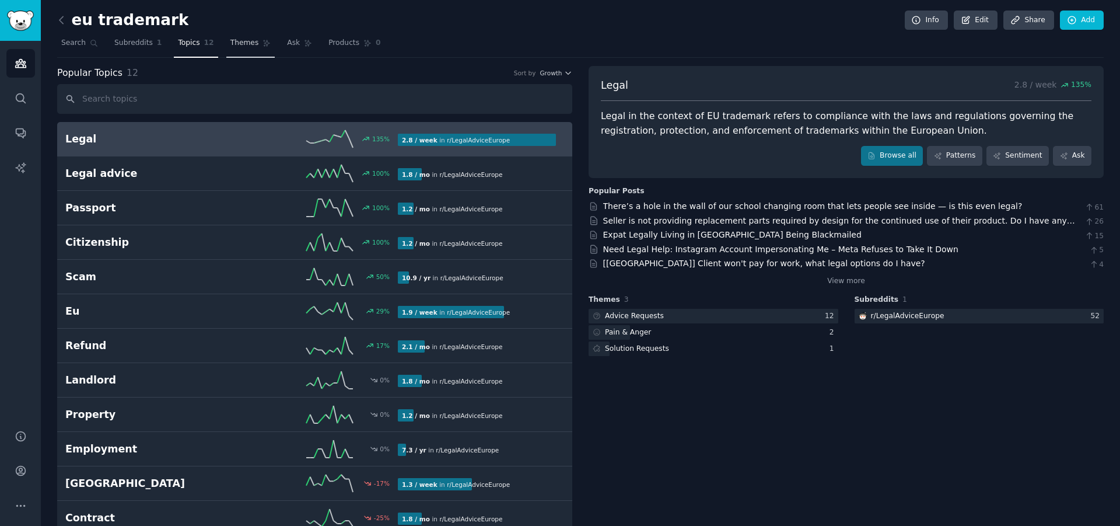
click at [238, 50] on link "Themes" at bounding box center [250, 46] width 49 height 24
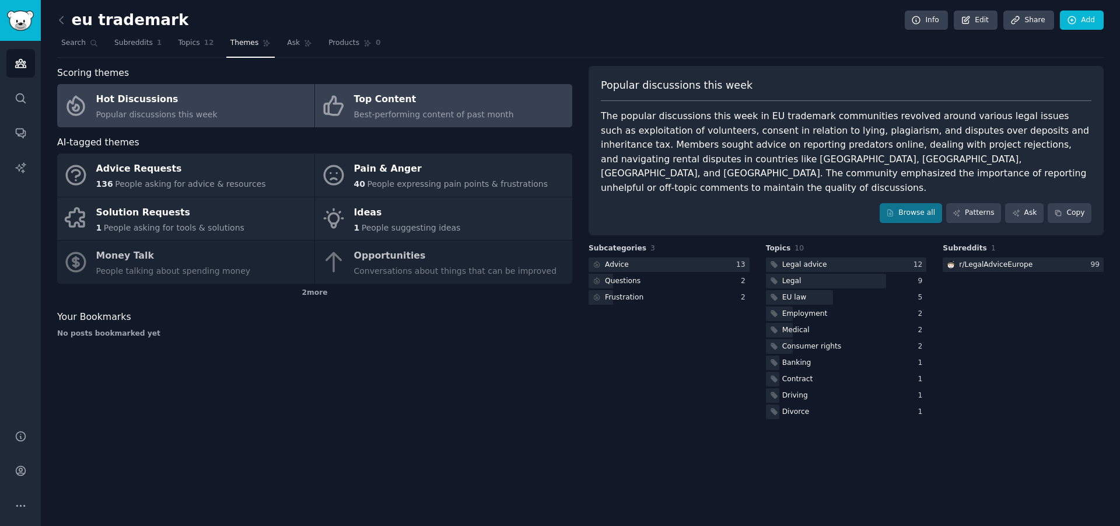
click at [405, 114] on span "Best-performing content of past month" at bounding box center [434, 114] width 160 height 9
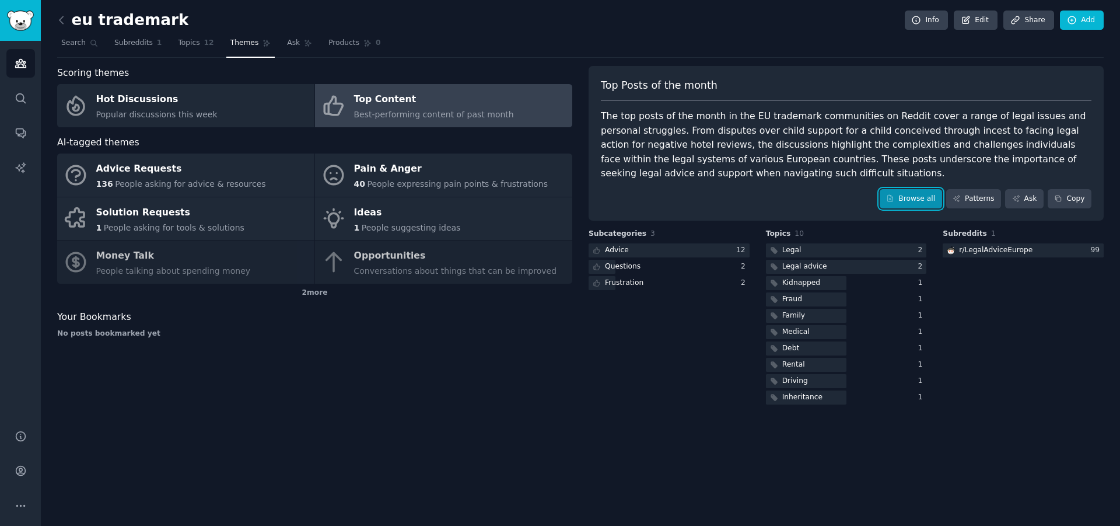
click at [917, 197] on link "Browse all" at bounding box center [911, 199] width 62 height 20
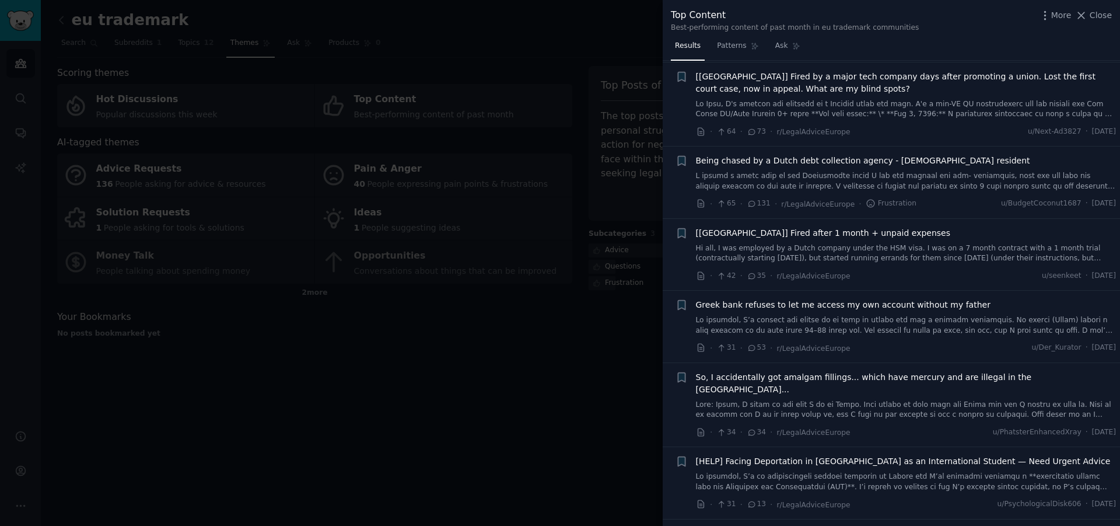
scroll to position [117, 0]
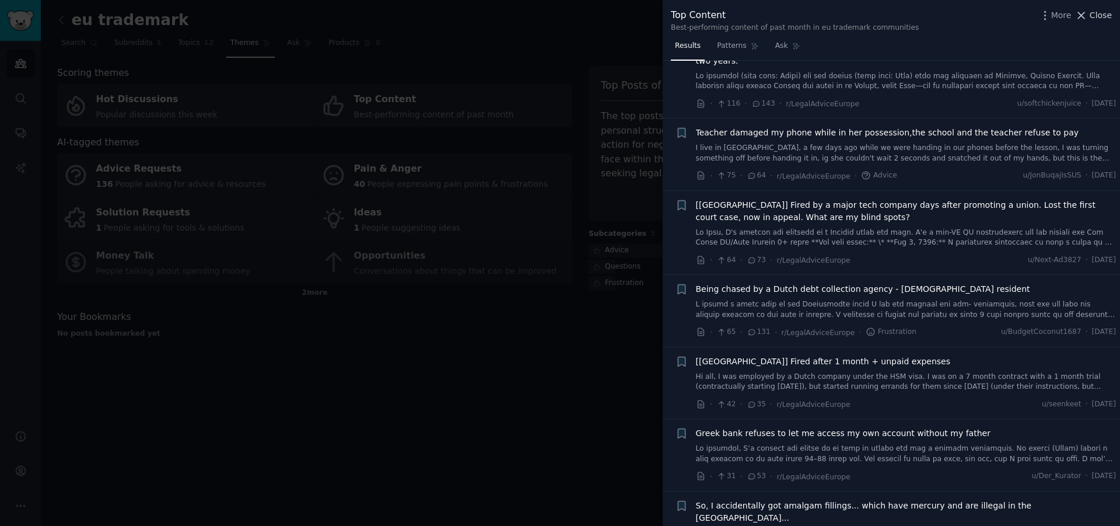
click at [1085, 13] on icon at bounding box center [1081, 15] width 12 height 12
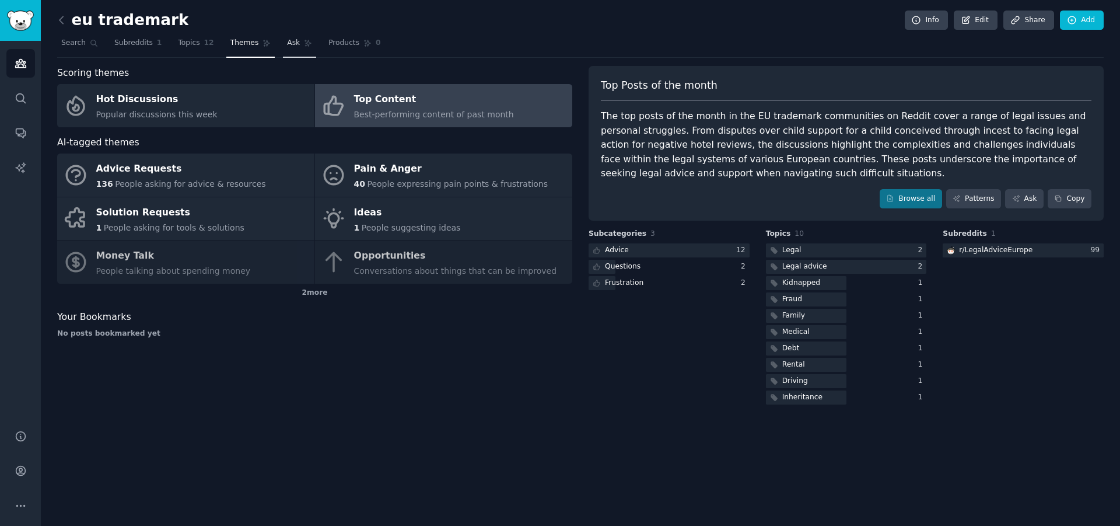
click at [287, 41] on span "Ask" at bounding box center [293, 43] width 13 height 11
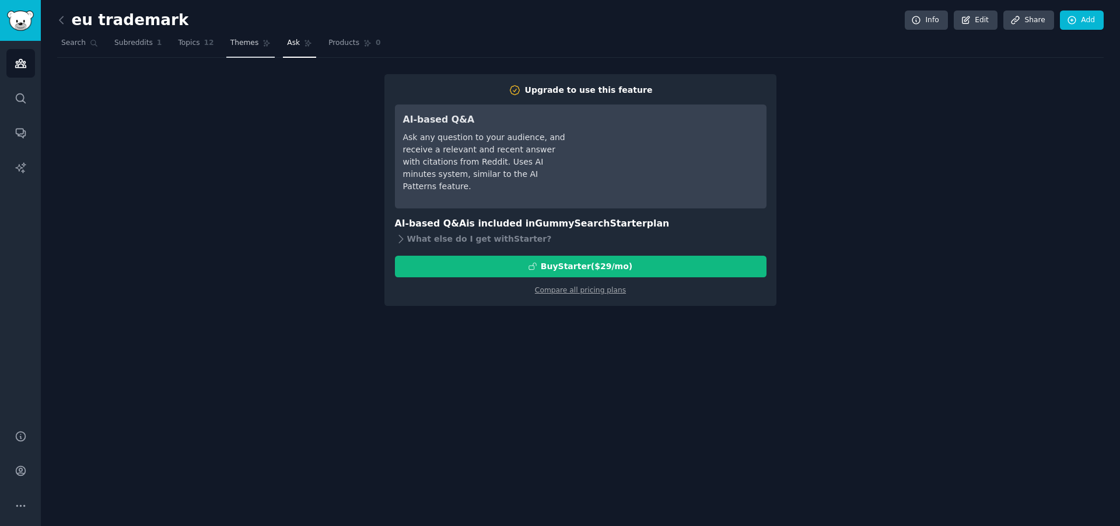
click at [242, 49] on link "Themes" at bounding box center [250, 46] width 49 height 24
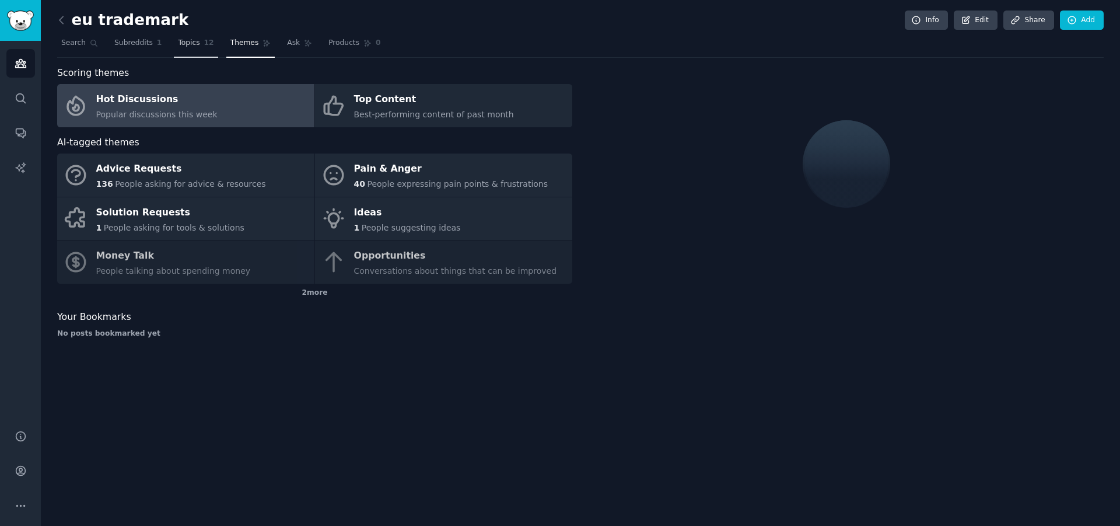
click at [187, 40] on span "Topics" at bounding box center [189, 43] width 22 height 11
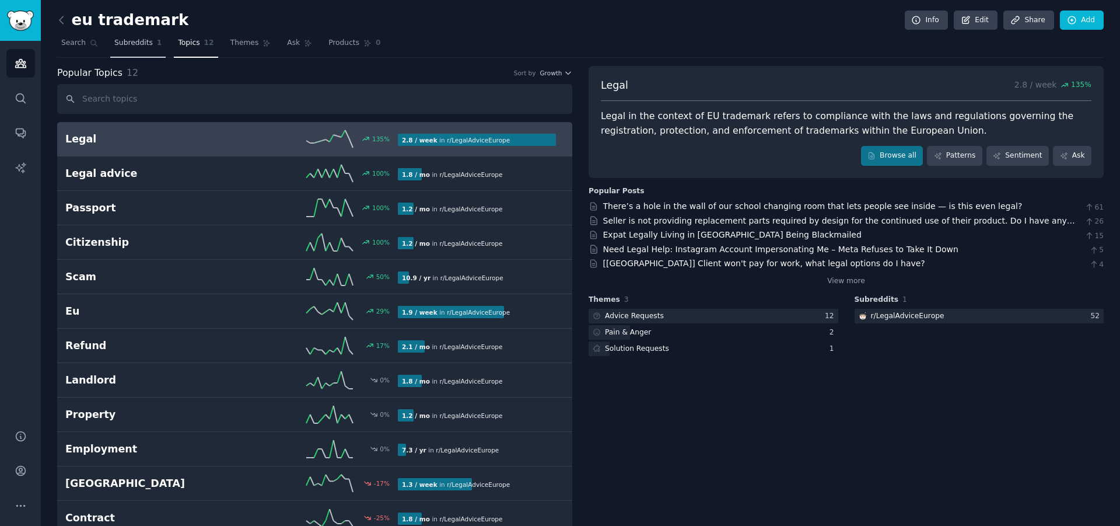
click at [134, 51] on link "Subreddits 1" at bounding box center [137, 46] width 55 height 24
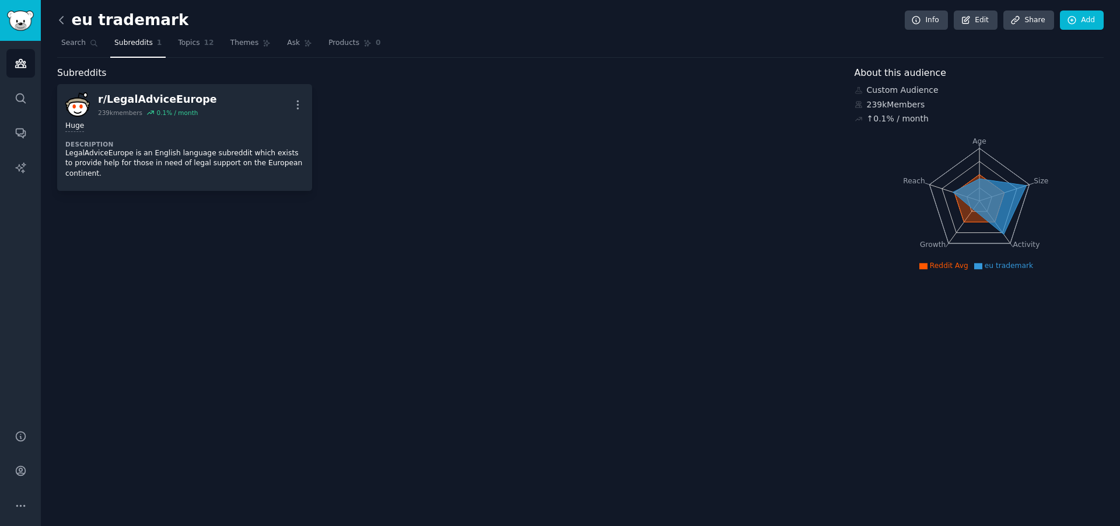
click at [64, 19] on icon at bounding box center [61, 20] width 12 height 12
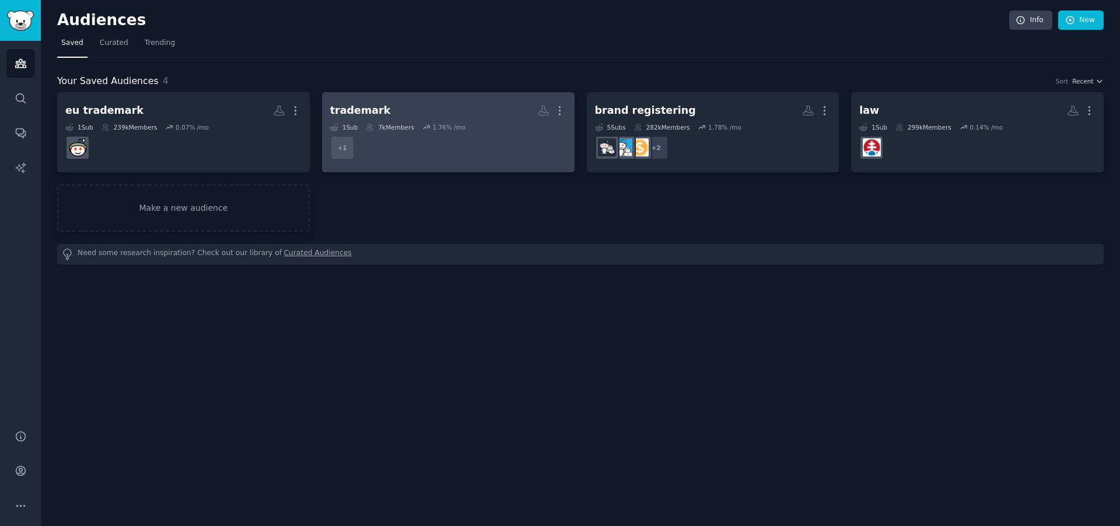
click at [422, 150] on dd "+ 1" at bounding box center [448, 147] width 236 height 33
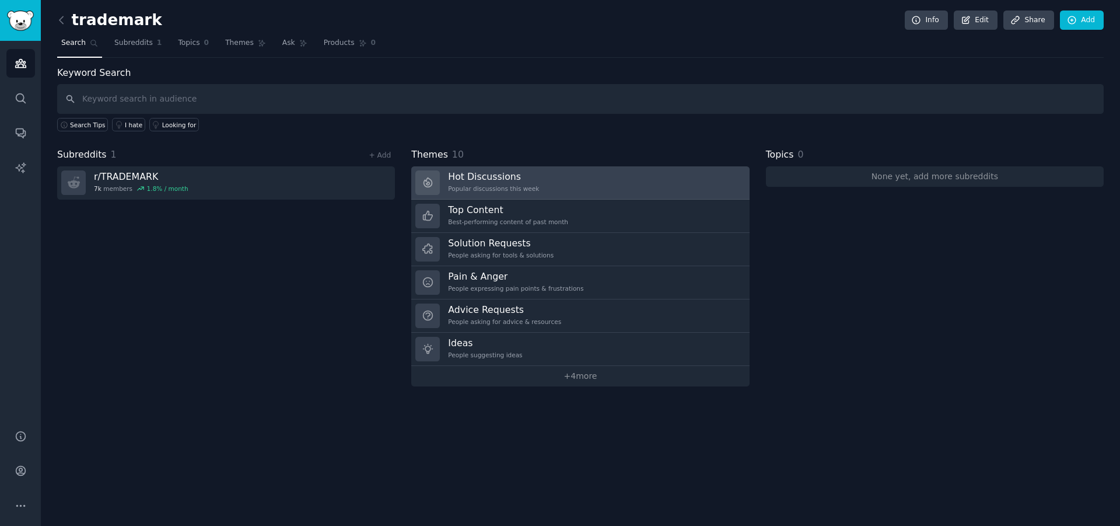
click at [499, 181] on h3 "Hot Discussions" at bounding box center [493, 176] width 91 height 12
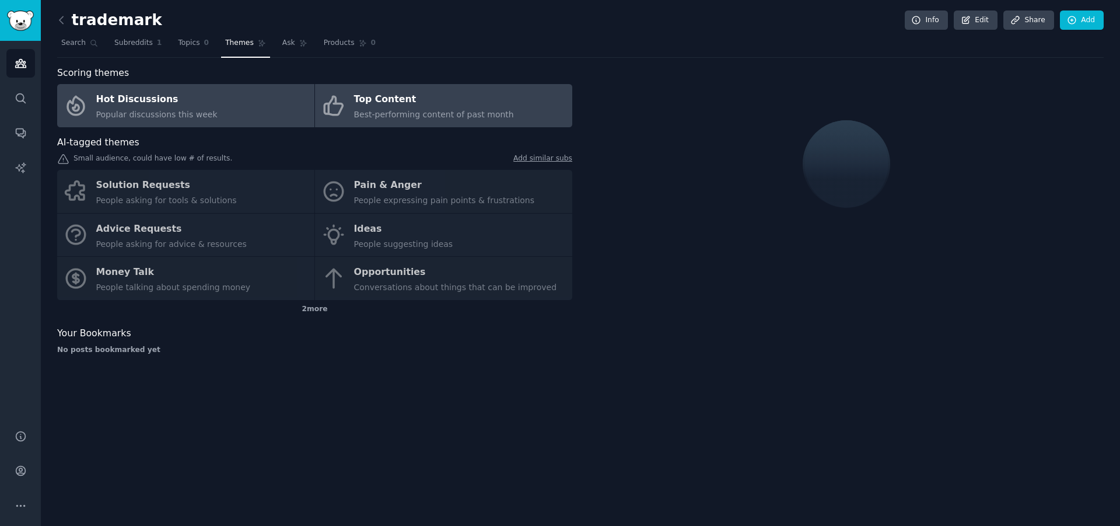
click at [386, 117] on span "Best-performing content of past month" at bounding box center [434, 114] width 160 height 9
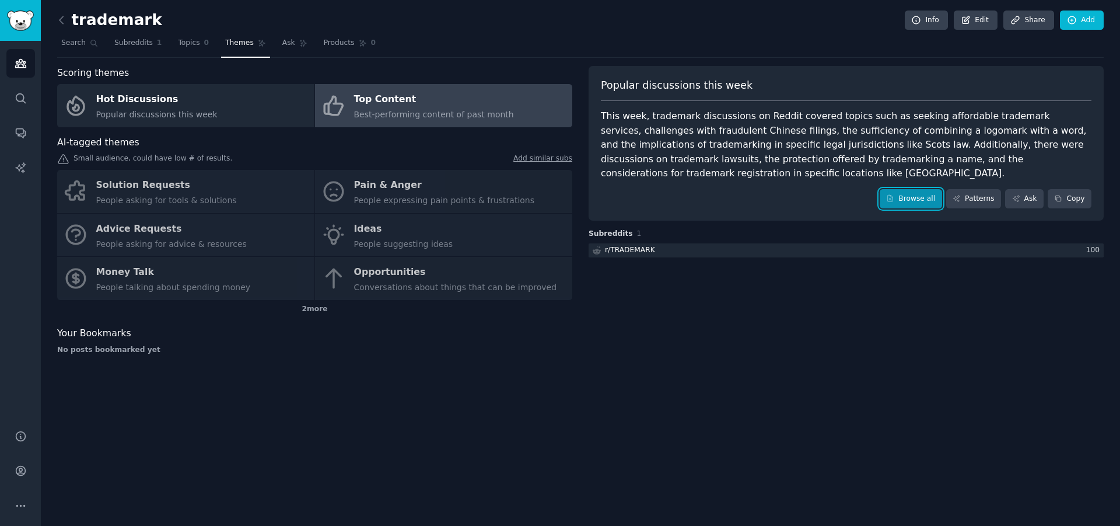
click at [922, 200] on link "Browse all" at bounding box center [911, 199] width 62 height 20
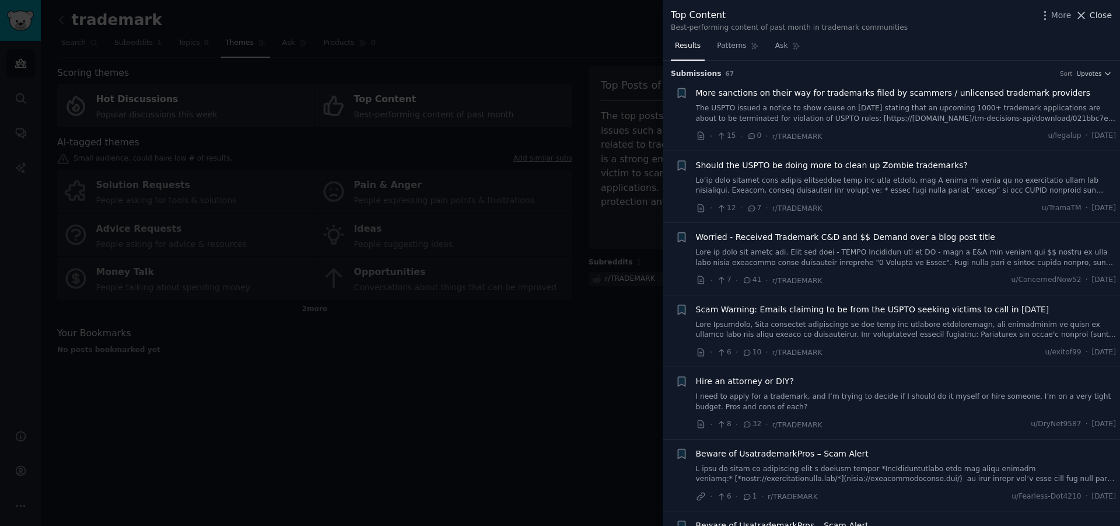
click at [1088, 19] on icon at bounding box center [1081, 15] width 12 height 12
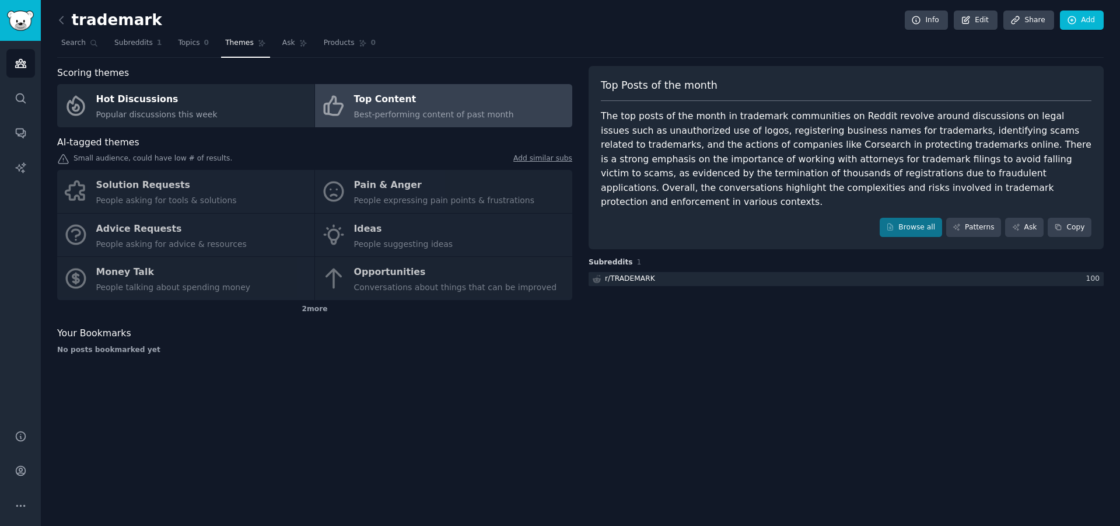
click at [438, 415] on div "trademark Info Edit Share Add Search Subreddits 1 Topics 0 Themes Ask Products …" at bounding box center [581, 263] width 1080 height 526
click at [62, 16] on icon at bounding box center [62, 19] width 4 height 7
